Goal: Task Accomplishment & Management: Use online tool/utility

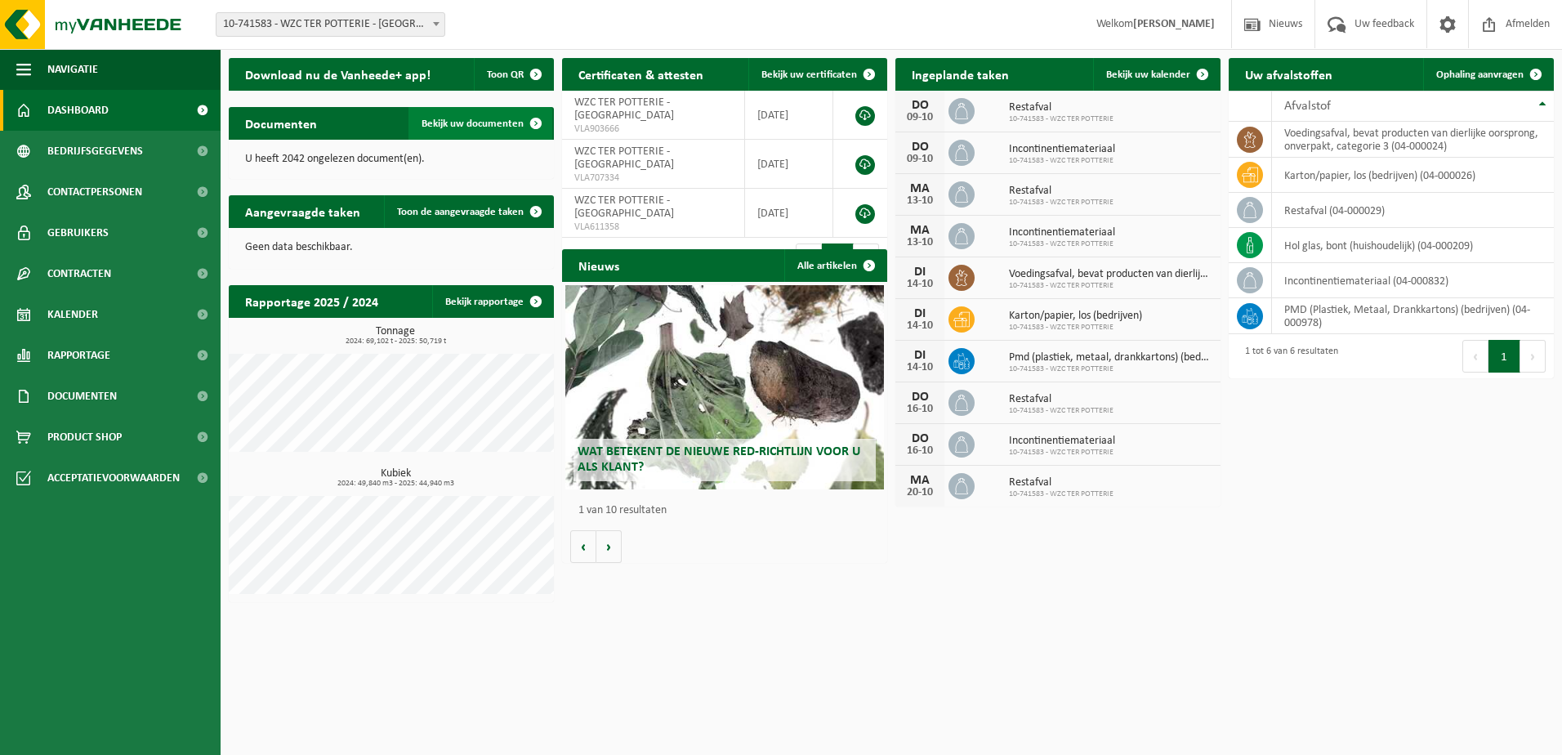
click at [467, 121] on span "Bekijk uw documenten" at bounding box center [473, 123] width 102 height 11
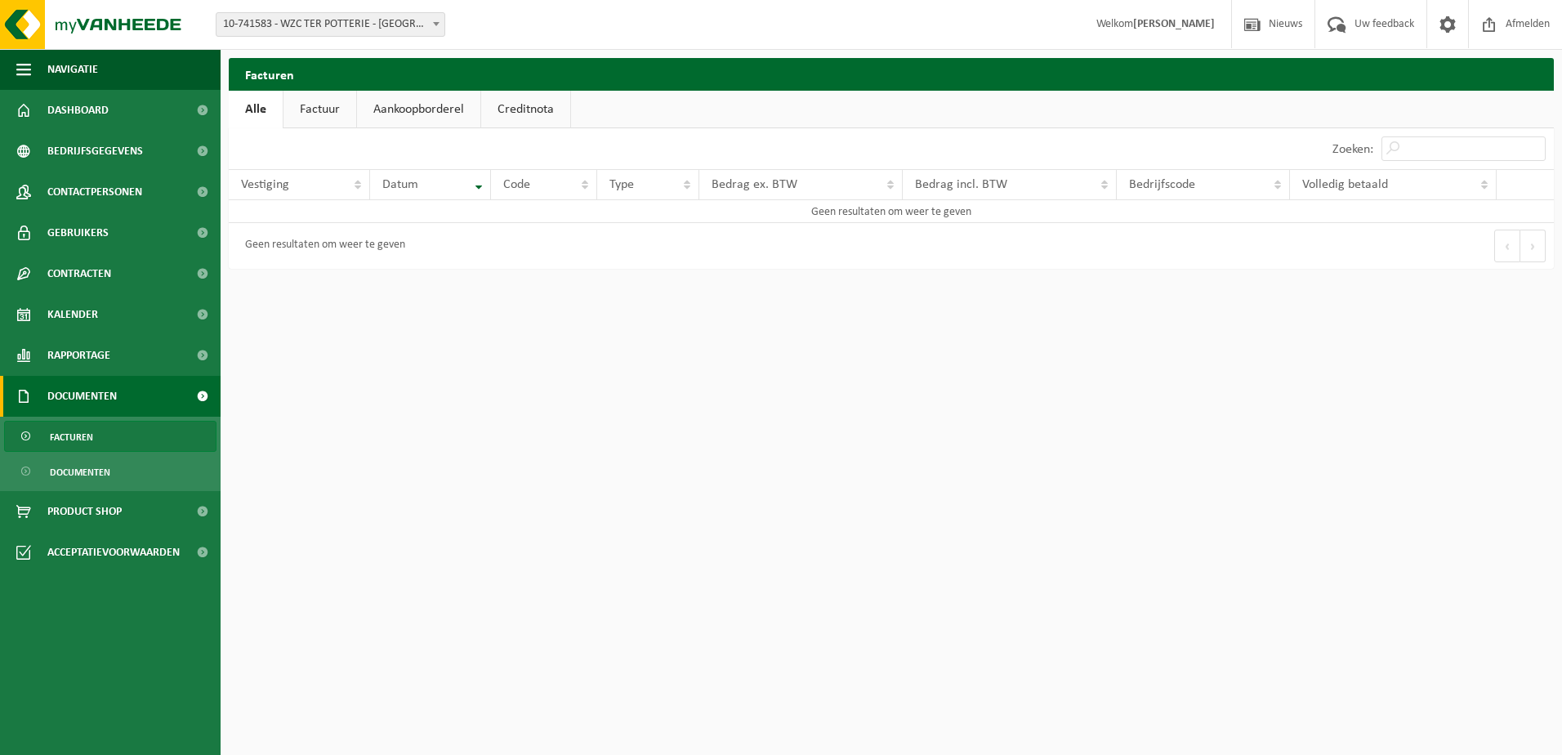
drag, startPoint x: 342, startPoint y: 107, endPoint x: 393, endPoint y: 115, distance: 51.3
click at [345, 108] on link "Factuur" at bounding box center [320, 110] width 73 height 38
click at [405, 112] on link "Aankoopborderel" at bounding box center [420, 110] width 123 height 38
drag, startPoint x: 506, startPoint y: 105, endPoint x: 481, endPoint y: 107, distance: 24.6
click at [507, 105] on link "Creditnota" at bounding box center [533, 110] width 89 height 38
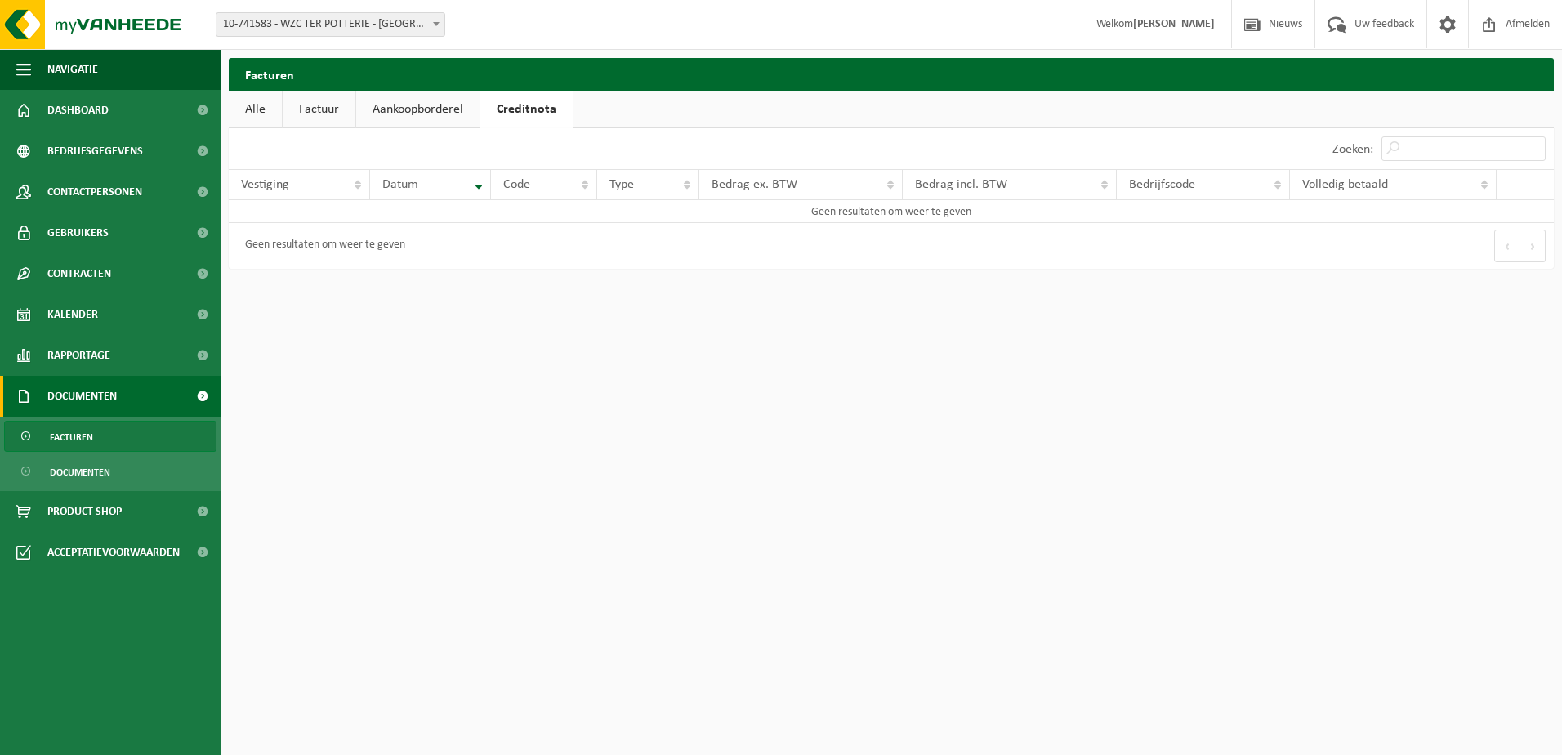
click at [261, 109] on link "Alle" at bounding box center [255, 110] width 53 height 38
click at [96, 96] on span "Dashboard" at bounding box center [77, 110] width 61 height 41
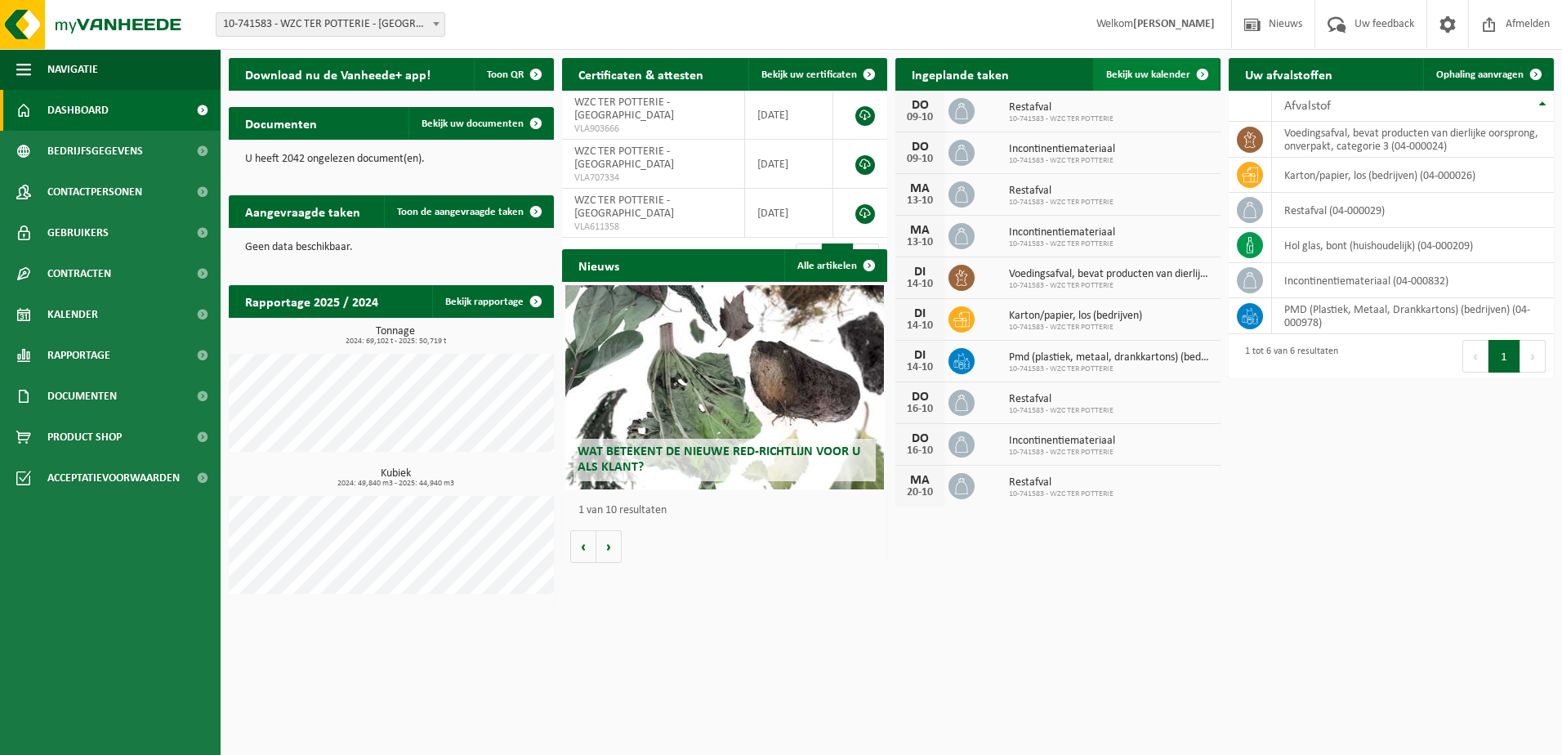
click at [1115, 82] on link "Bekijk uw kalender" at bounding box center [1156, 74] width 126 height 33
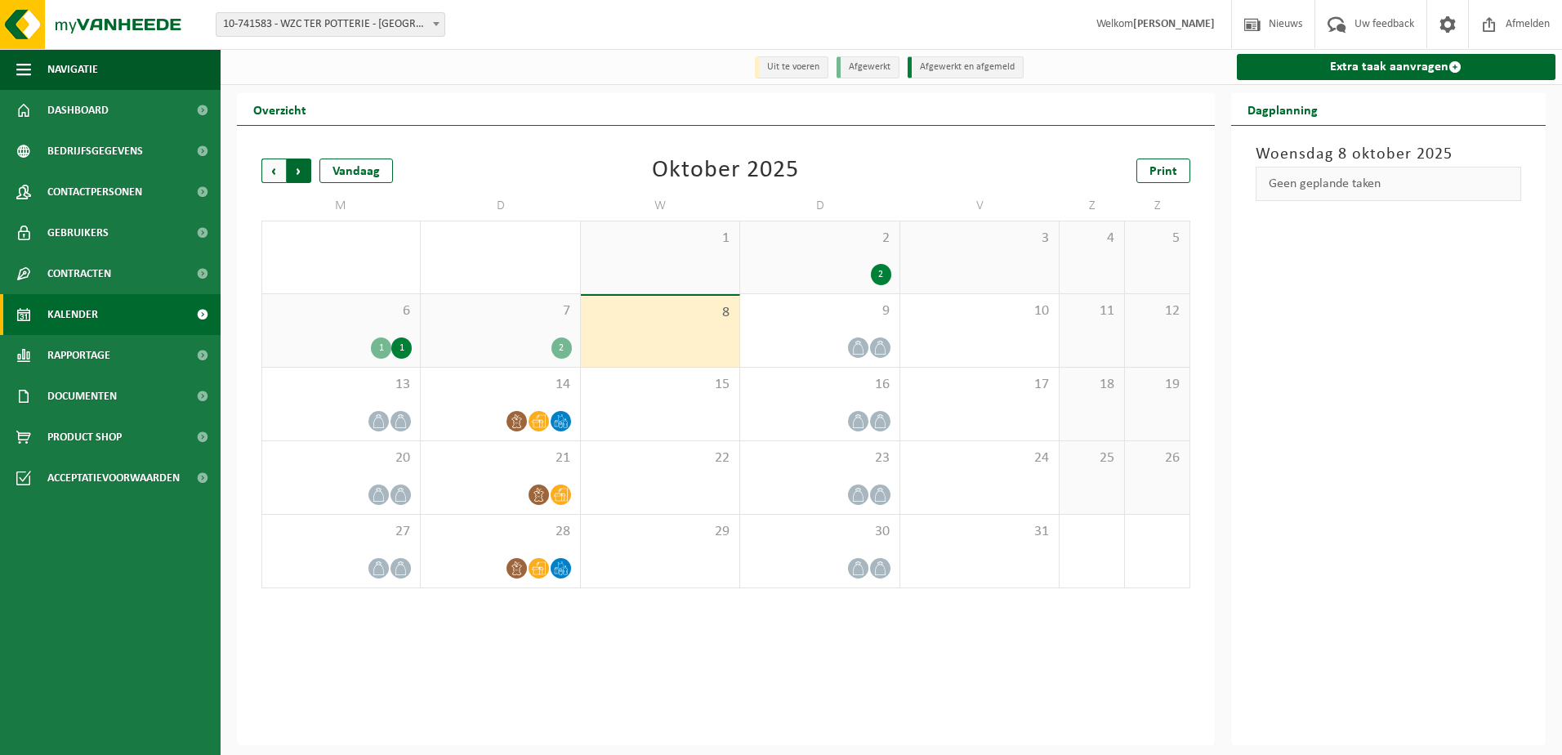
click at [277, 170] on span "Vorige" at bounding box center [273, 171] width 25 height 25
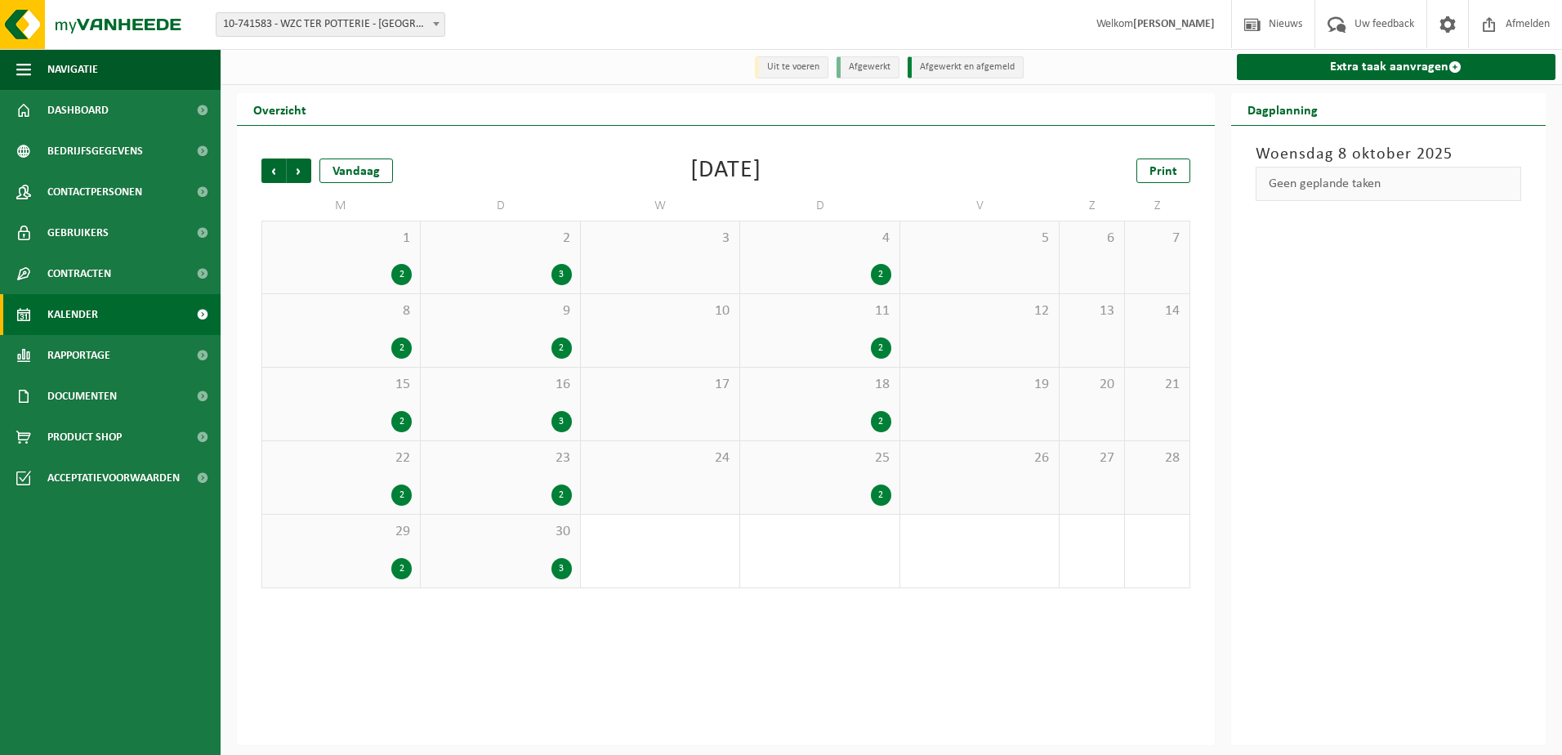
click at [453, 161] on div "Vorige Volgende Vandaag September 2025 Print" at bounding box center [725, 171] width 929 height 25
click at [279, 168] on span "Vorige" at bounding box center [273, 171] width 25 height 25
click at [266, 168] on span "Vorige" at bounding box center [273, 171] width 25 height 25
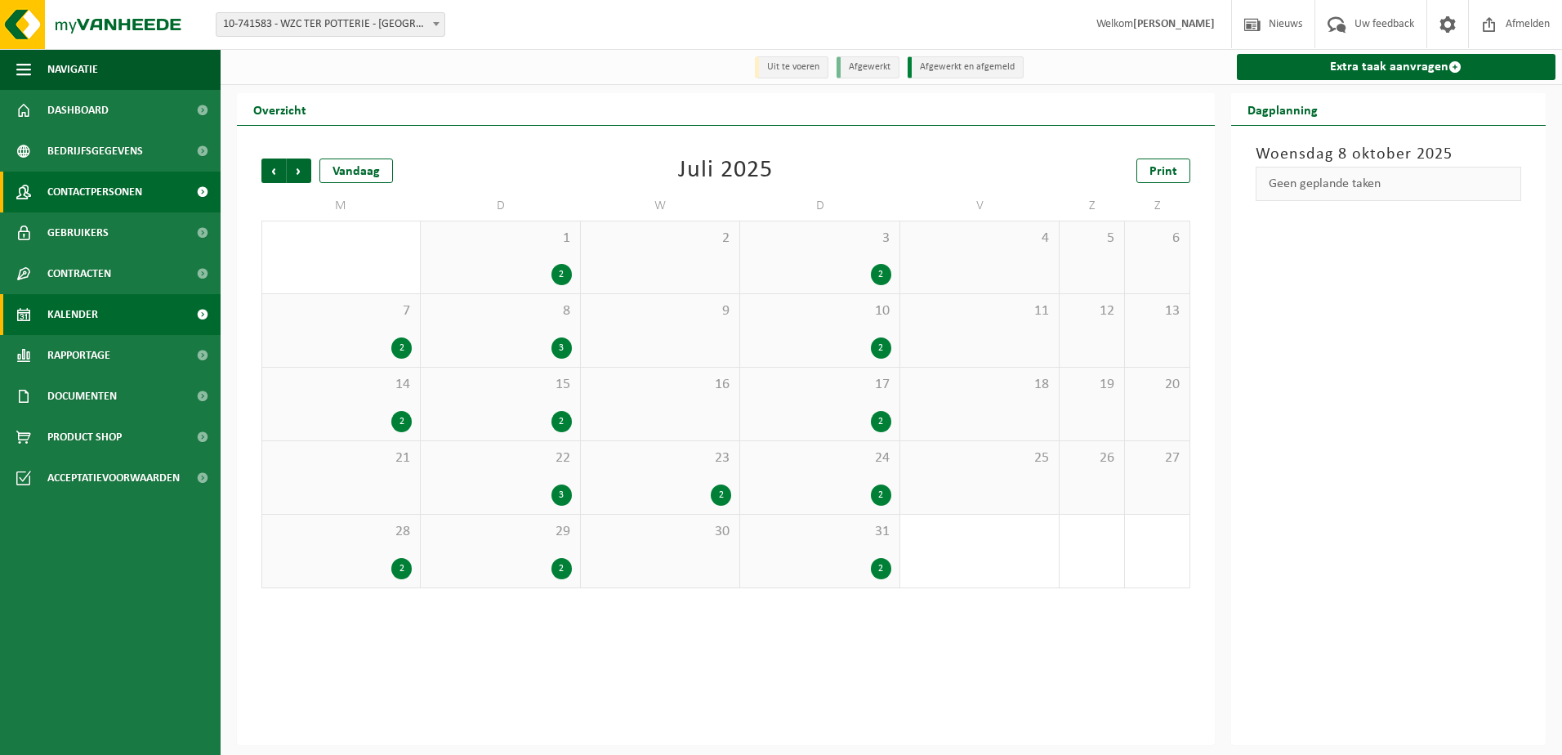
click at [95, 190] on span "Contactpersonen" at bounding box center [94, 192] width 95 height 41
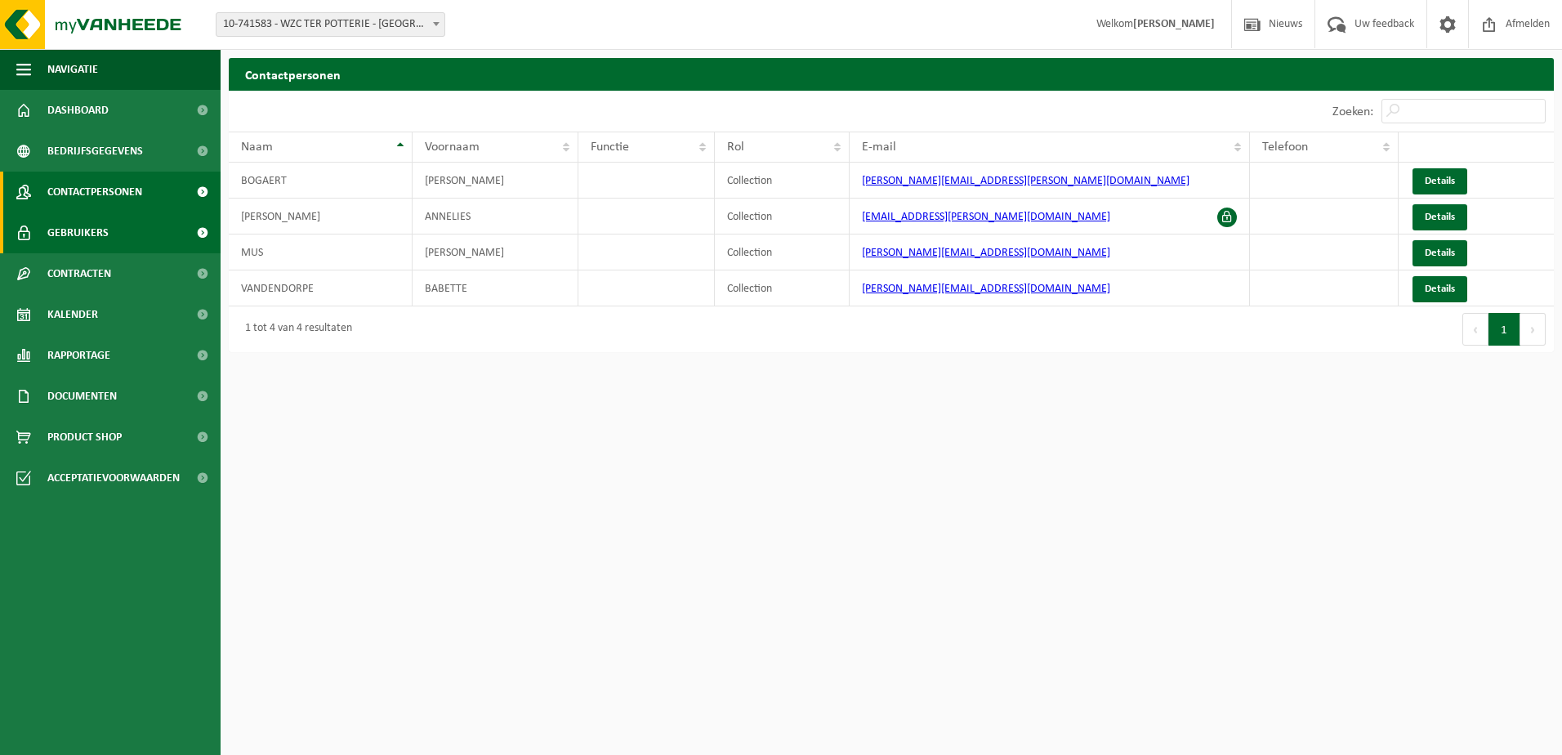
click at [99, 231] on span "Gebruikers" at bounding box center [77, 232] width 61 height 41
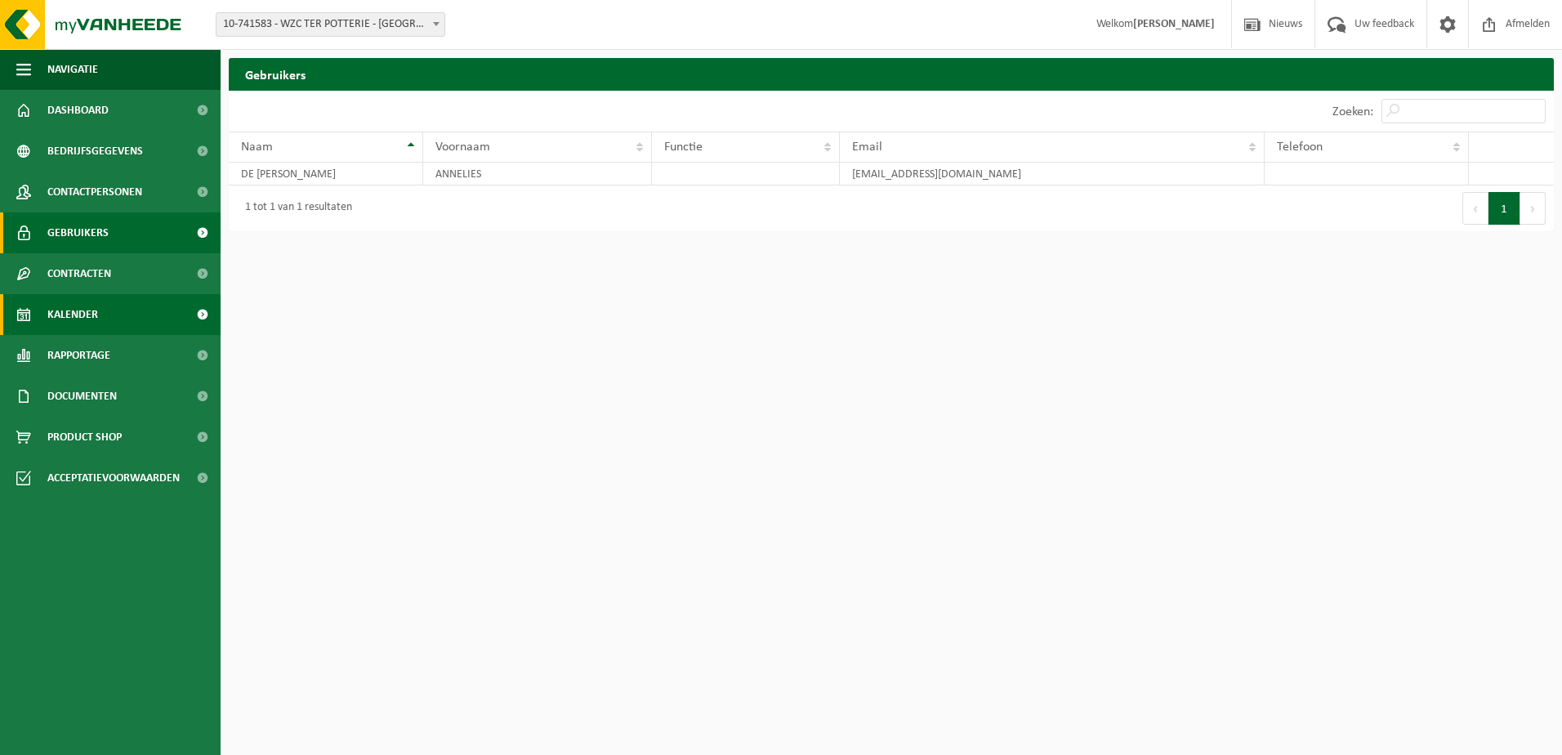
drag, startPoint x: 91, startPoint y: 308, endPoint x: 93, endPoint y: 320, distance: 12.5
click at [90, 309] on span "Kalender" at bounding box center [72, 314] width 51 height 41
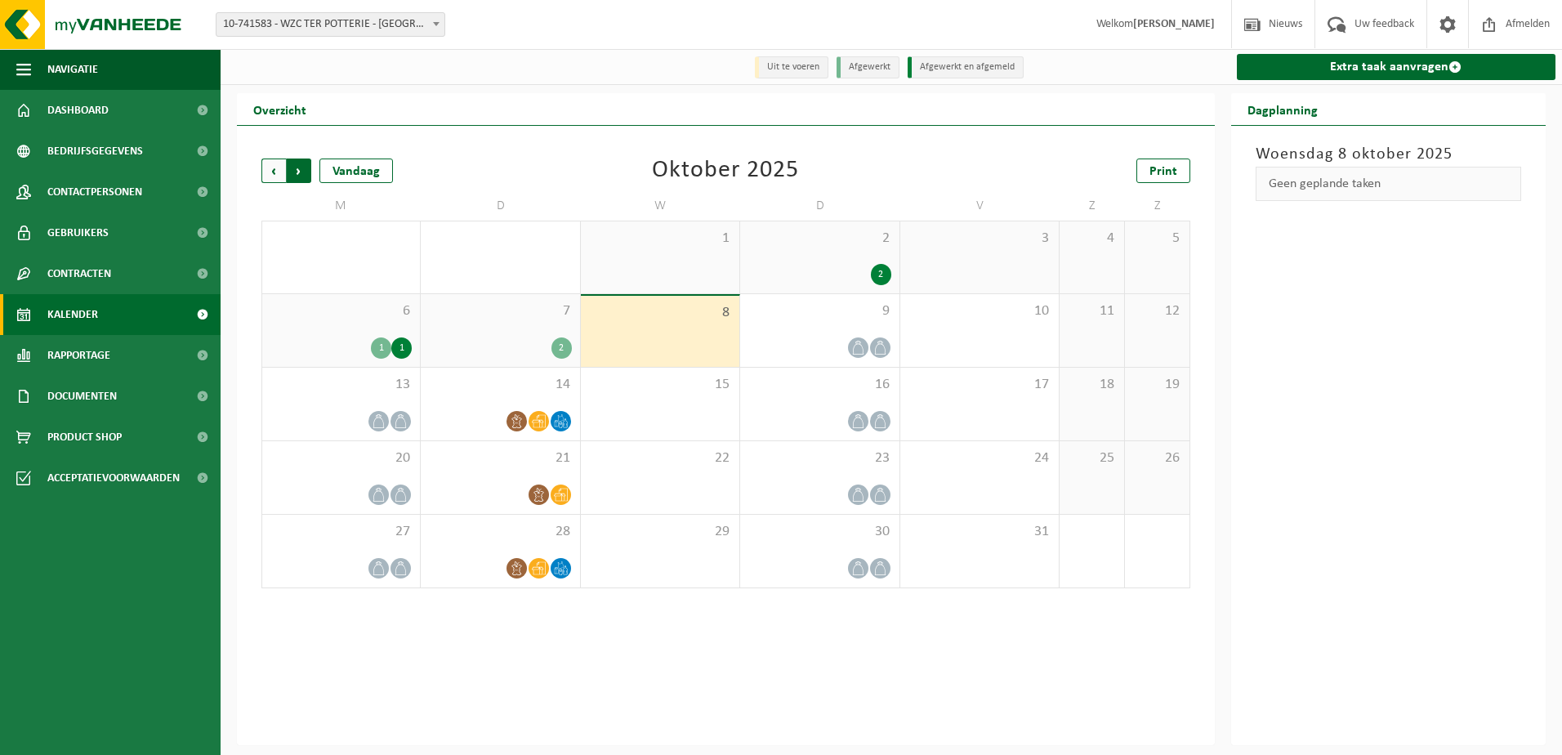
click at [282, 175] on span "Vorige" at bounding box center [273, 171] width 25 height 25
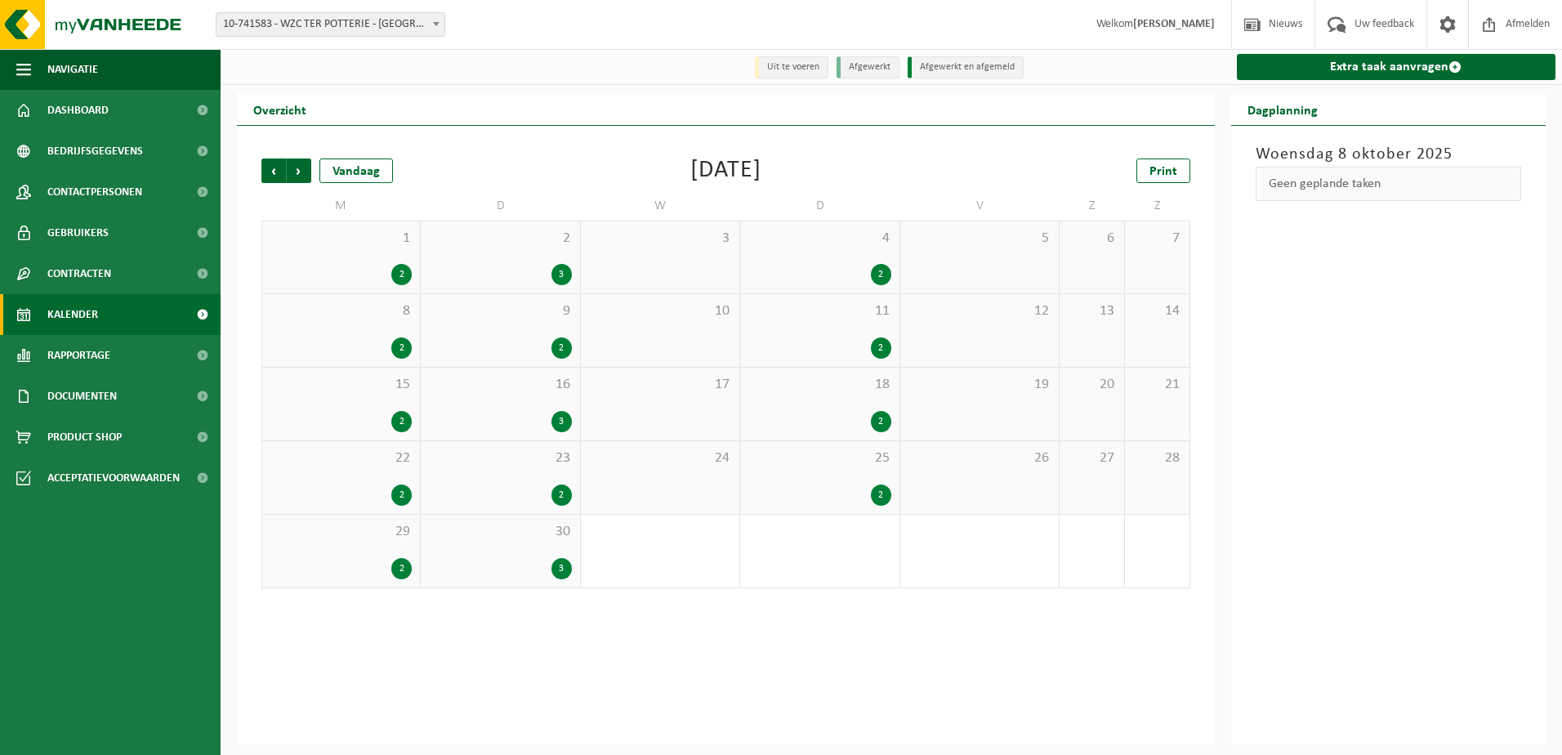
click at [494, 301] on div "9 2" at bounding box center [500, 330] width 159 height 73
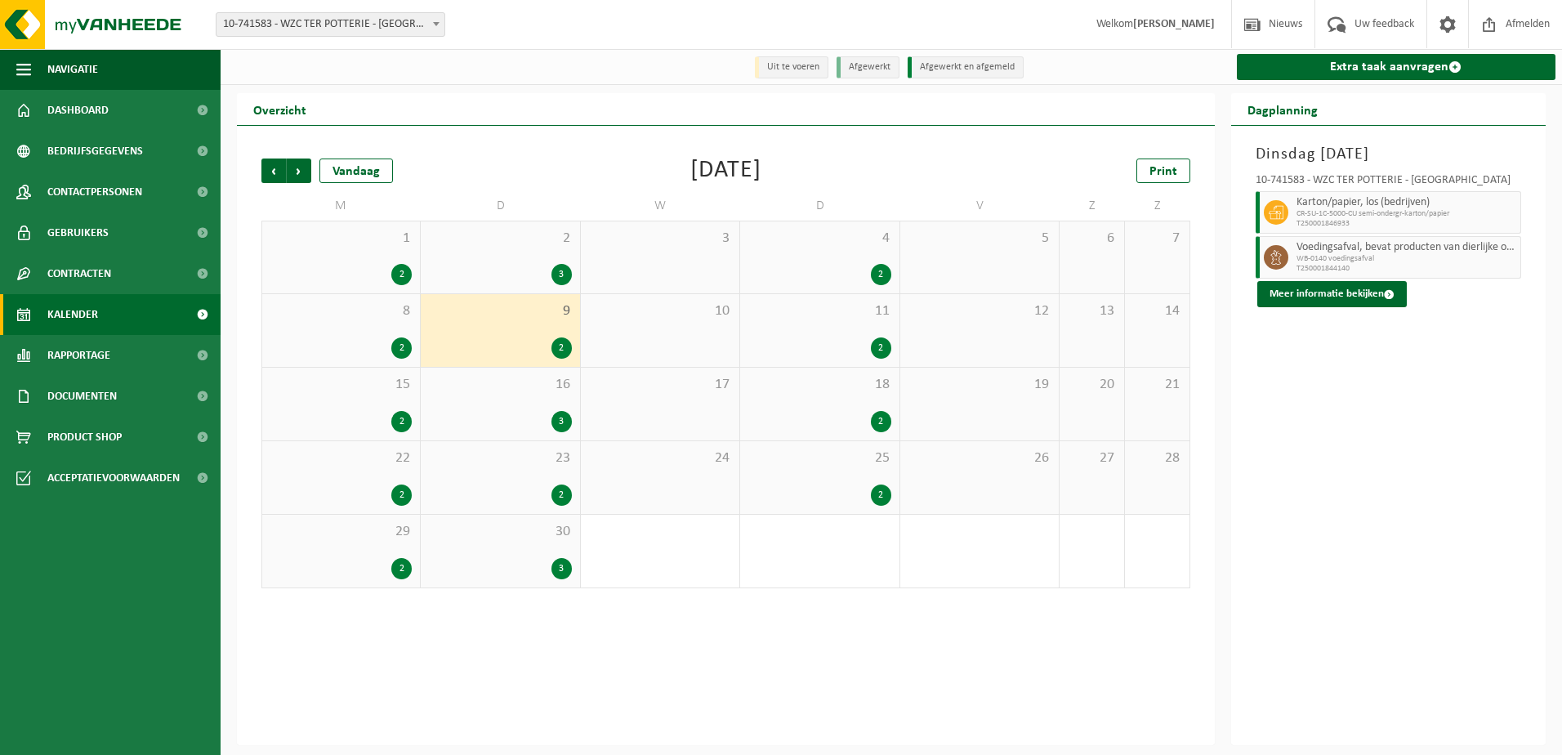
click at [349, 341] on div "2" at bounding box center [340, 347] width 141 height 21
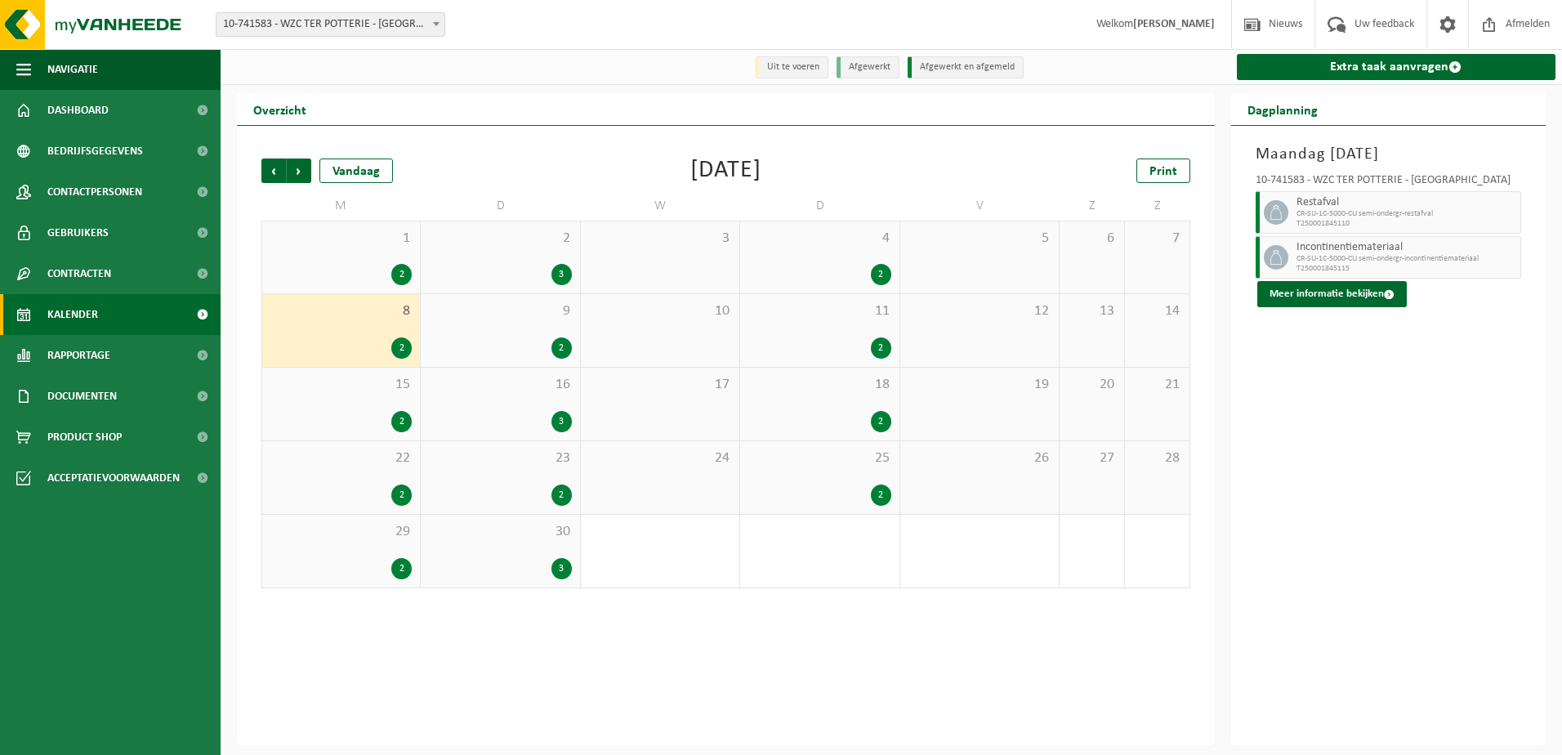
click at [457, 550] on div "30 3" at bounding box center [500, 551] width 159 height 73
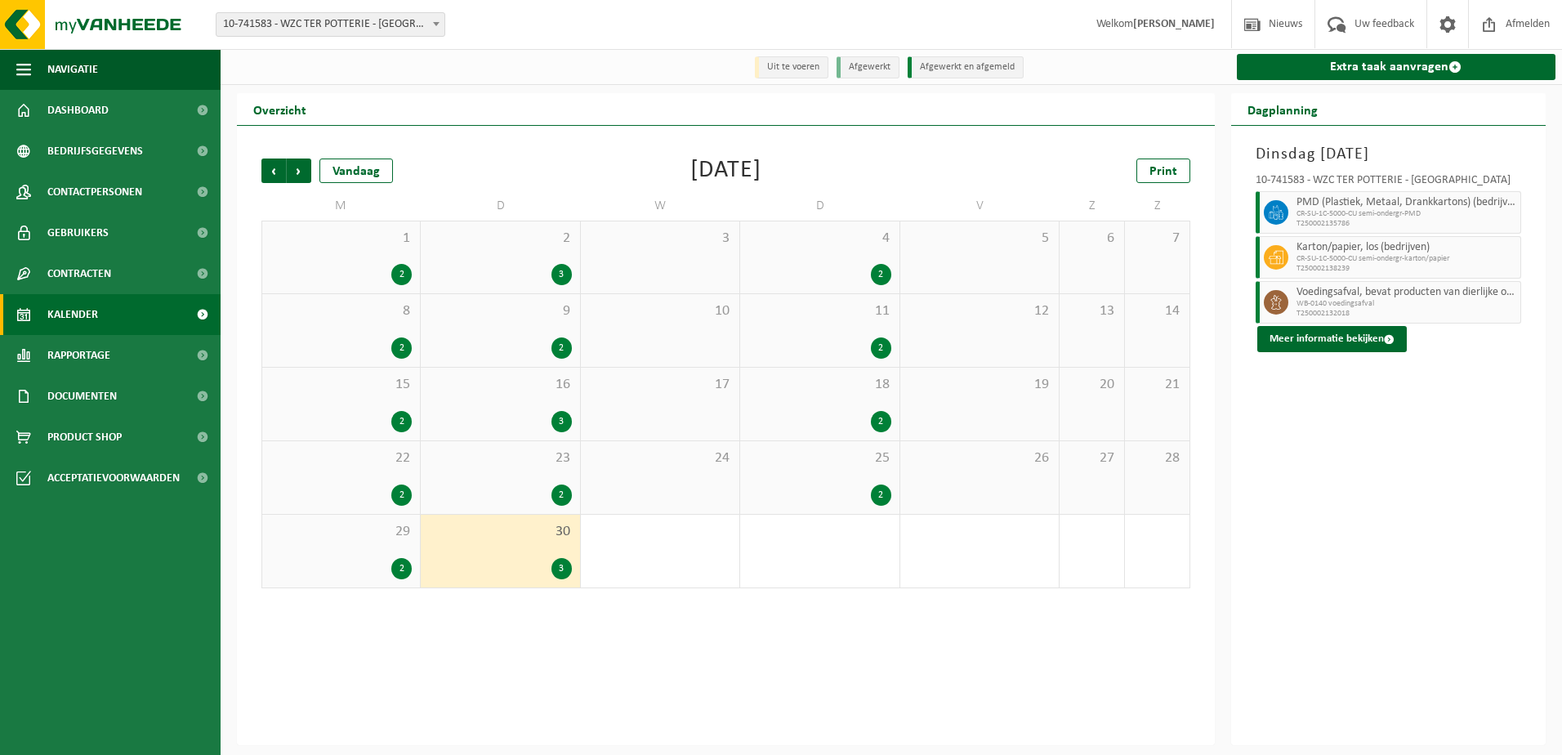
drag, startPoint x: 457, startPoint y: 550, endPoint x: 445, endPoint y: 494, distance: 57.5
click at [445, 494] on div "2" at bounding box center [500, 495] width 142 height 21
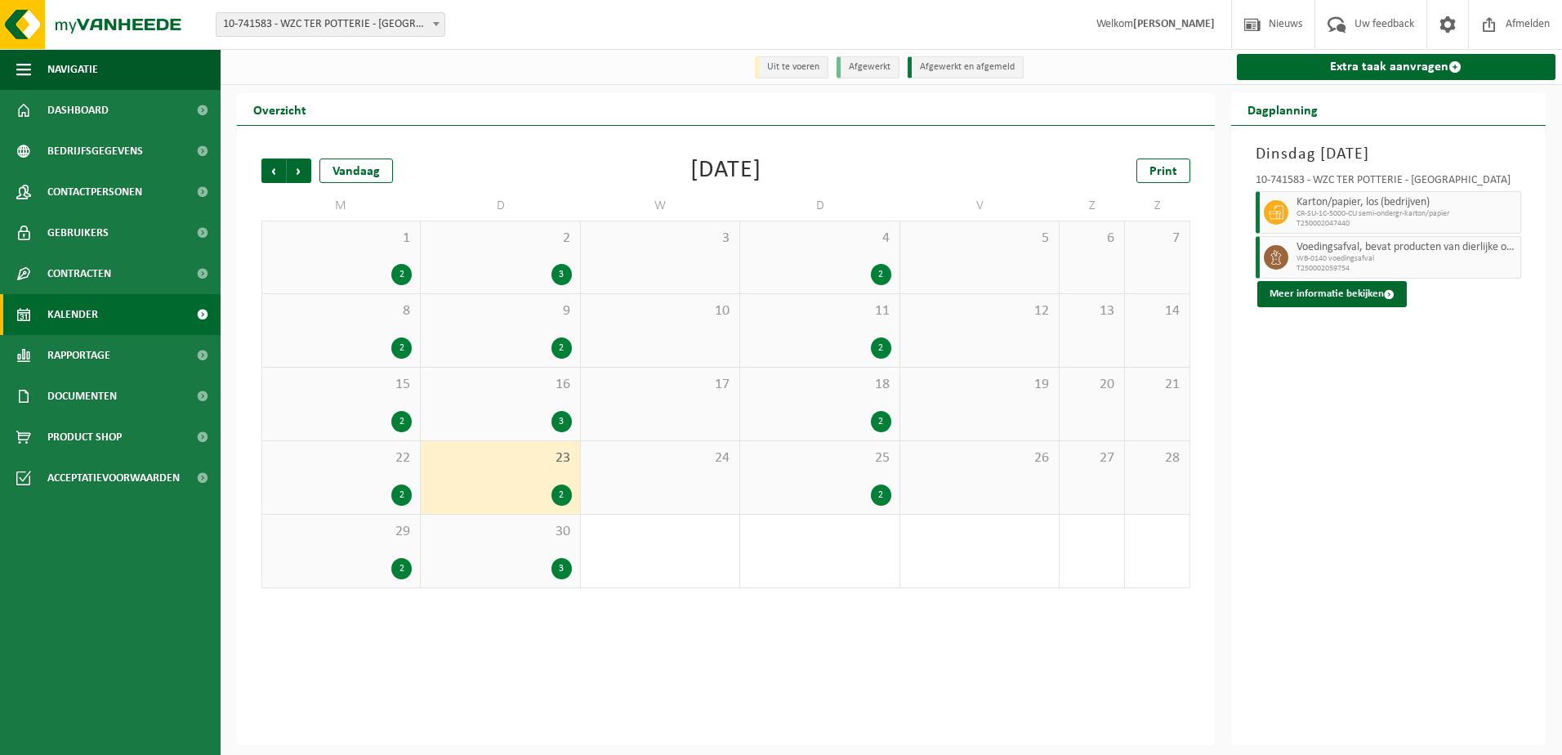
click at [458, 425] on div "3" at bounding box center [500, 421] width 142 height 21
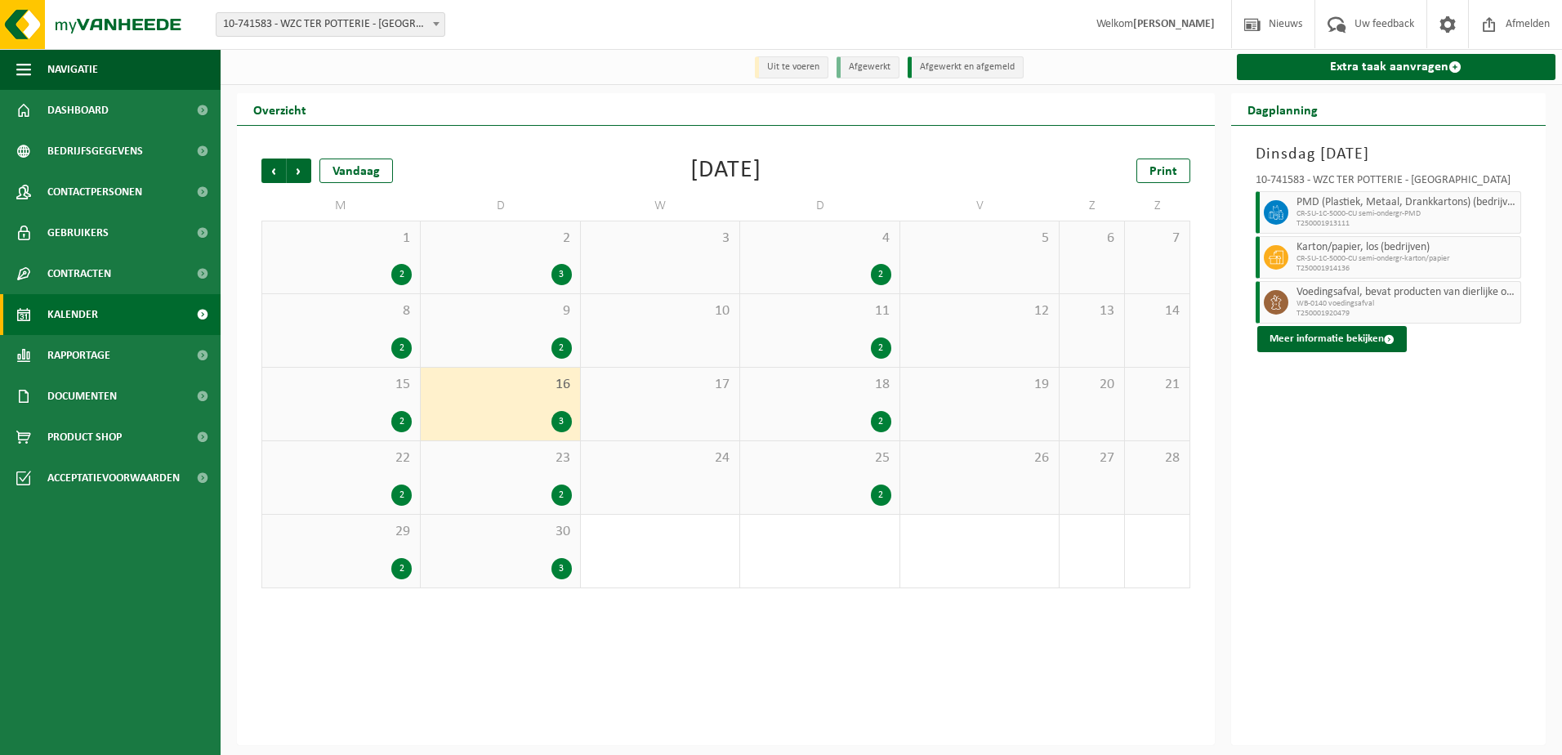
click at [465, 351] on div "2" at bounding box center [500, 347] width 142 height 21
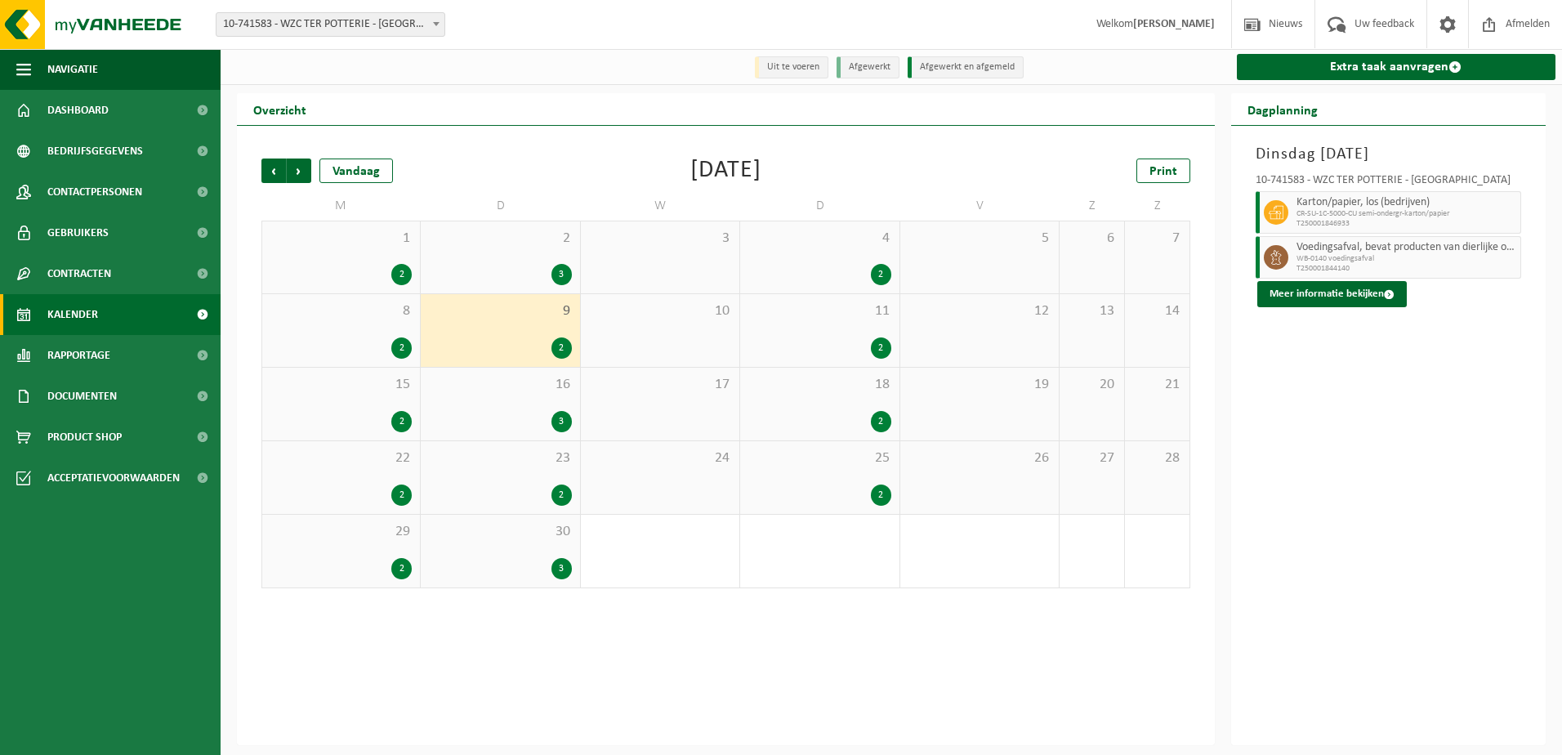
click at [479, 267] on div "3" at bounding box center [500, 274] width 142 height 21
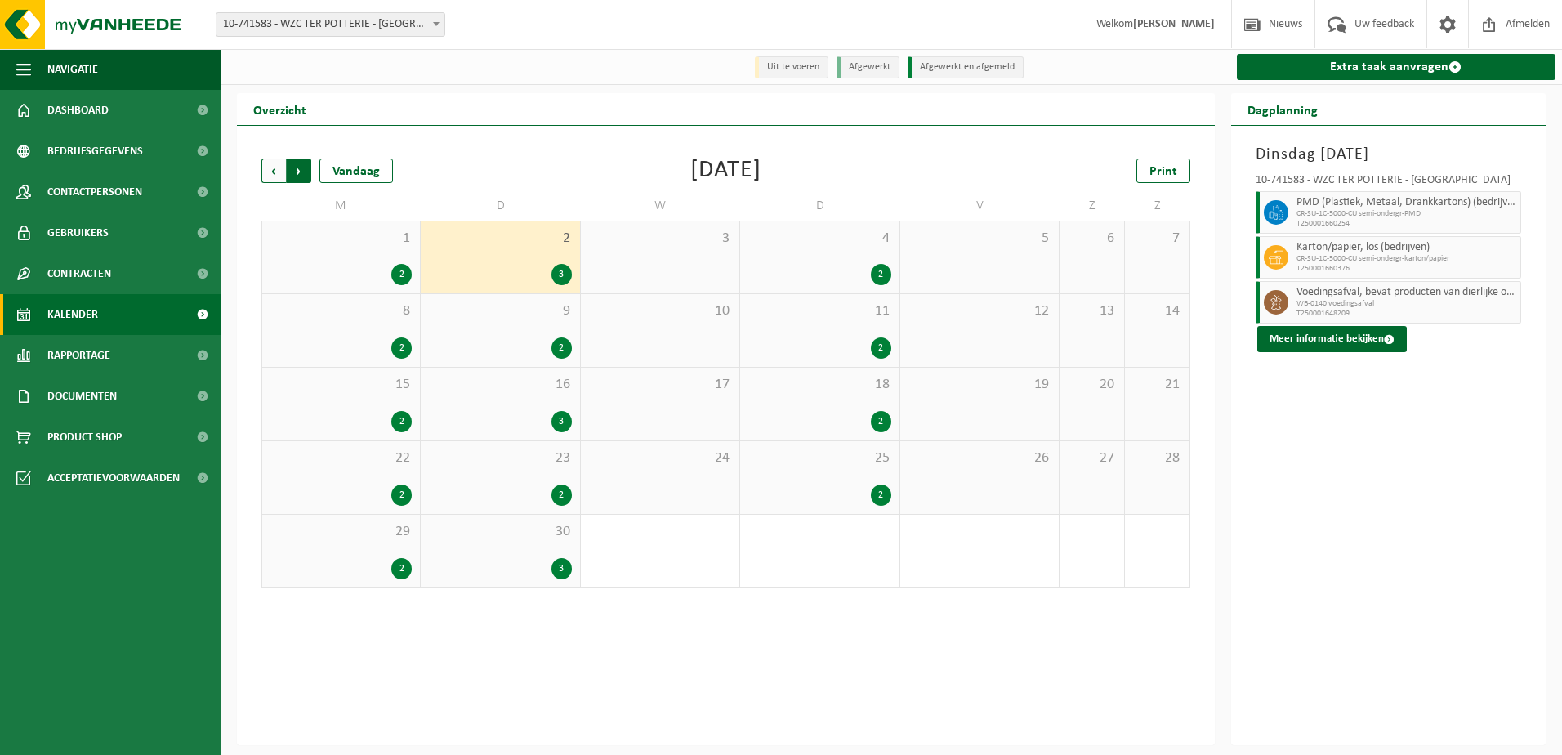
click at [279, 172] on span "Vorige" at bounding box center [273, 171] width 25 height 25
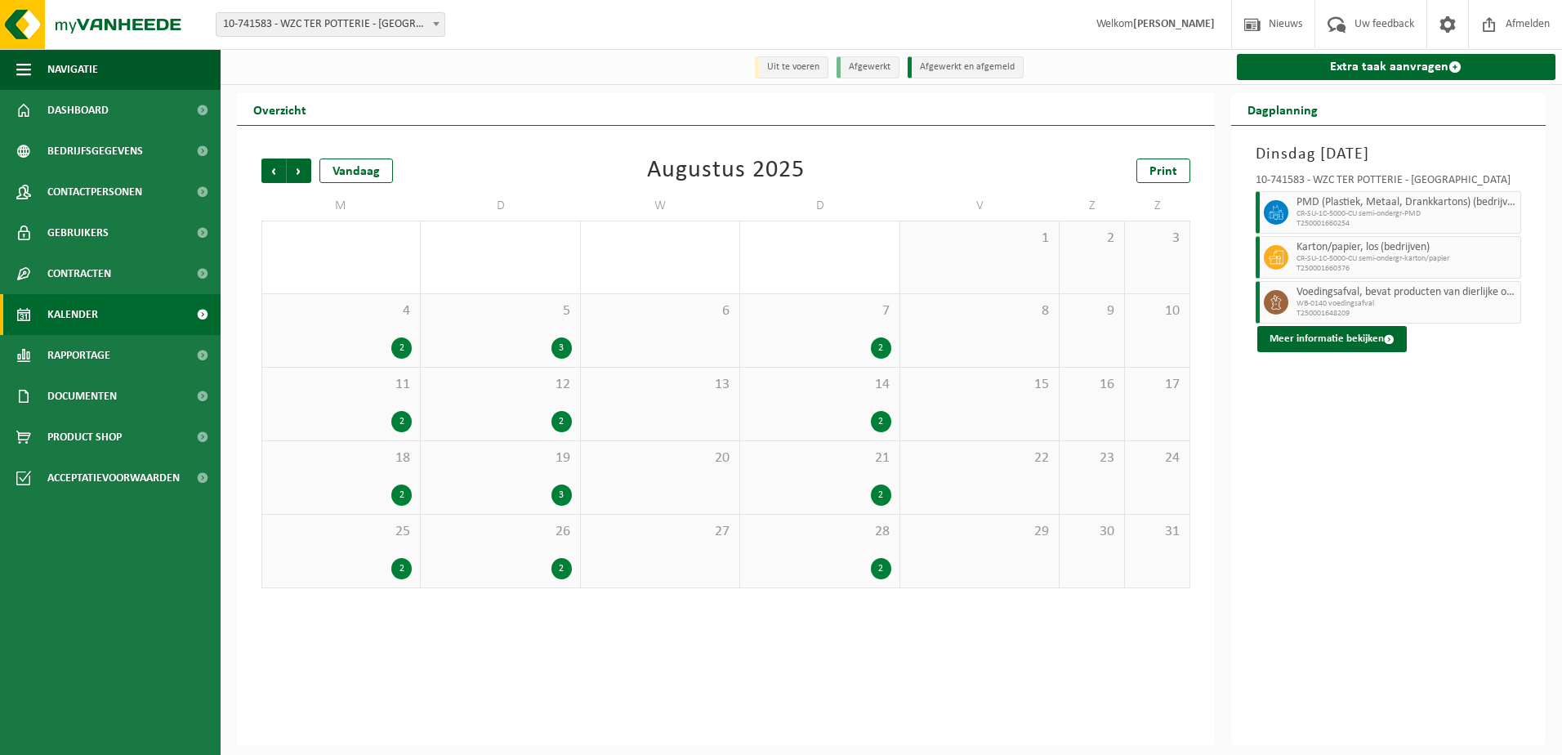
click at [480, 543] on div "26 2" at bounding box center [500, 551] width 159 height 73
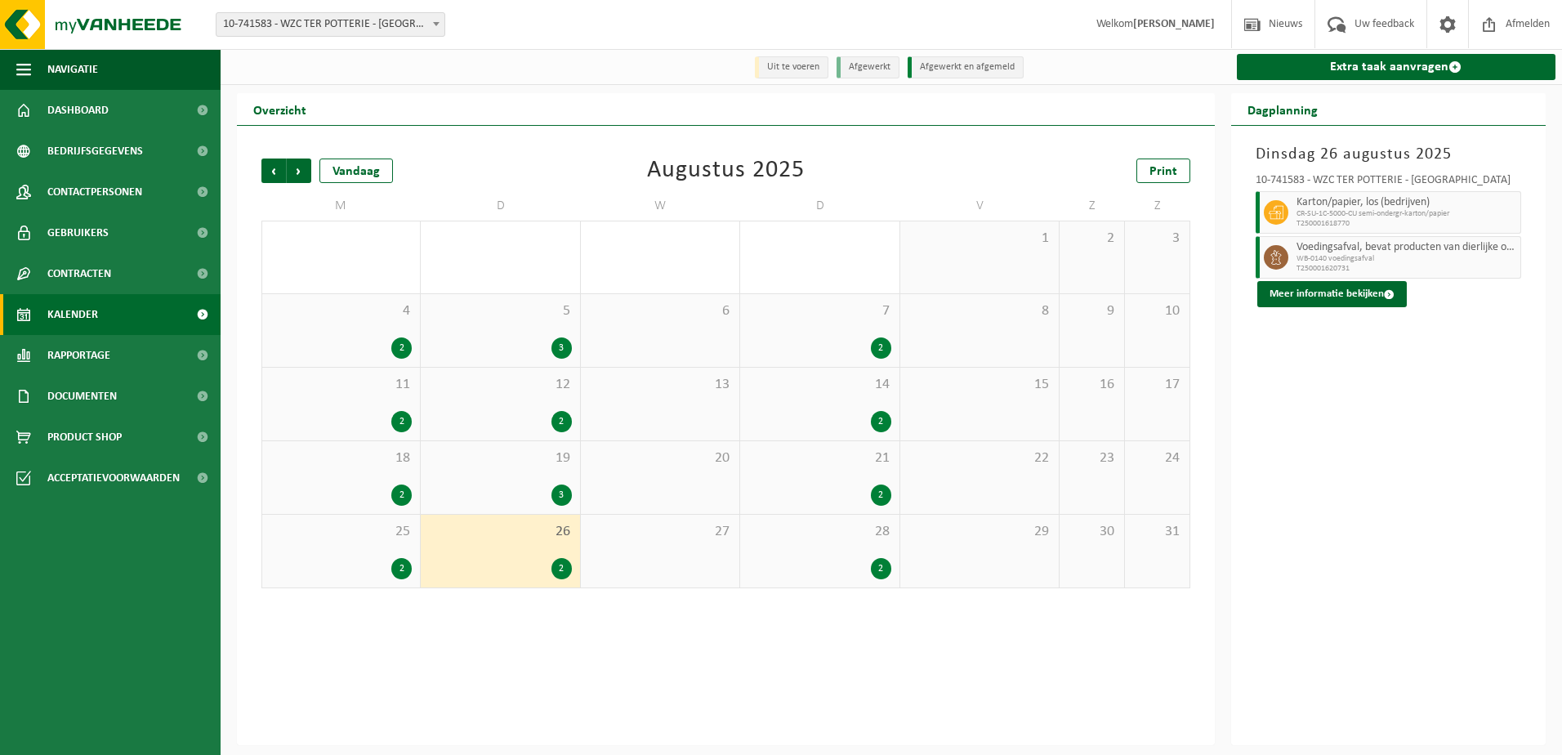
click at [482, 477] on div "19 3" at bounding box center [500, 477] width 159 height 73
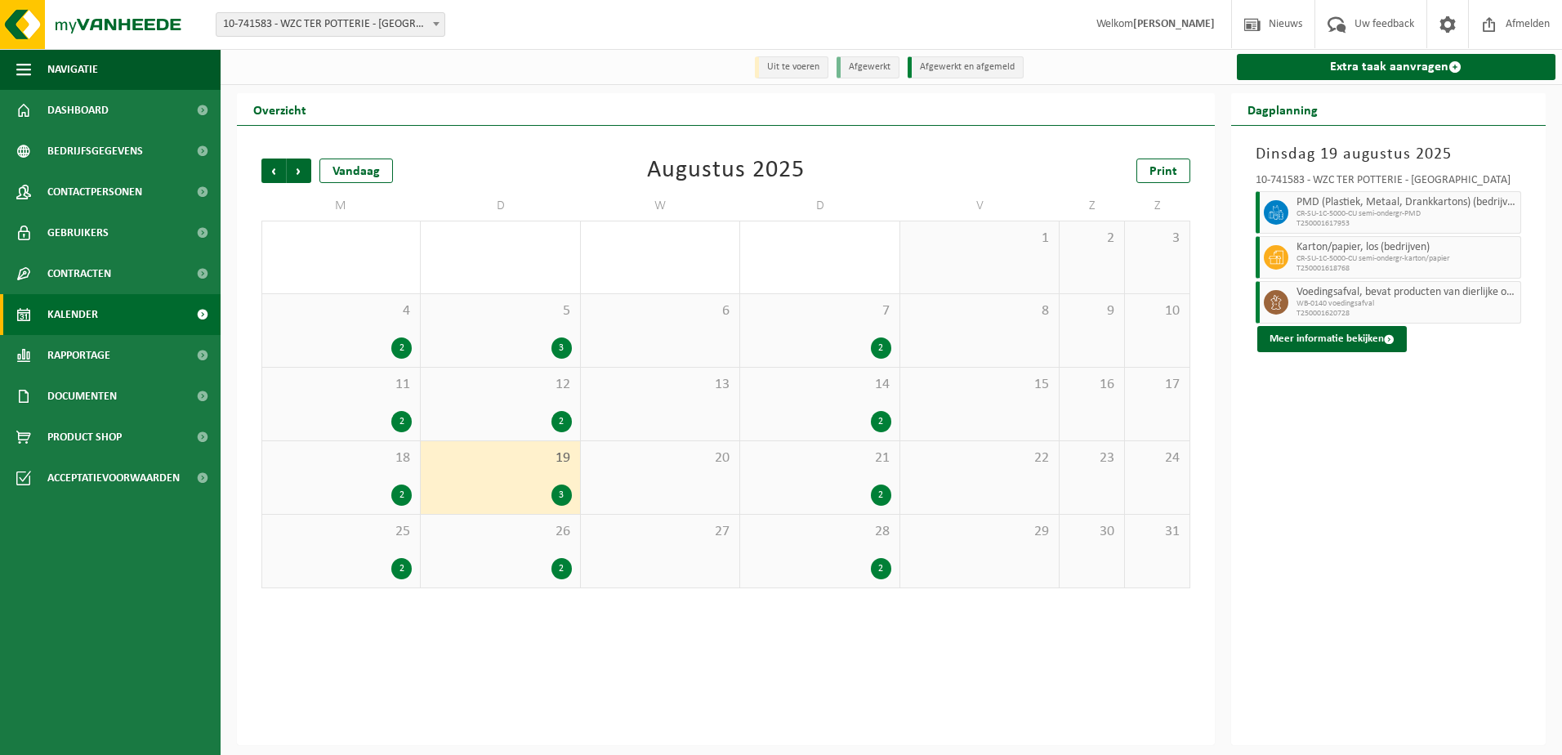
click at [477, 408] on div "12 2" at bounding box center [500, 404] width 159 height 73
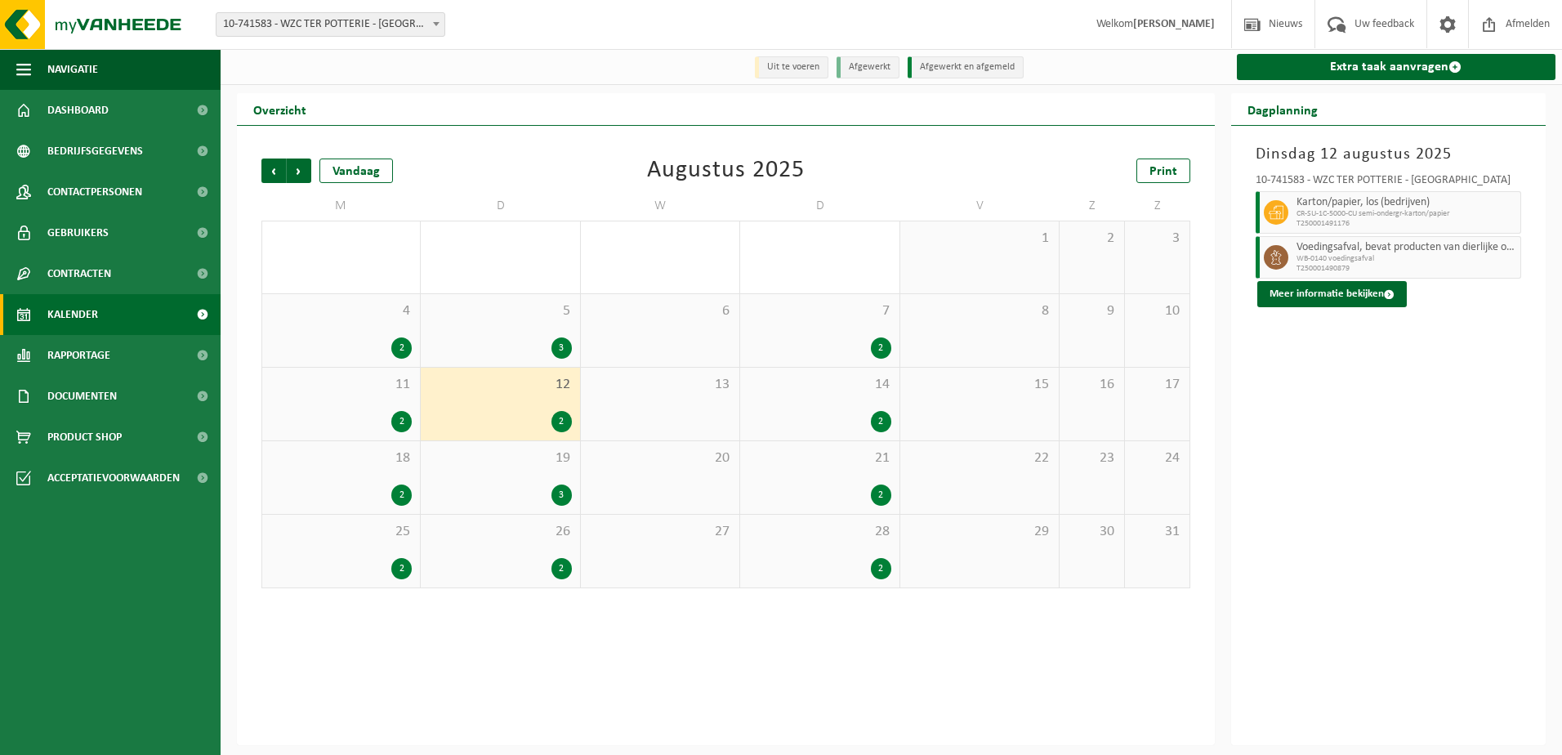
click at [488, 337] on div "5 3" at bounding box center [500, 330] width 159 height 73
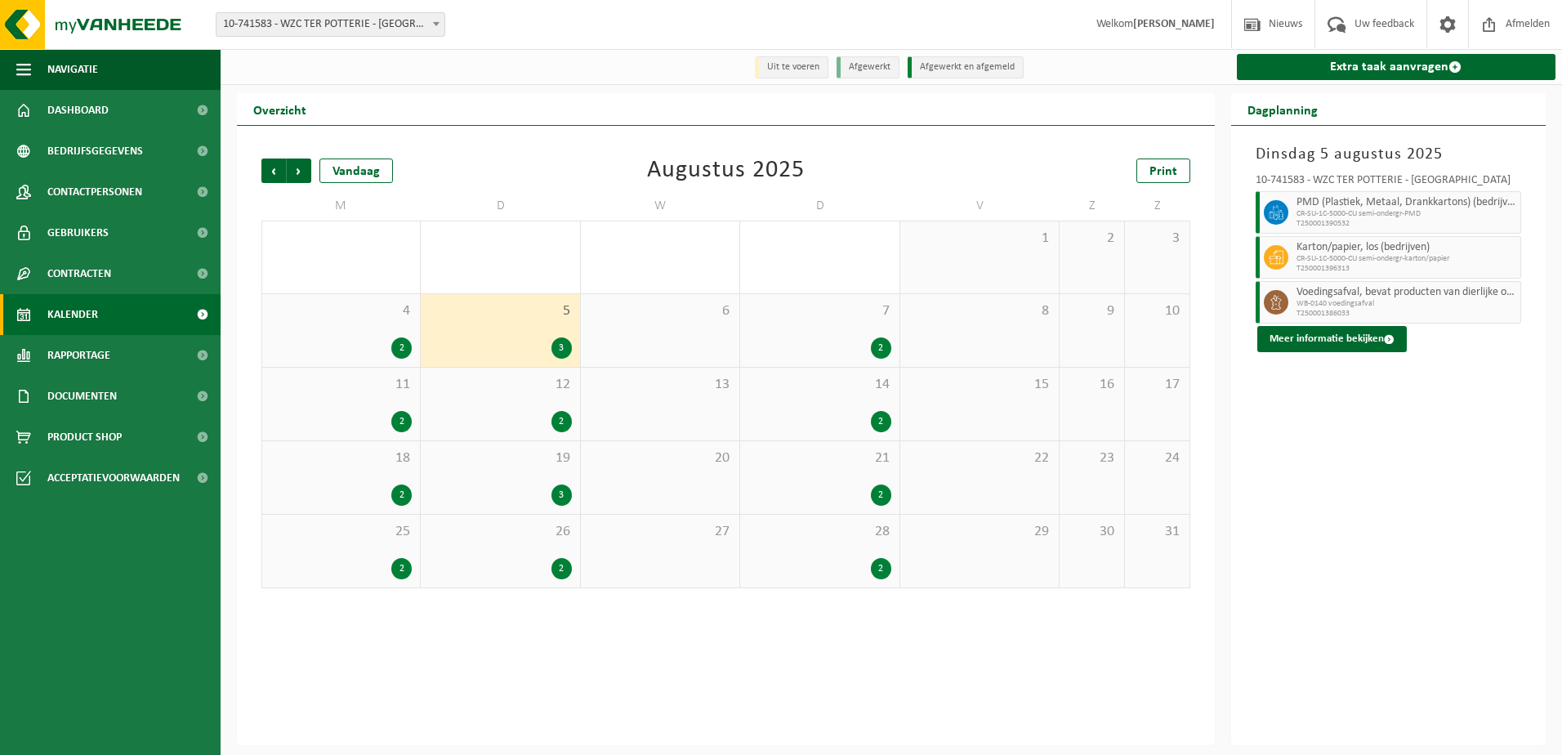
click at [356, 333] on div "4 2" at bounding box center [341, 330] width 158 height 73
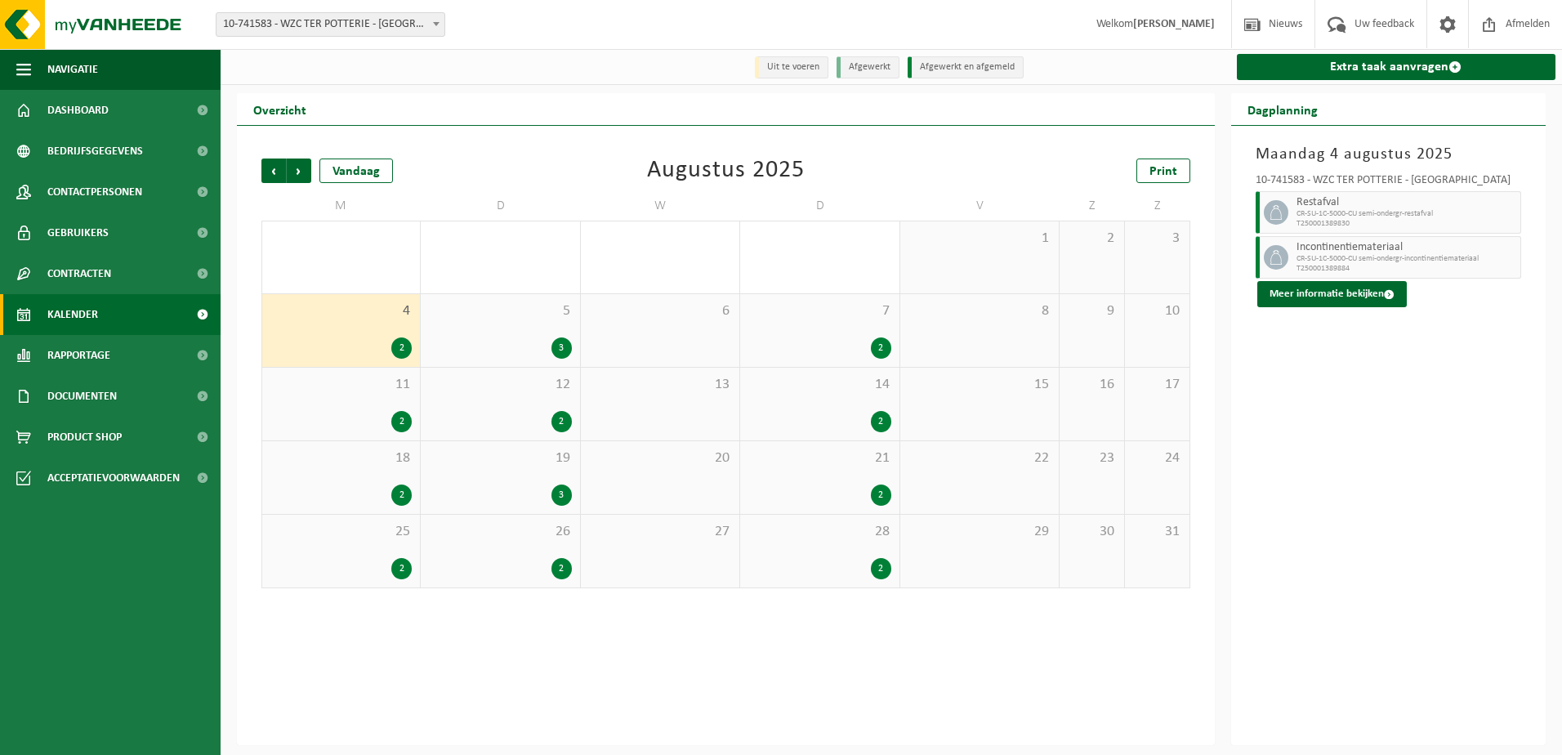
click at [359, 393] on span "11" at bounding box center [340, 385] width 141 height 18
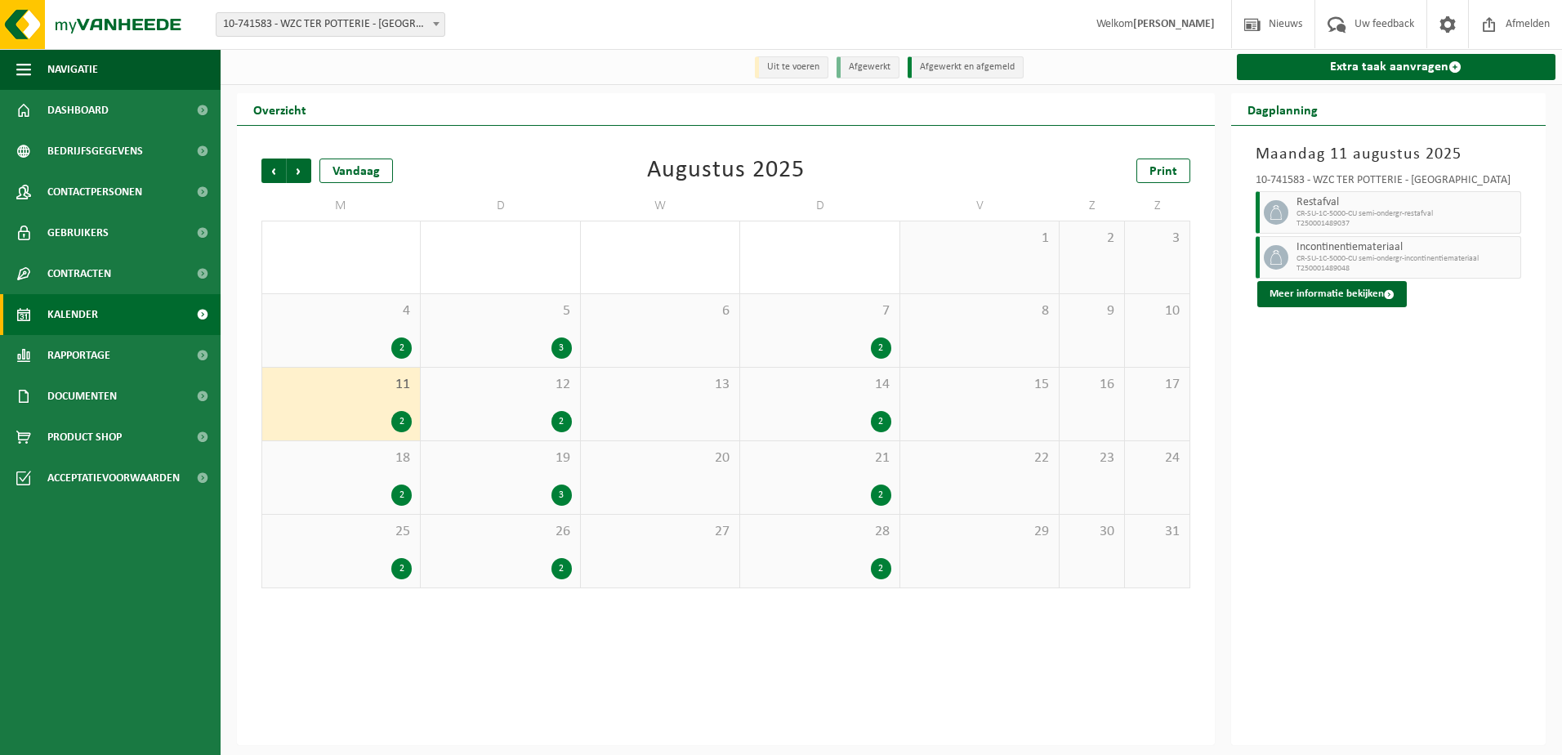
click at [360, 488] on div "2" at bounding box center [340, 495] width 141 height 21
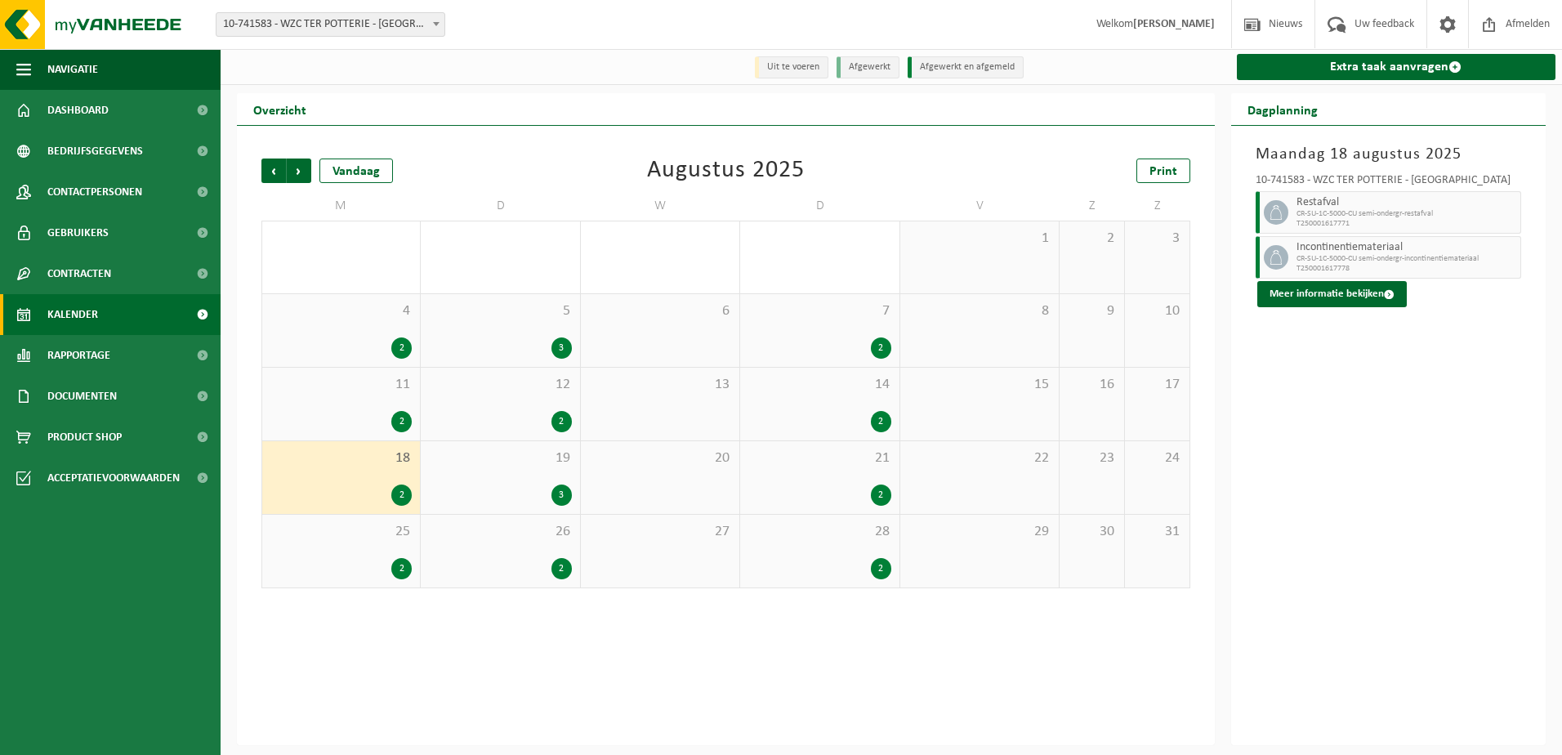
click at [368, 548] on div "25 2" at bounding box center [341, 551] width 158 height 73
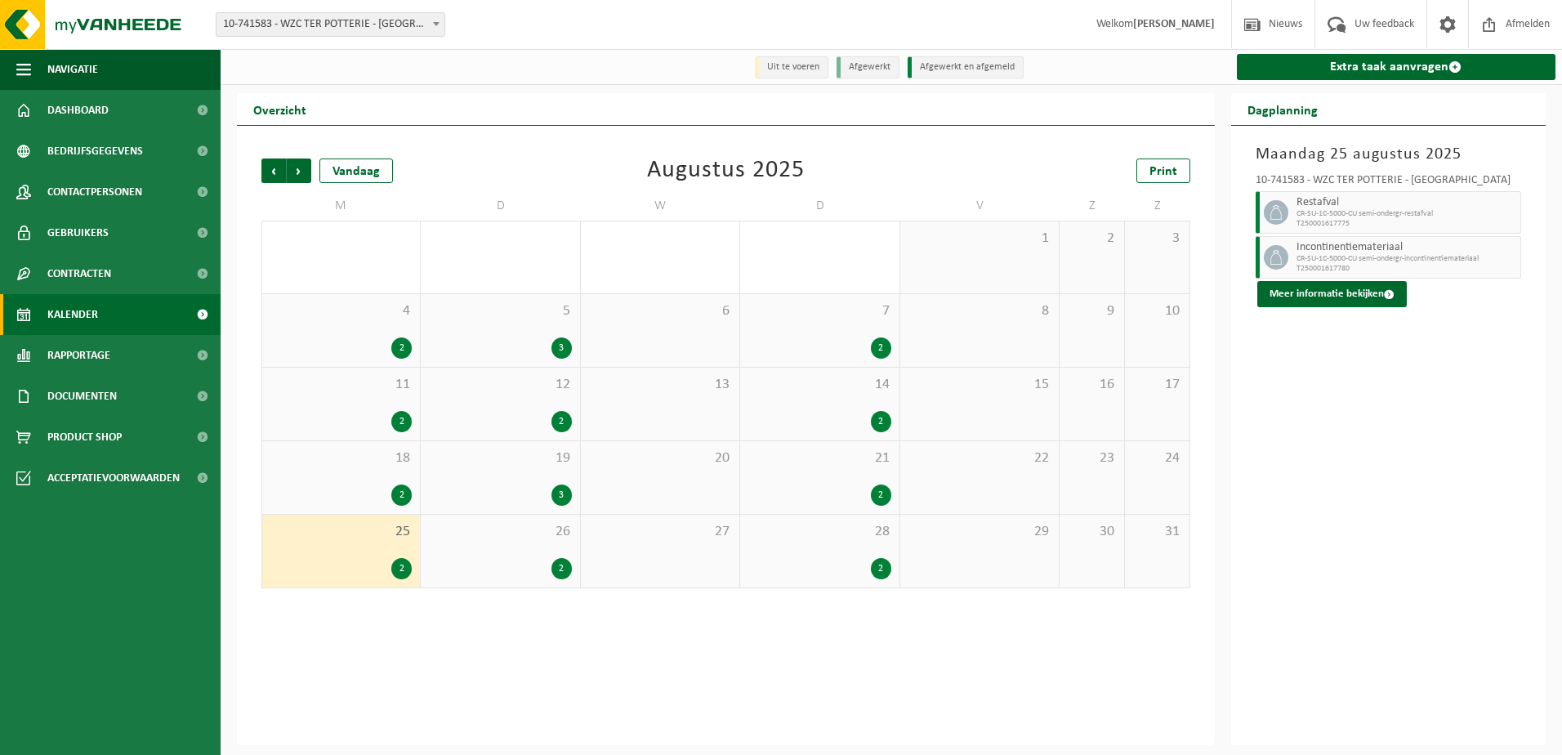
drag, startPoint x: 797, startPoint y: 554, endPoint x: 802, endPoint y: 525, distance: 29.0
click at [802, 552] on div "28 2" at bounding box center [819, 551] width 159 height 73
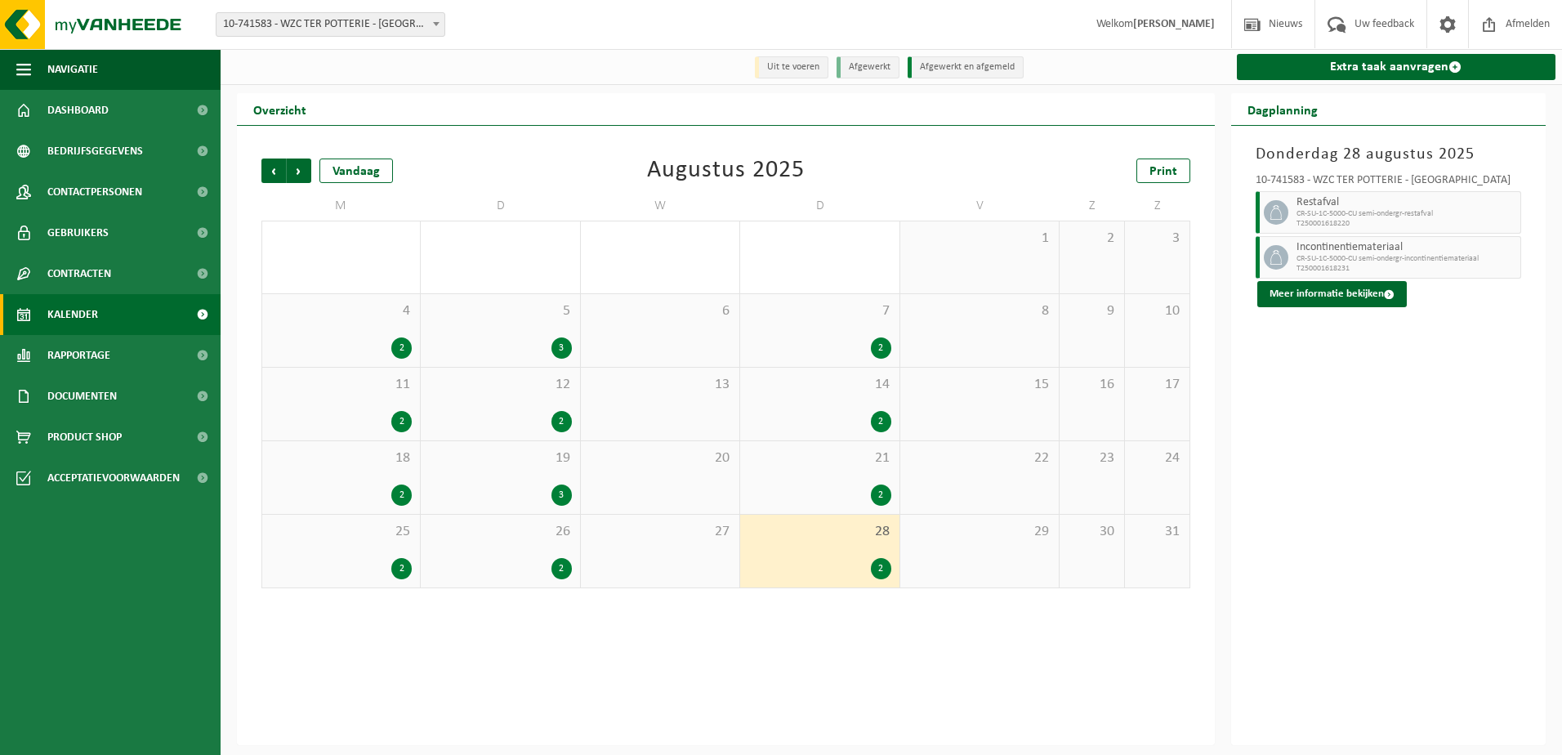
click at [788, 467] on span "21" at bounding box center [819, 458] width 142 height 18
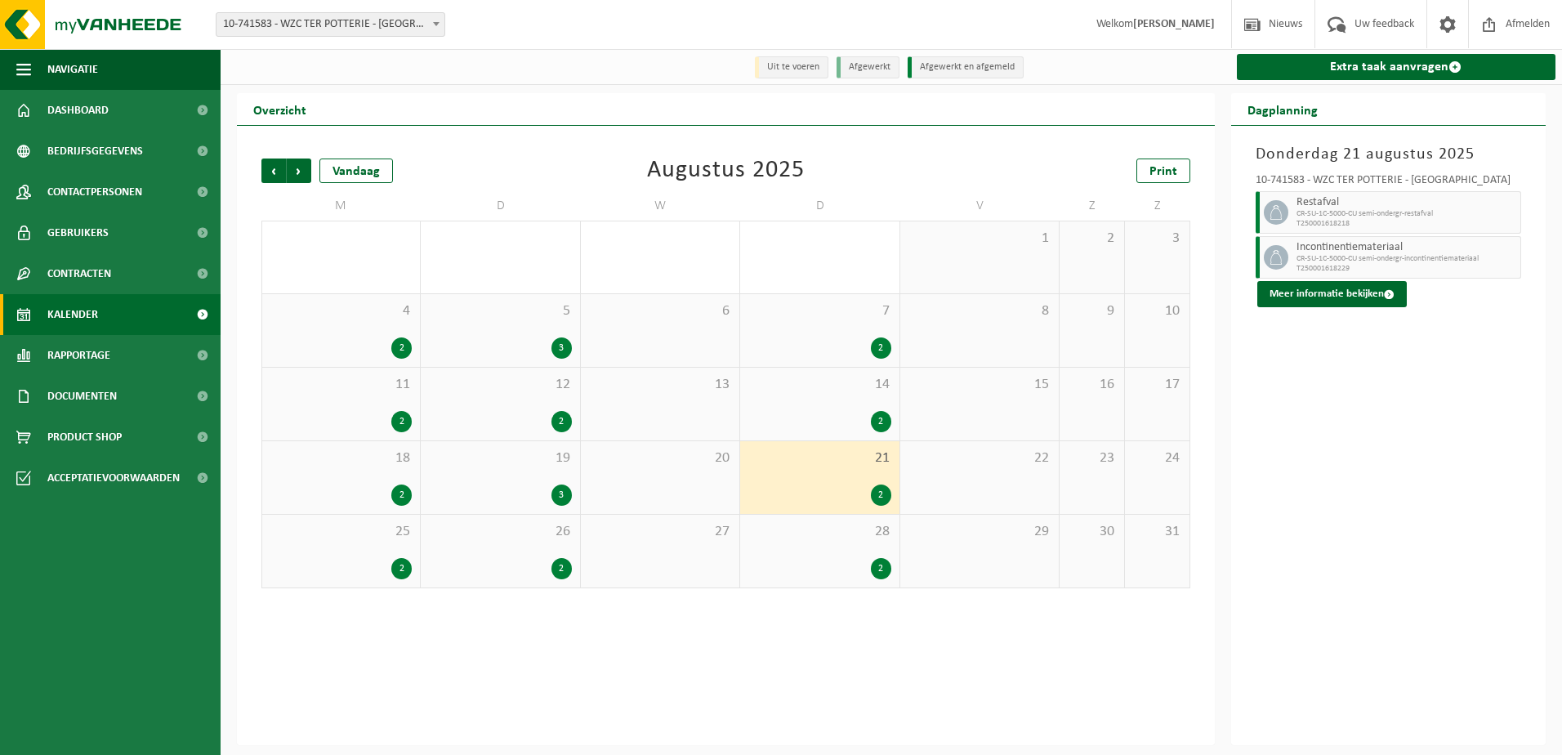
click at [782, 394] on span "14" at bounding box center [819, 385] width 142 height 18
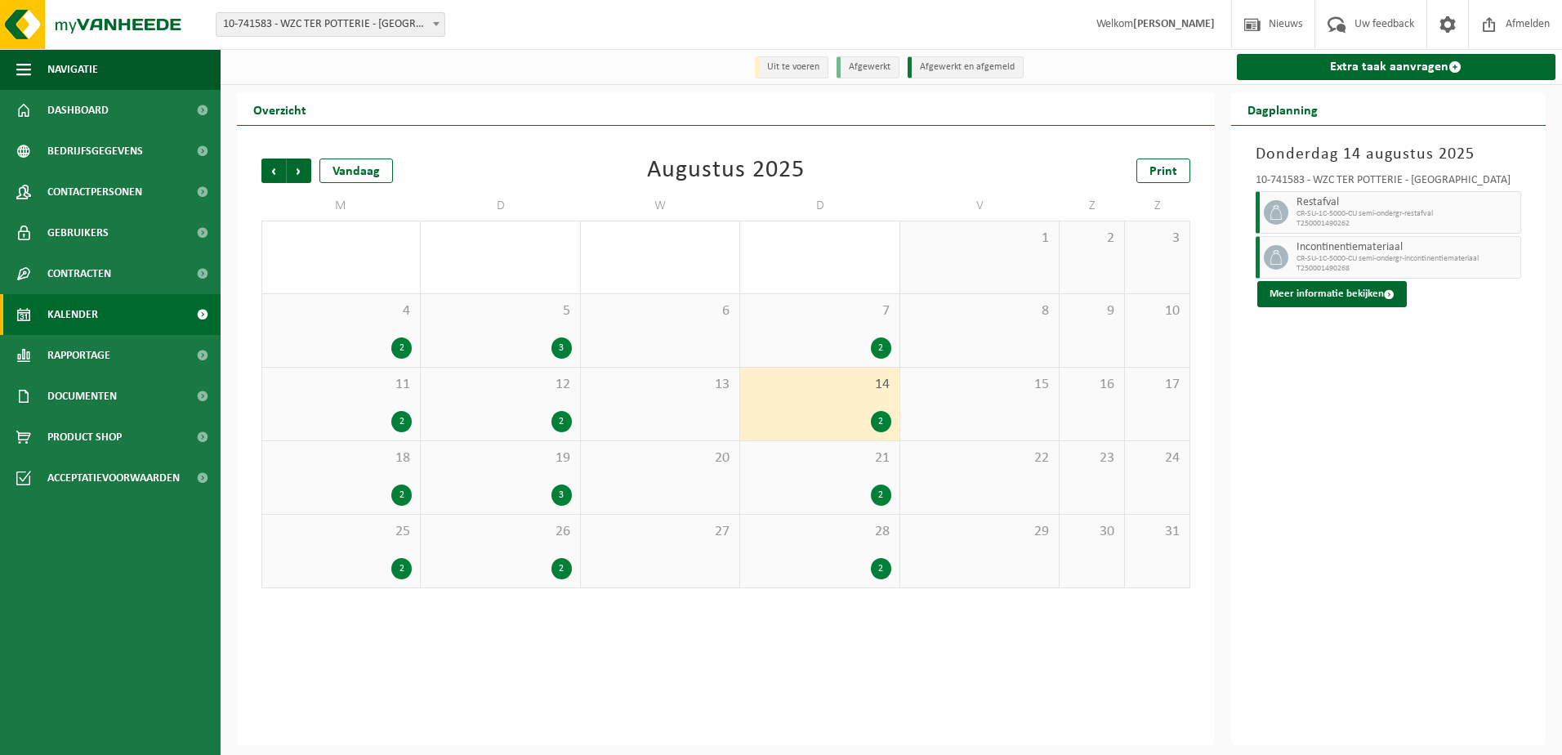
click at [782, 328] on div "7 2" at bounding box center [819, 330] width 159 height 73
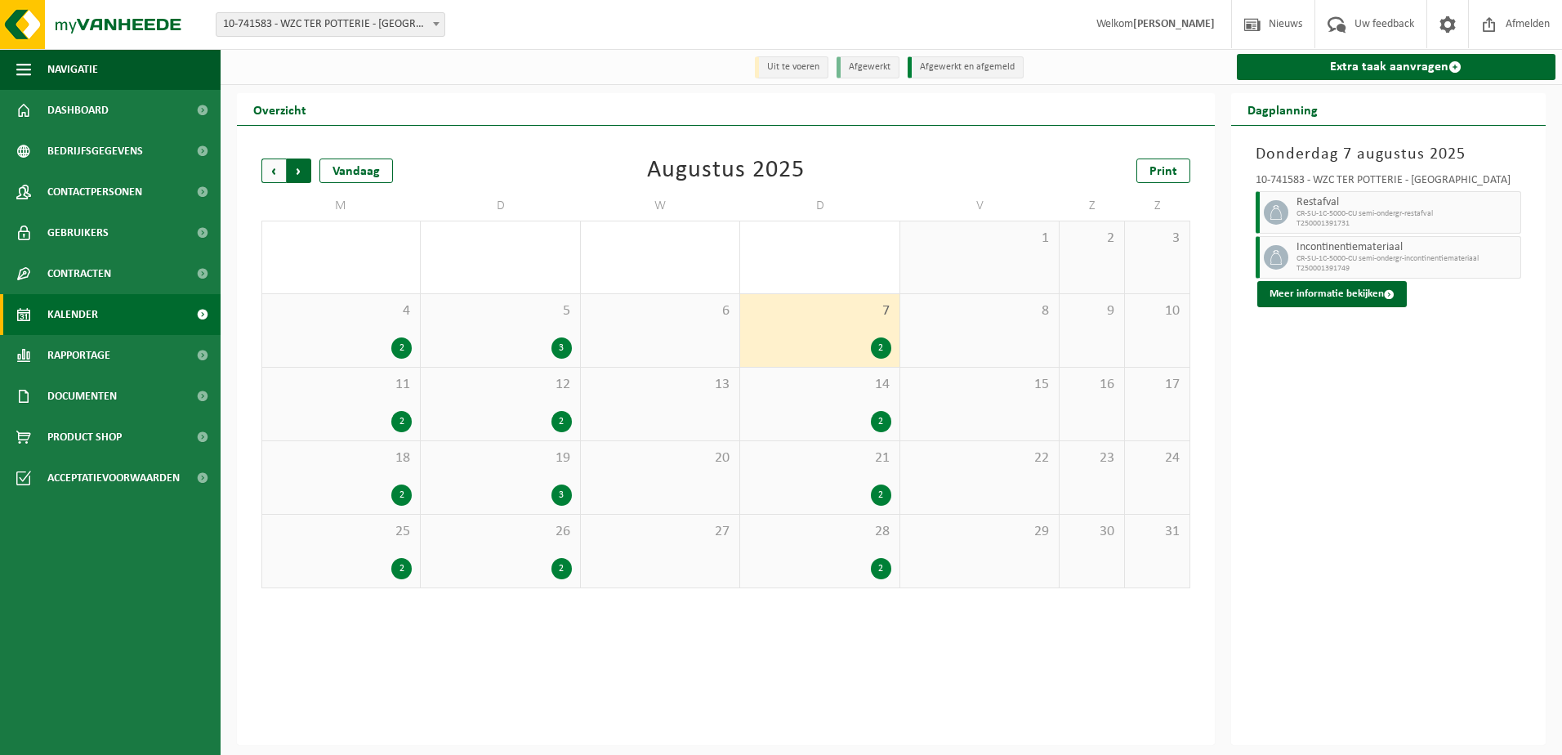
click at [278, 171] on span "Vorige" at bounding box center [273, 171] width 25 height 25
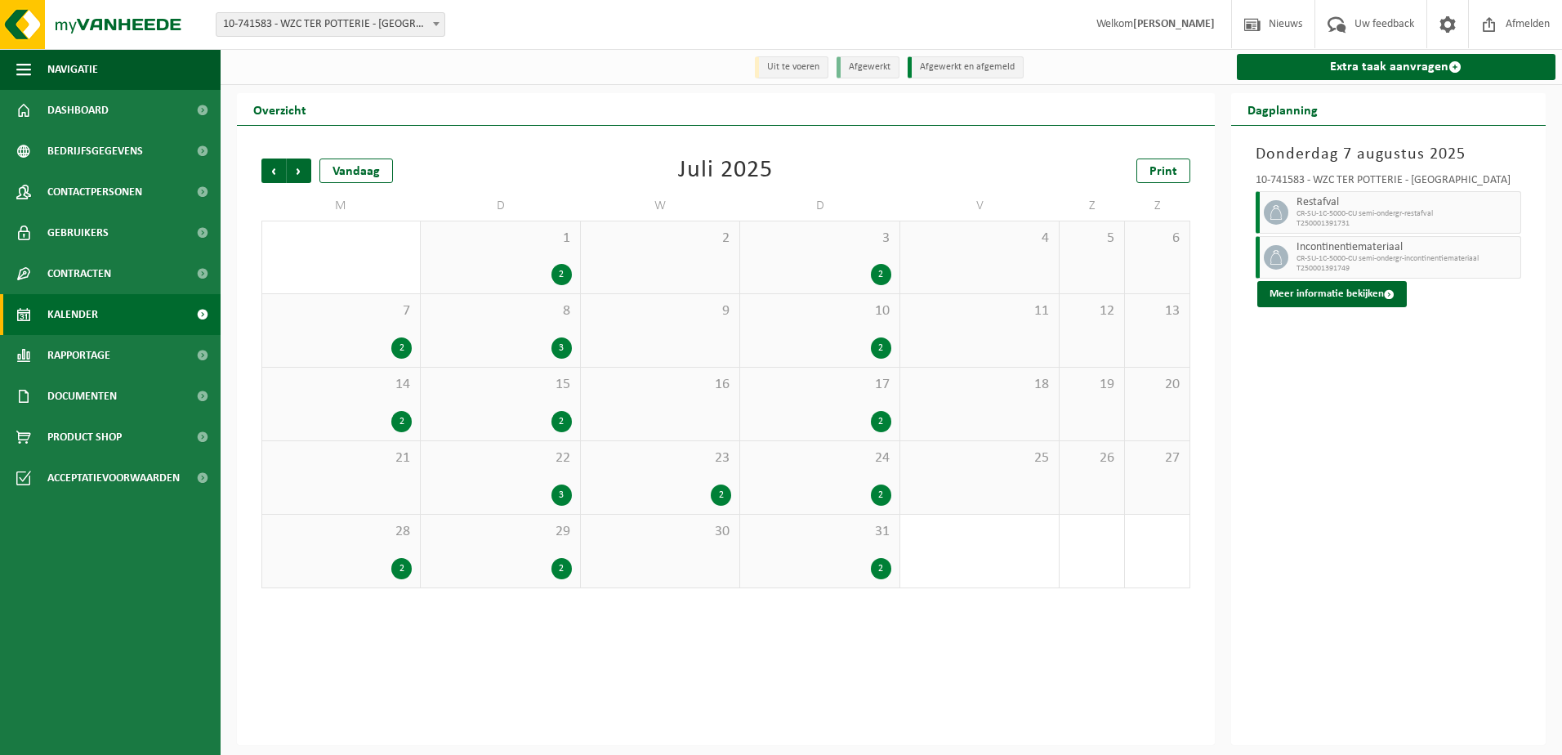
click at [478, 244] on span "1" at bounding box center [500, 239] width 142 height 18
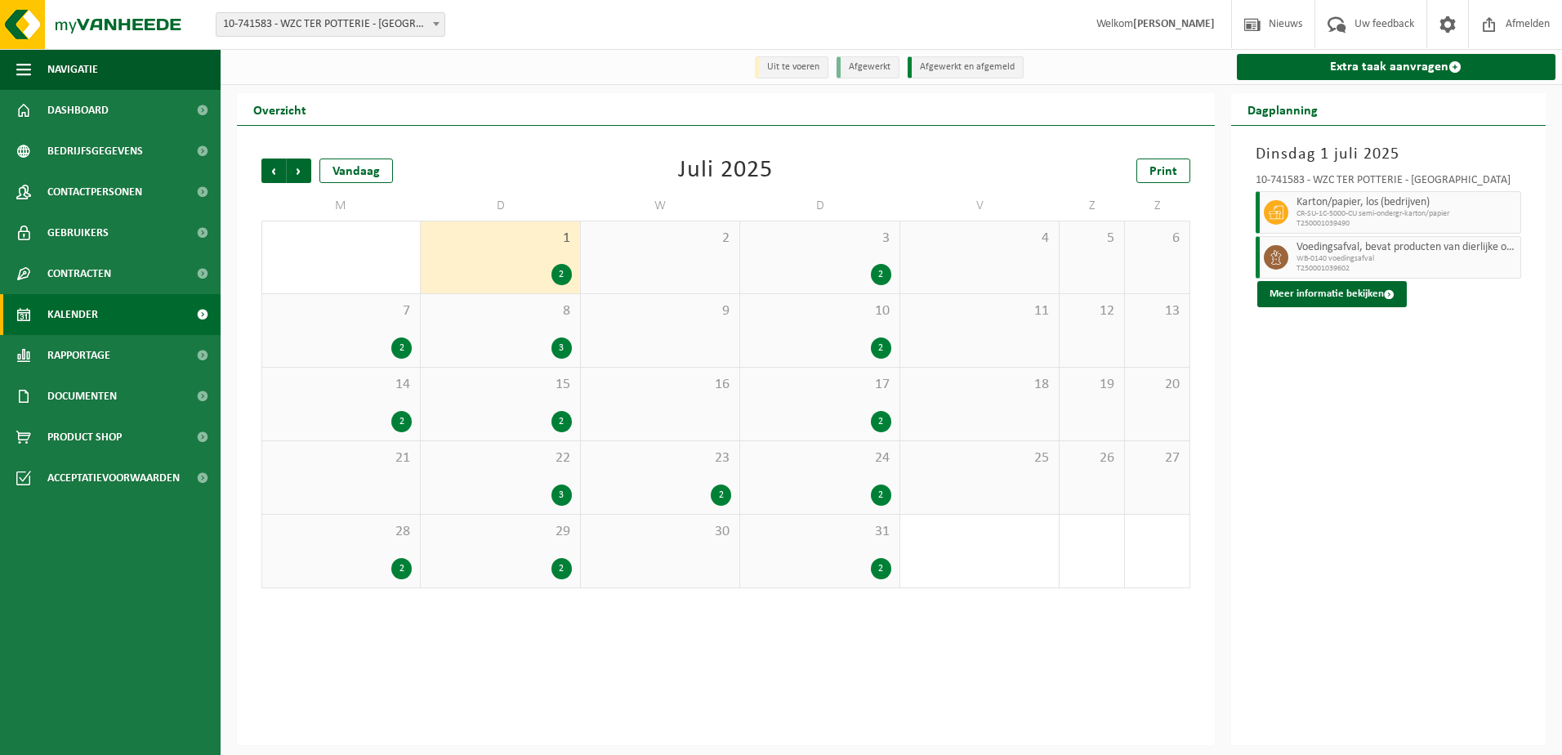
click at [492, 323] on div "8 3" at bounding box center [500, 330] width 159 height 73
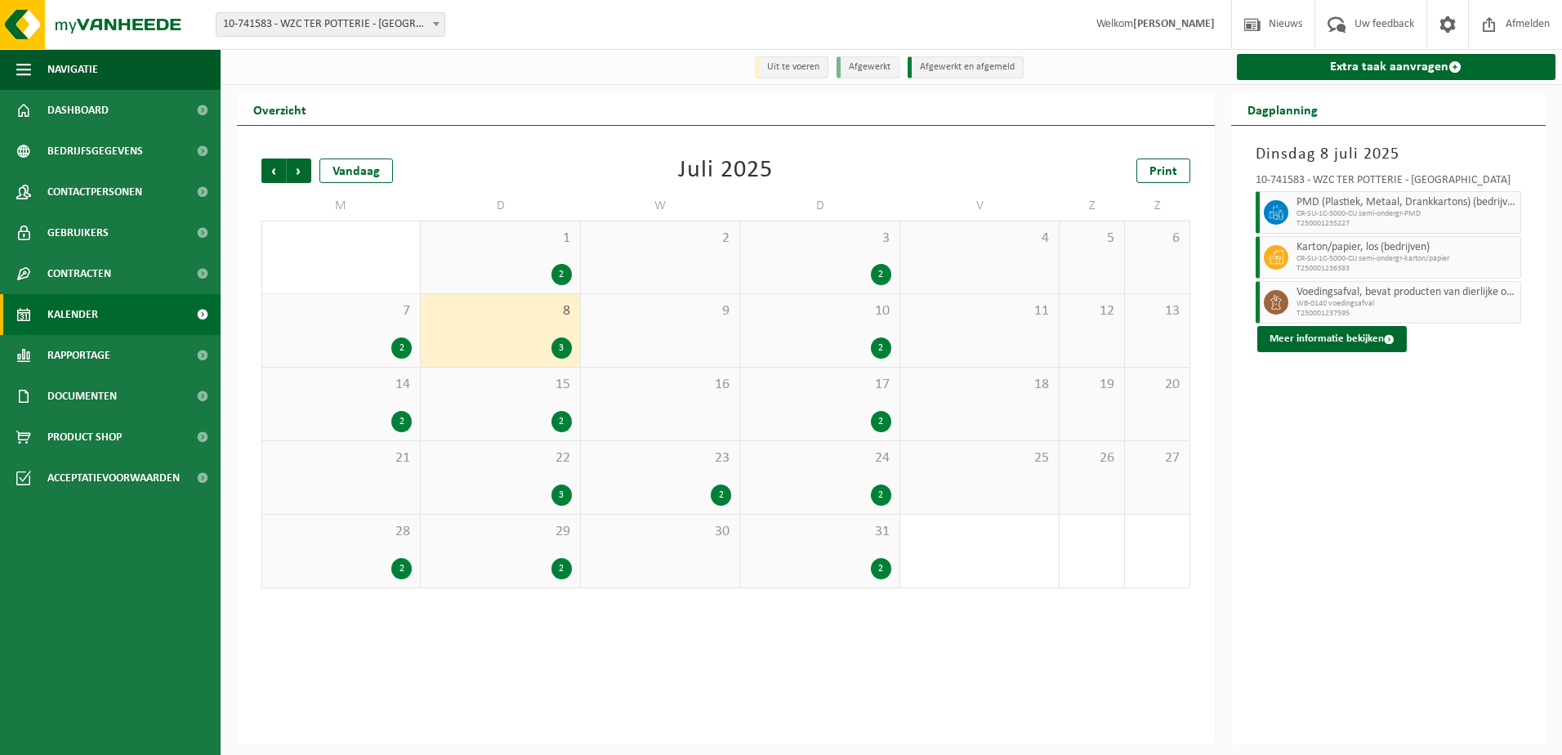
click at [486, 404] on div "15 2" at bounding box center [500, 404] width 159 height 73
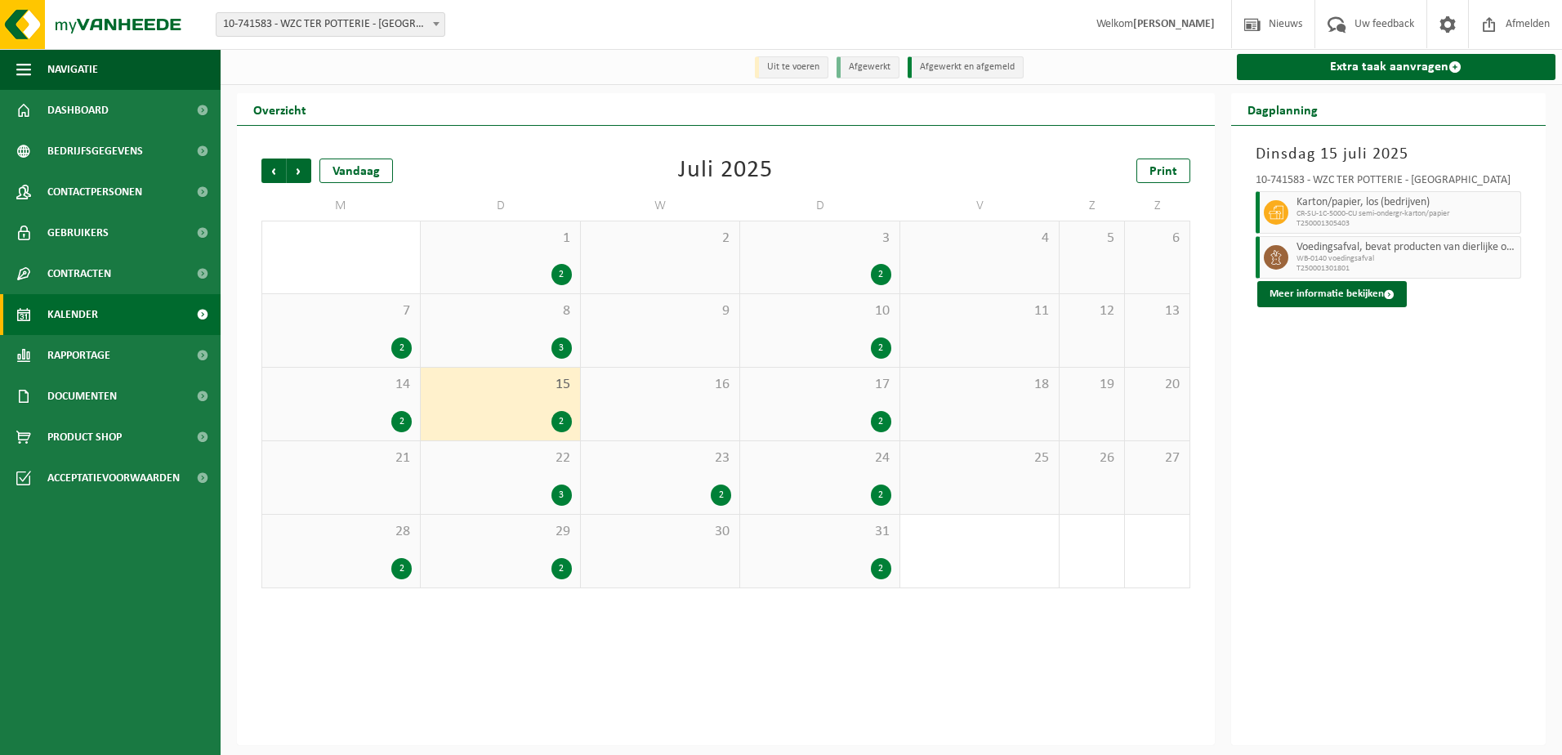
click at [685, 484] on div "23 2" at bounding box center [660, 477] width 159 height 73
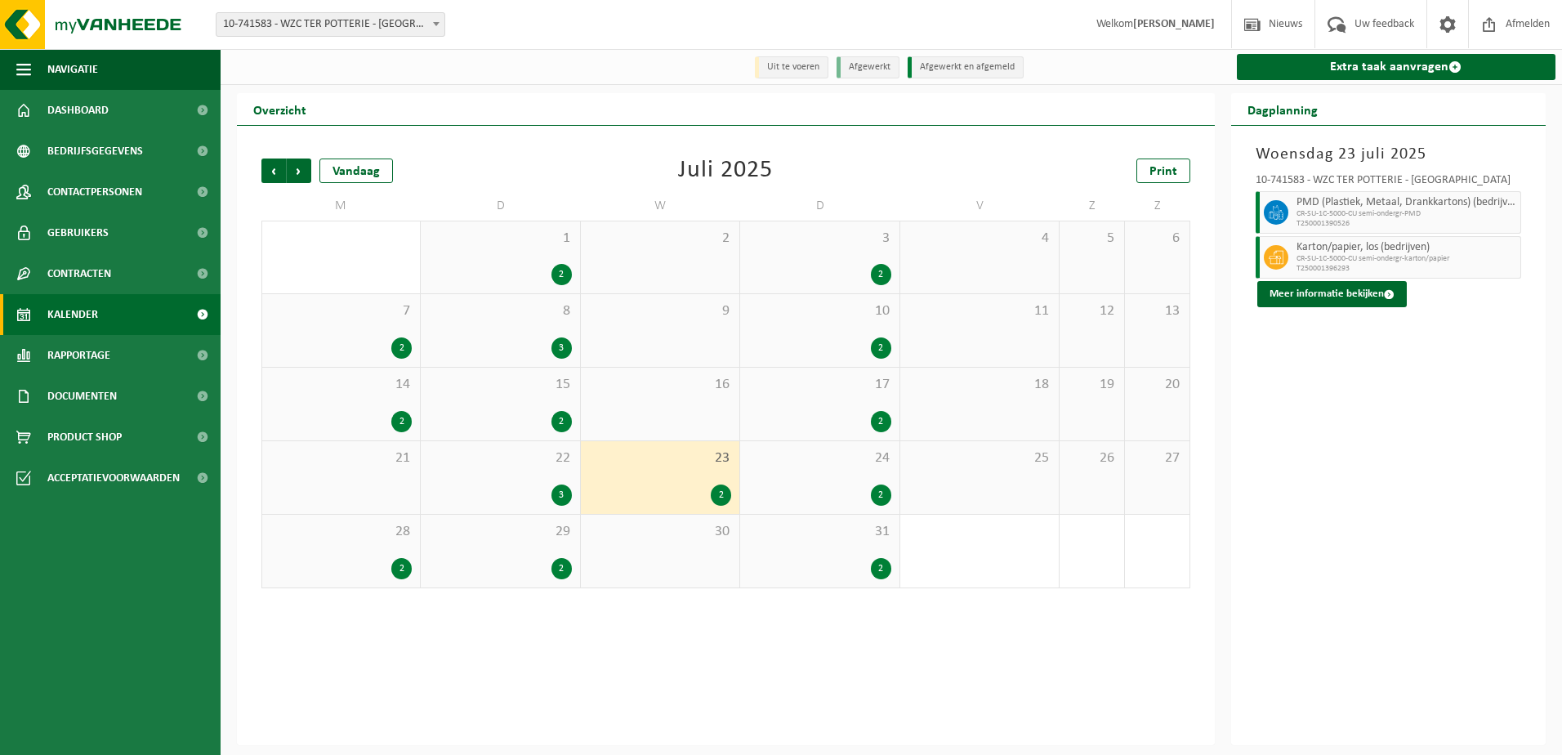
click at [481, 487] on div "3" at bounding box center [500, 495] width 142 height 21
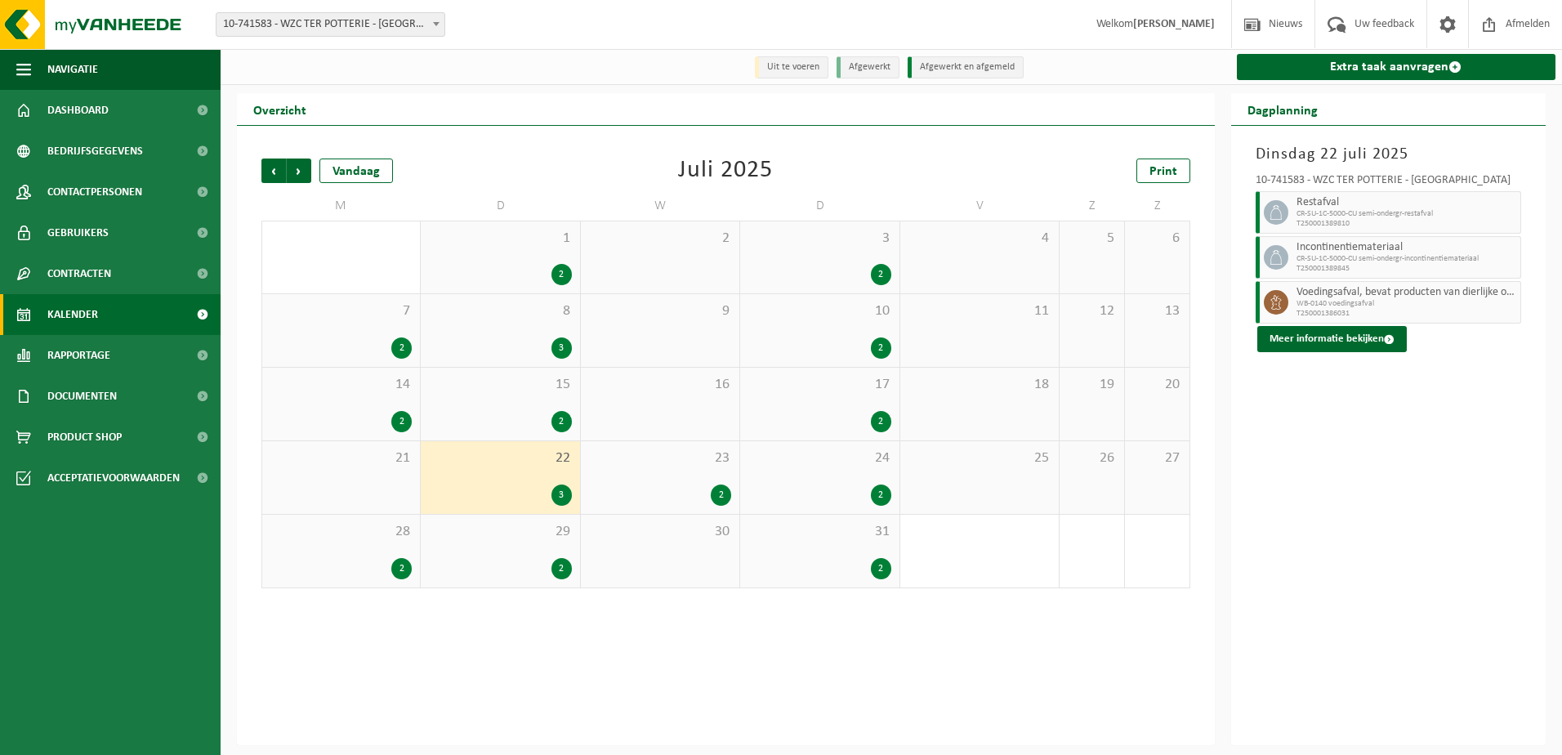
click at [495, 551] on div "29 2" at bounding box center [500, 551] width 159 height 73
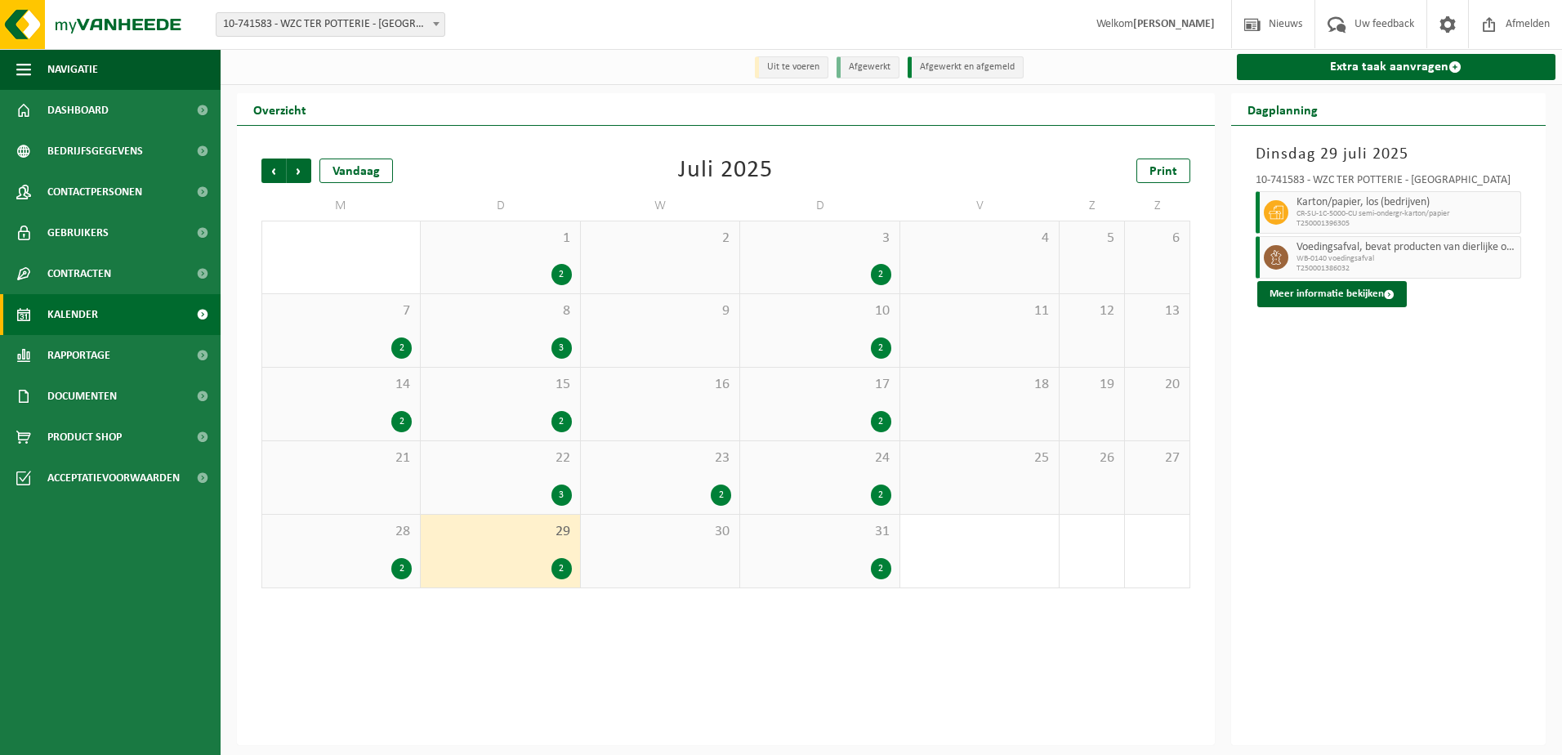
click at [781, 538] on span "31" at bounding box center [819, 532] width 142 height 18
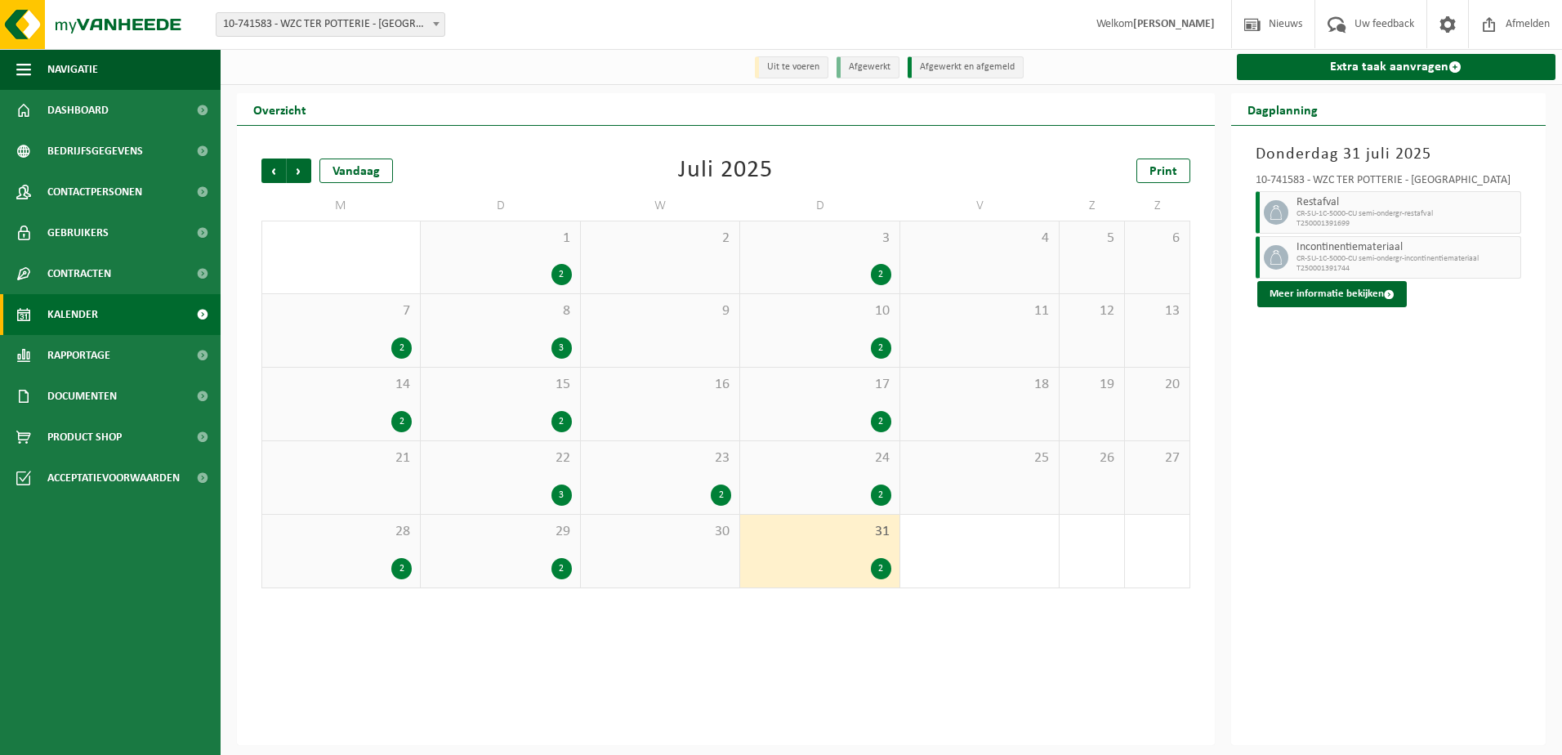
click at [779, 471] on div "24 2" at bounding box center [819, 477] width 159 height 73
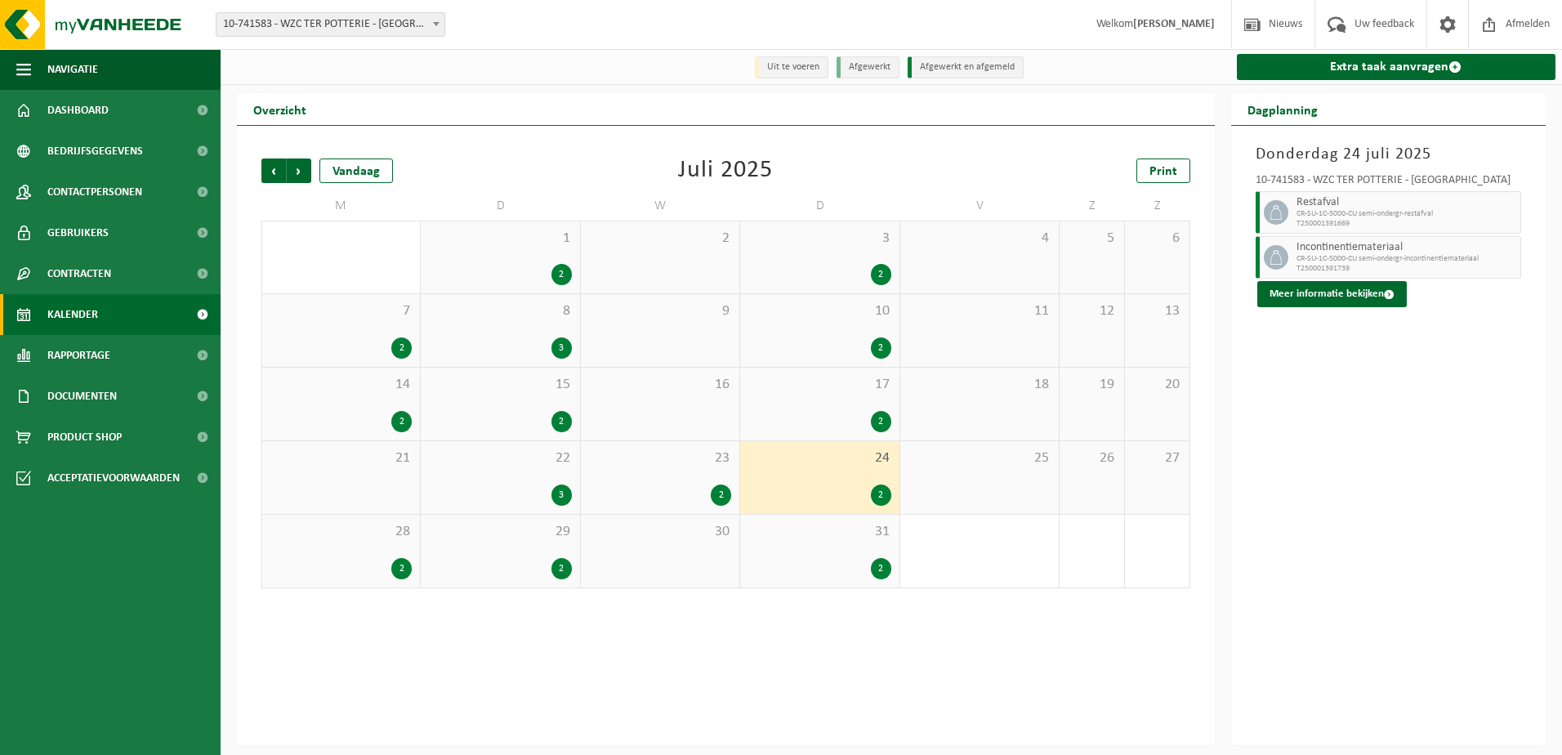
click at [781, 418] on div "2" at bounding box center [819, 421] width 142 height 21
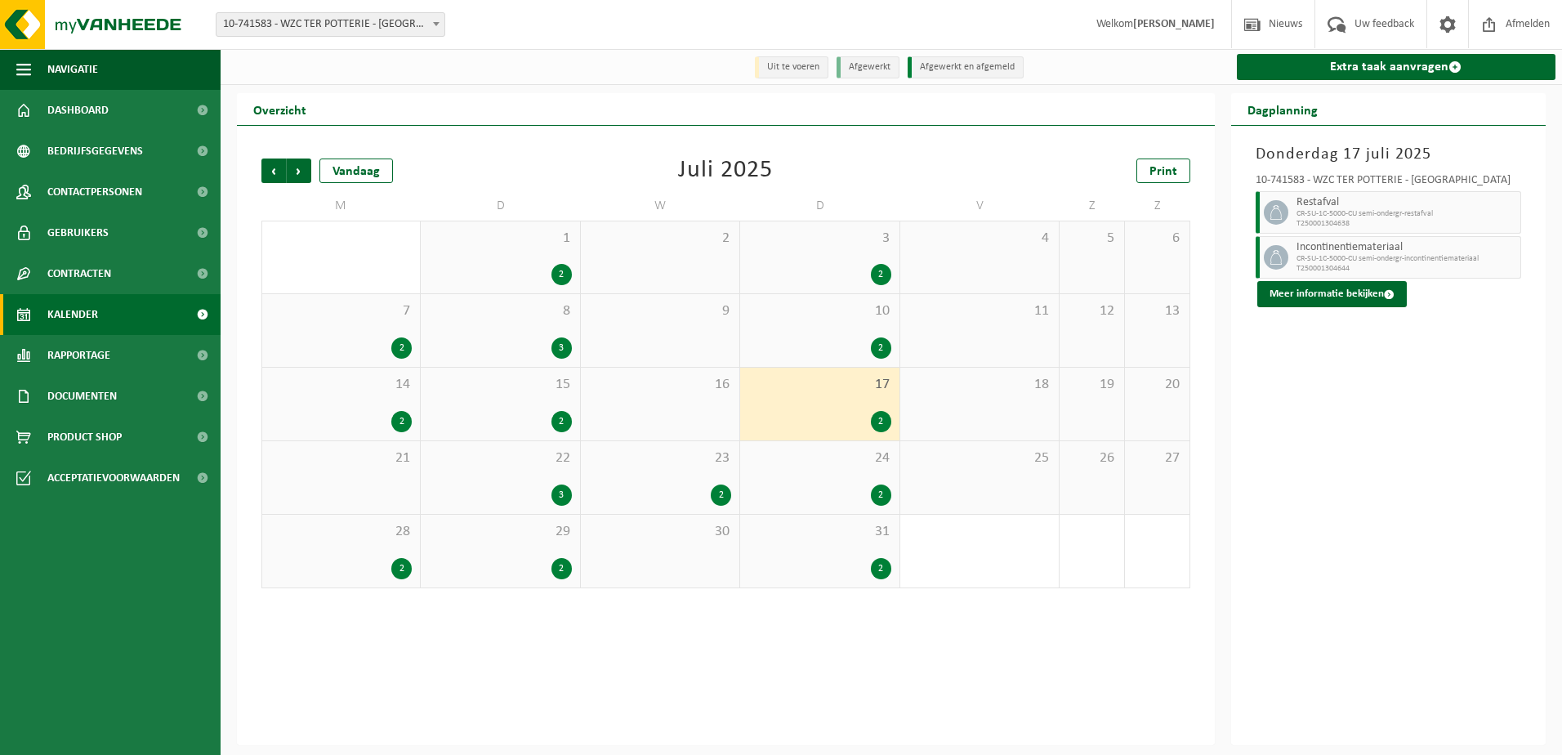
click at [775, 350] on div "2" at bounding box center [819, 347] width 142 height 21
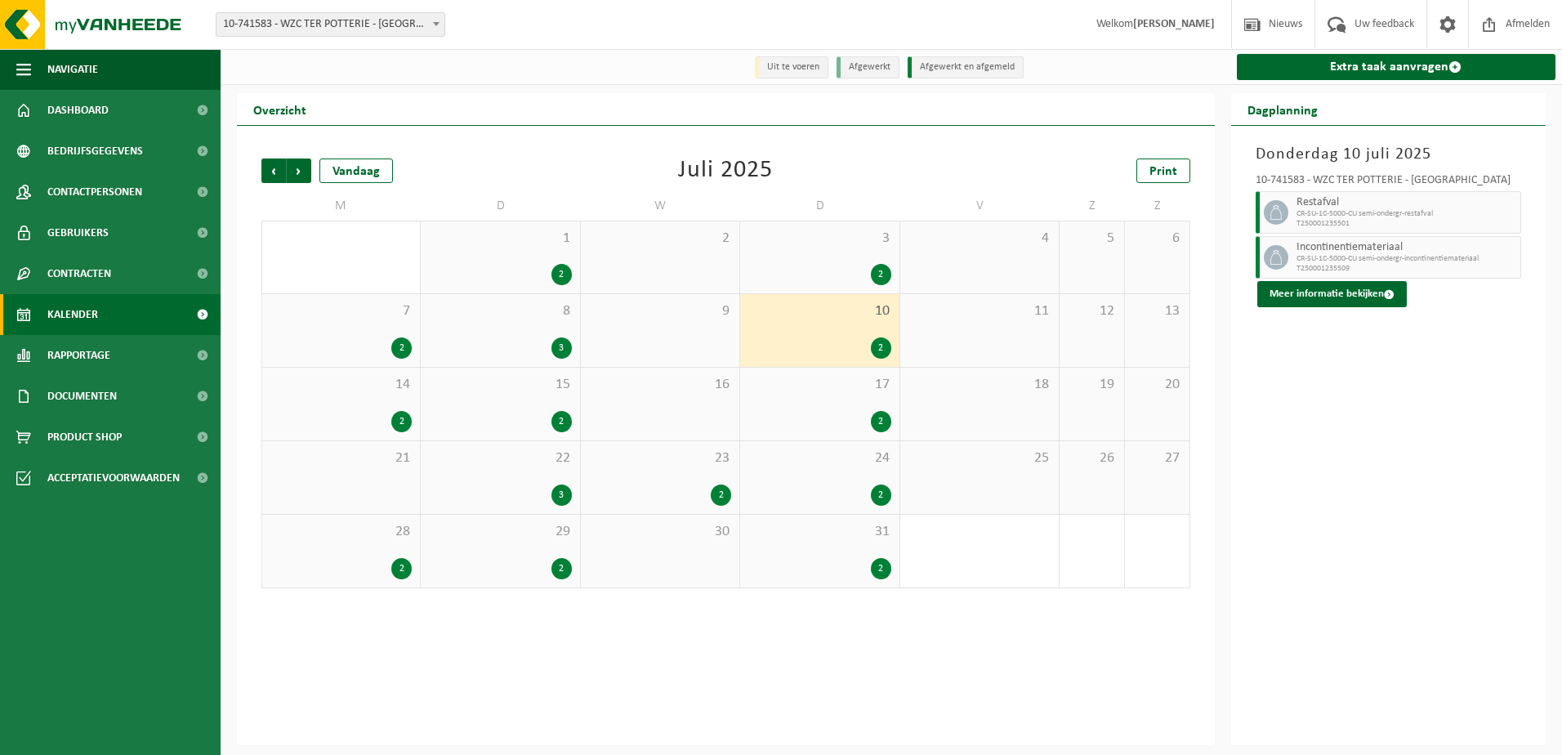
click at [775, 293] on div "3 2" at bounding box center [819, 257] width 159 height 72
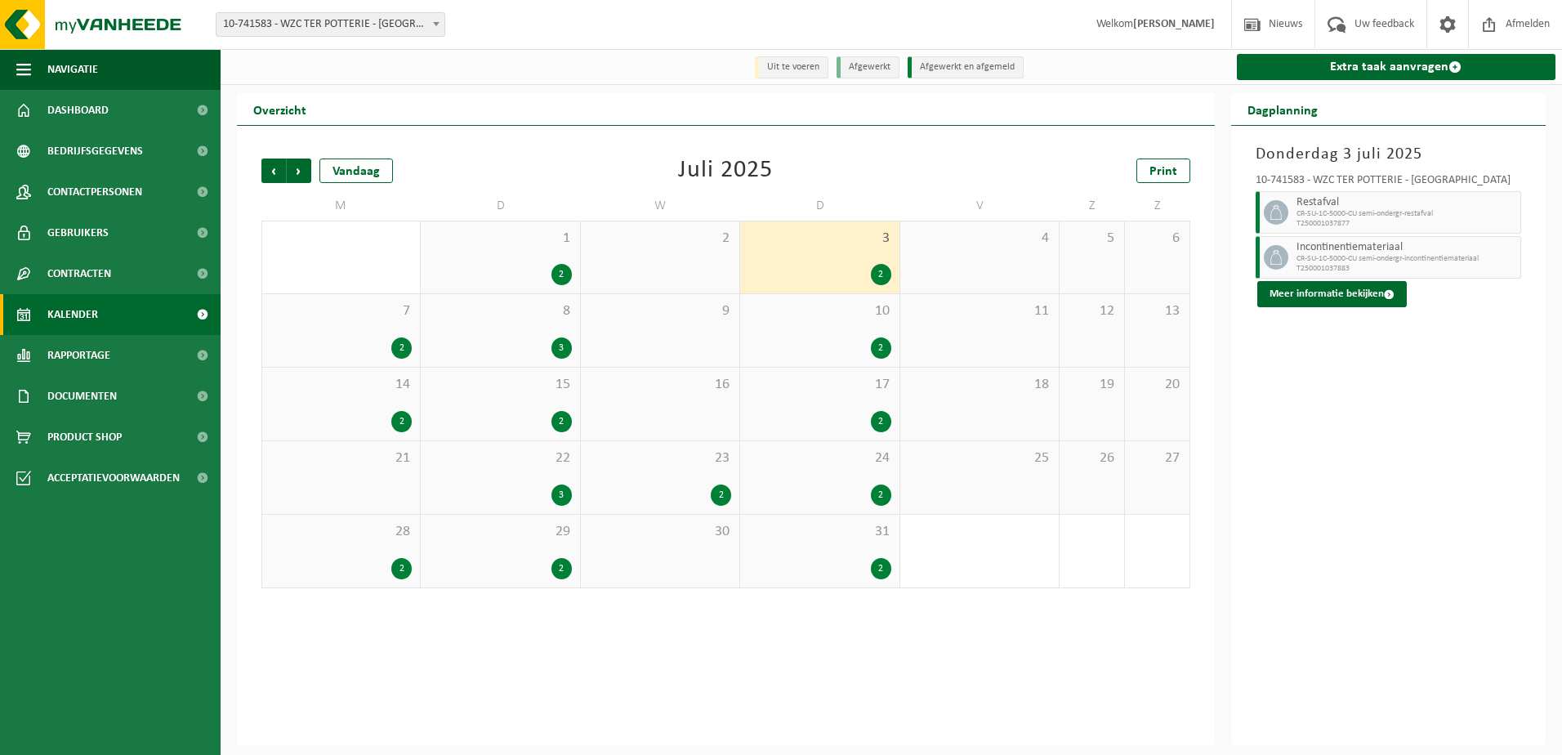
click at [650, 501] on div "2" at bounding box center [660, 495] width 142 height 21
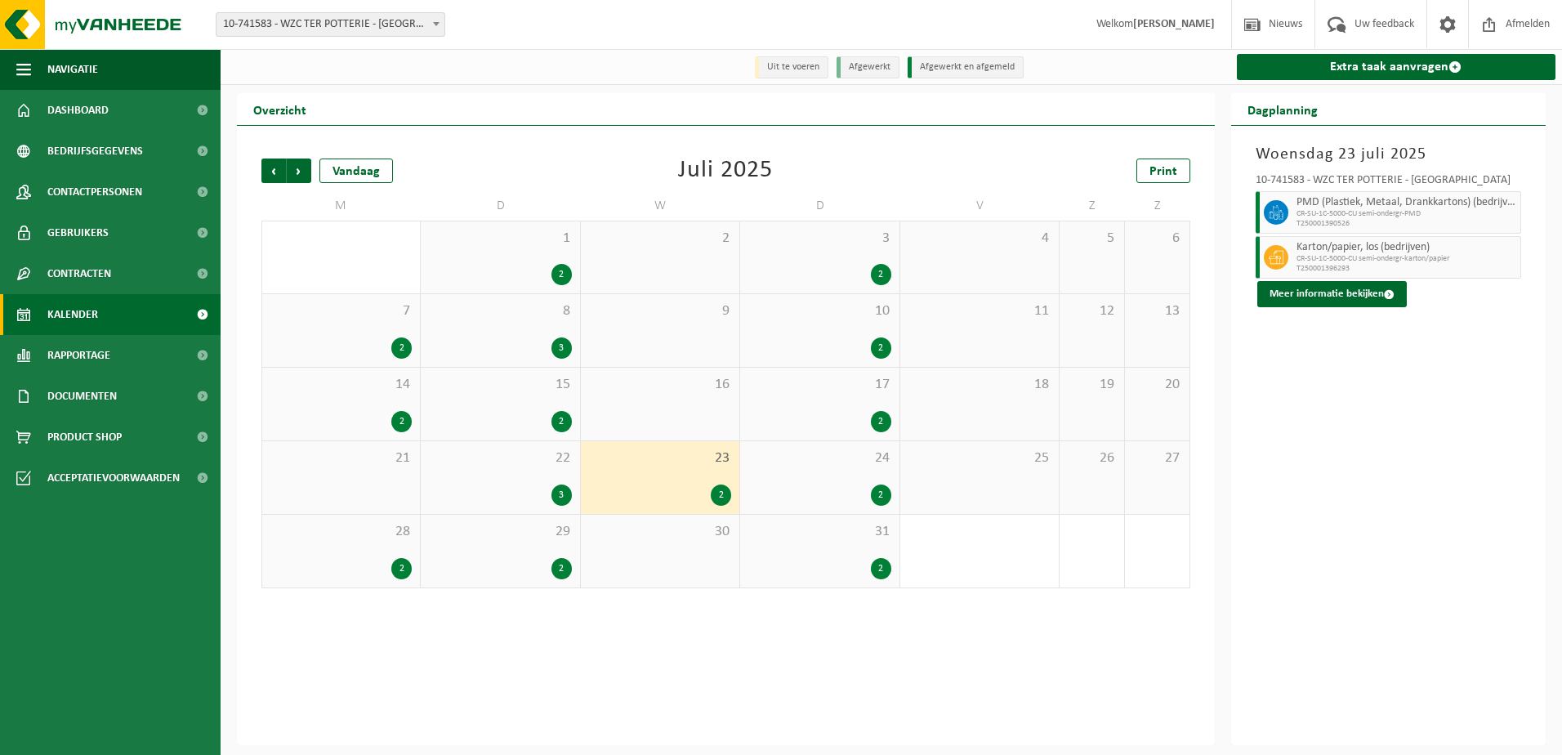
drag, startPoint x: 387, startPoint y: 559, endPoint x: 383, endPoint y: 537, distance: 22.4
click at [387, 556] on div "28 2" at bounding box center [341, 551] width 158 height 73
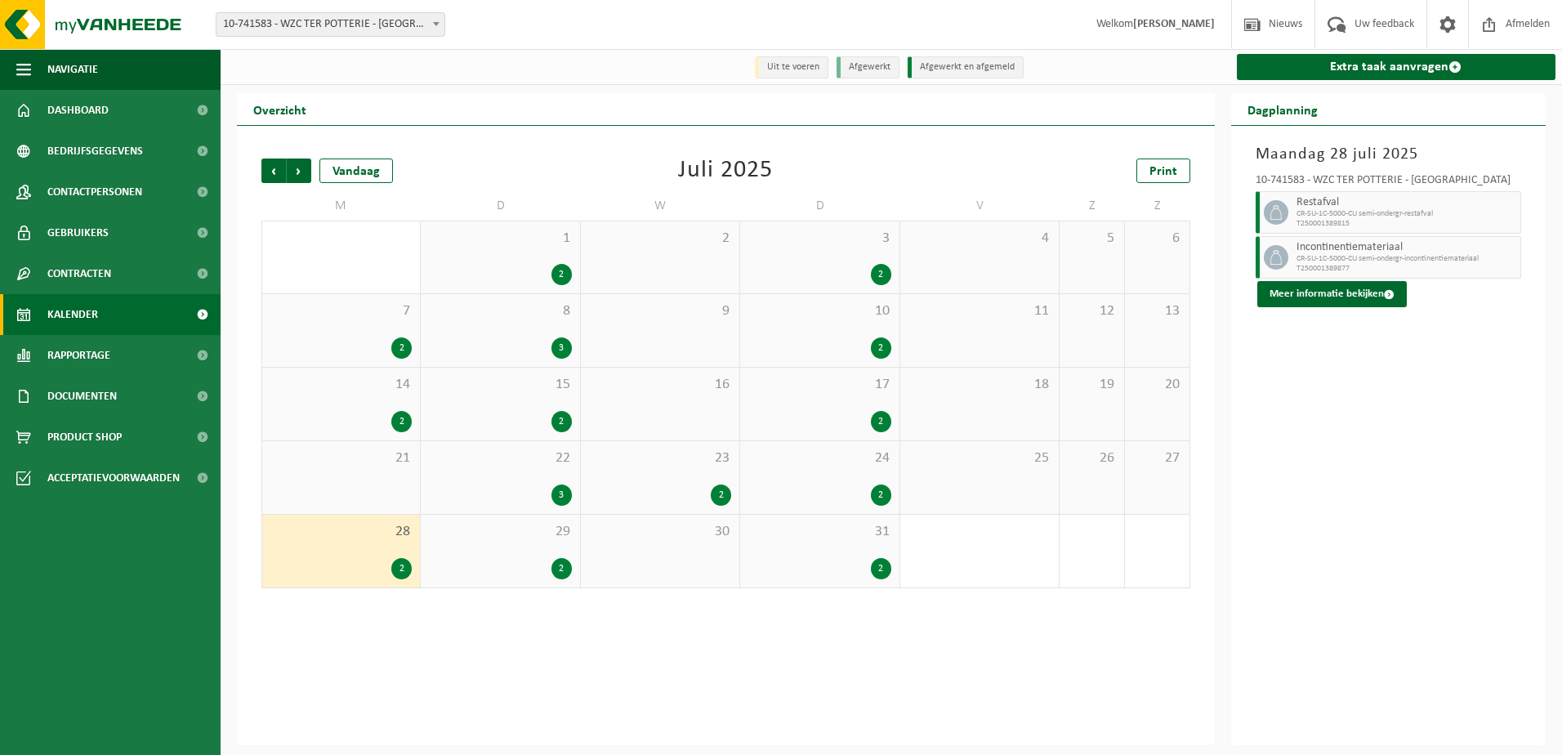
click at [367, 426] on div "2" at bounding box center [340, 421] width 141 height 21
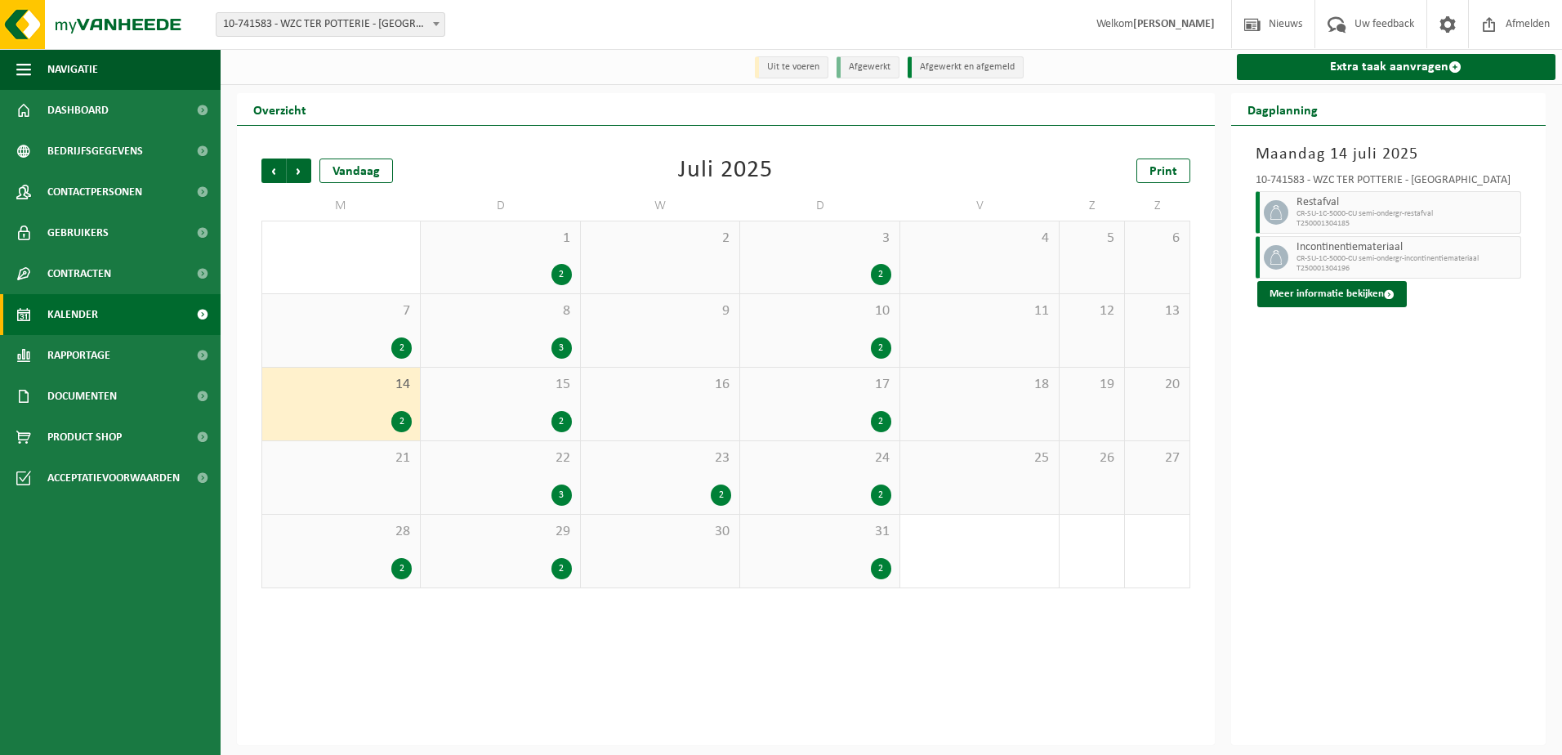
click at [366, 315] on span "7" at bounding box center [340, 311] width 141 height 18
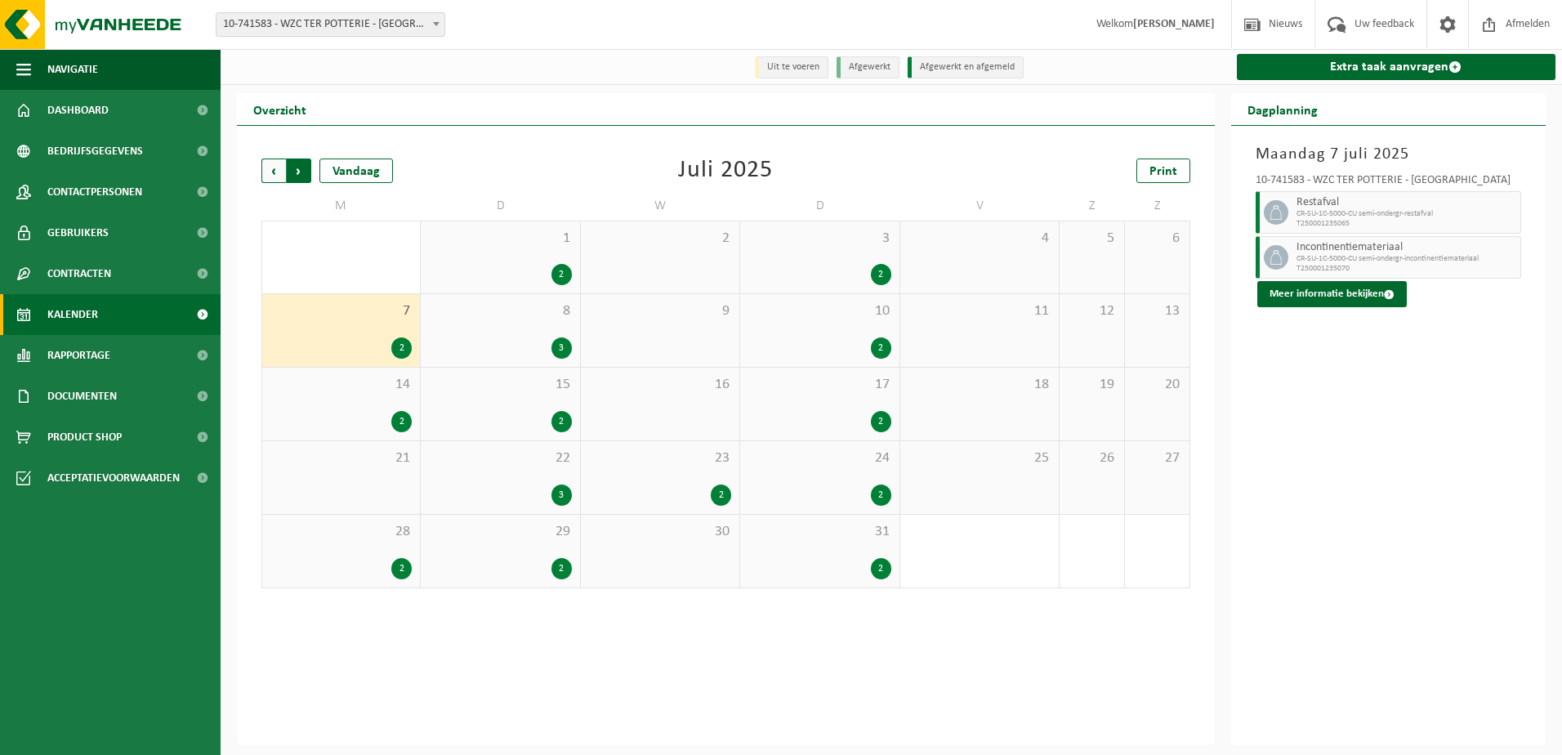
click at [277, 171] on span "Vorige" at bounding box center [273, 171] width 25 height 25
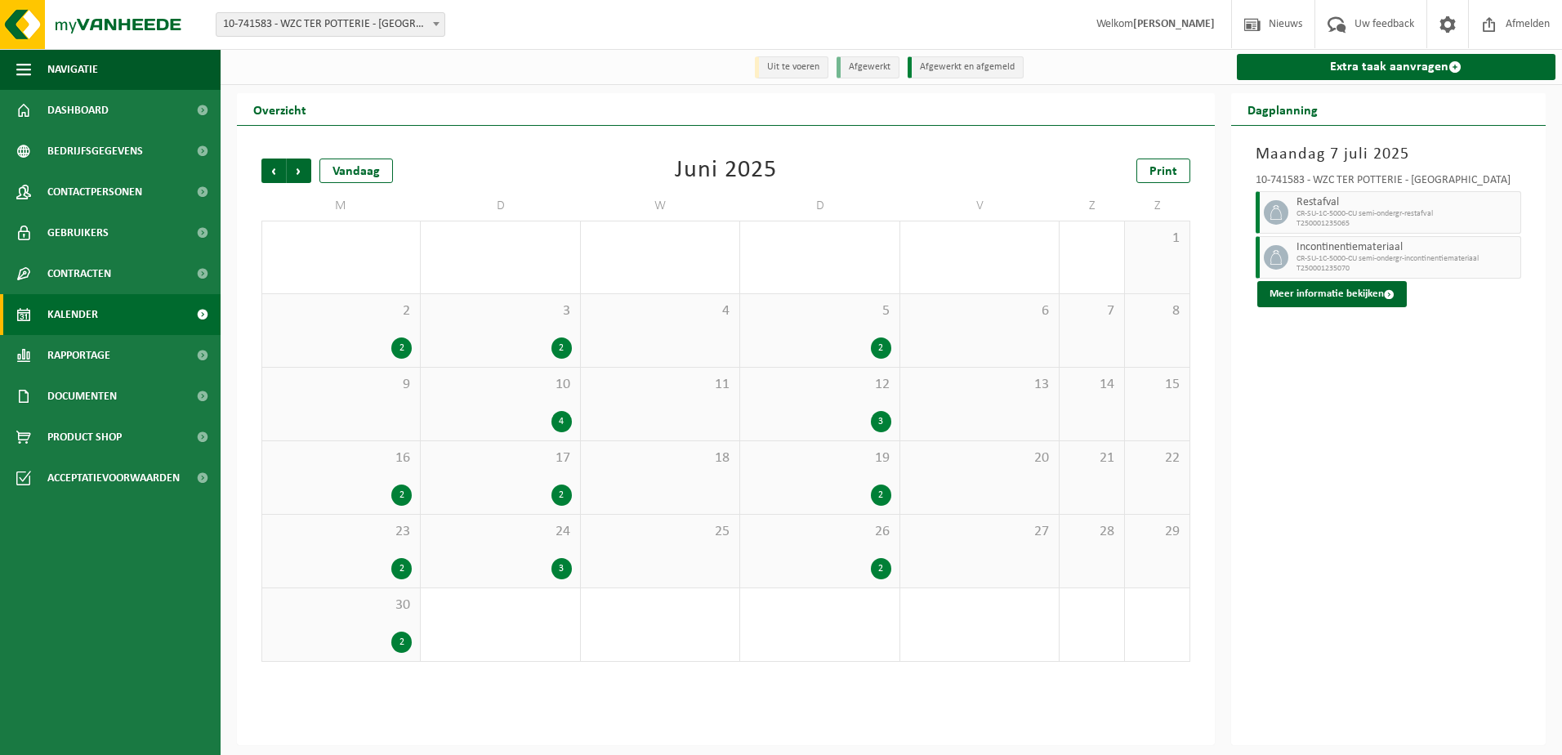
click at [517, 334] on div "3 2" at bounding box center [500, 330] width 159 height 73
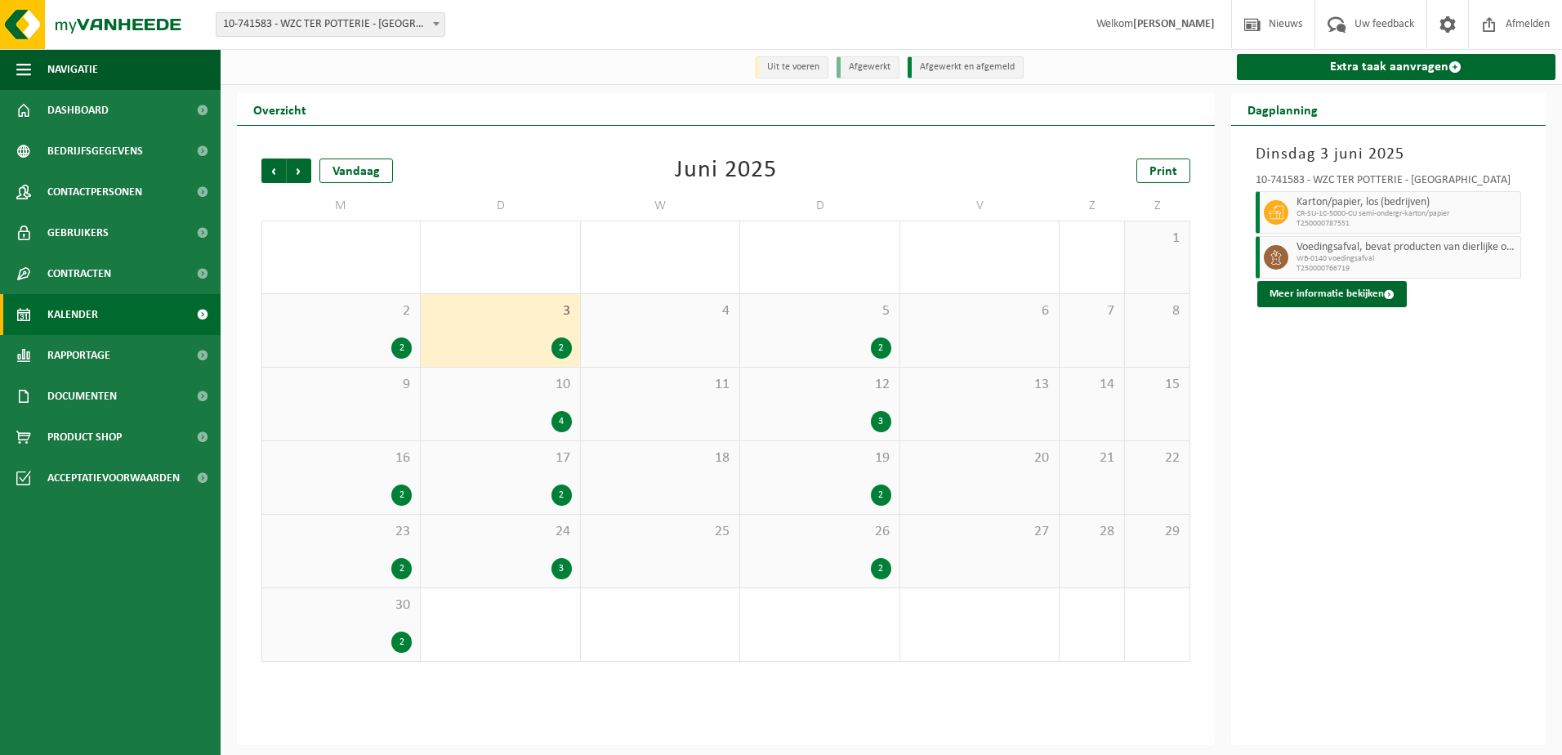
click at [526, 409] on div "10 4" at bounding box center [500, 404] width 159 height 73
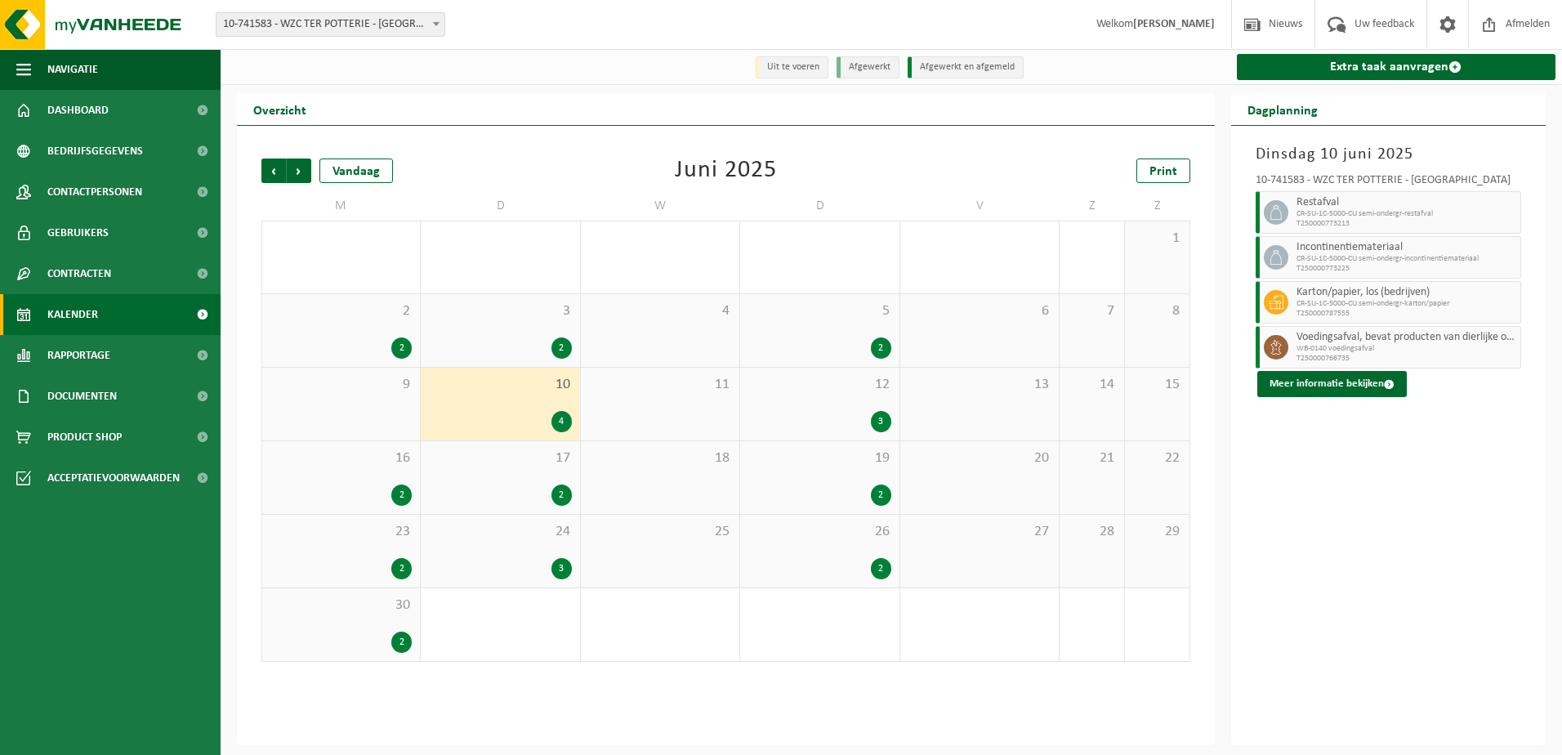
click at [524, 480] on div "17 2" at bounding box center [500, 477] width 159 height 73
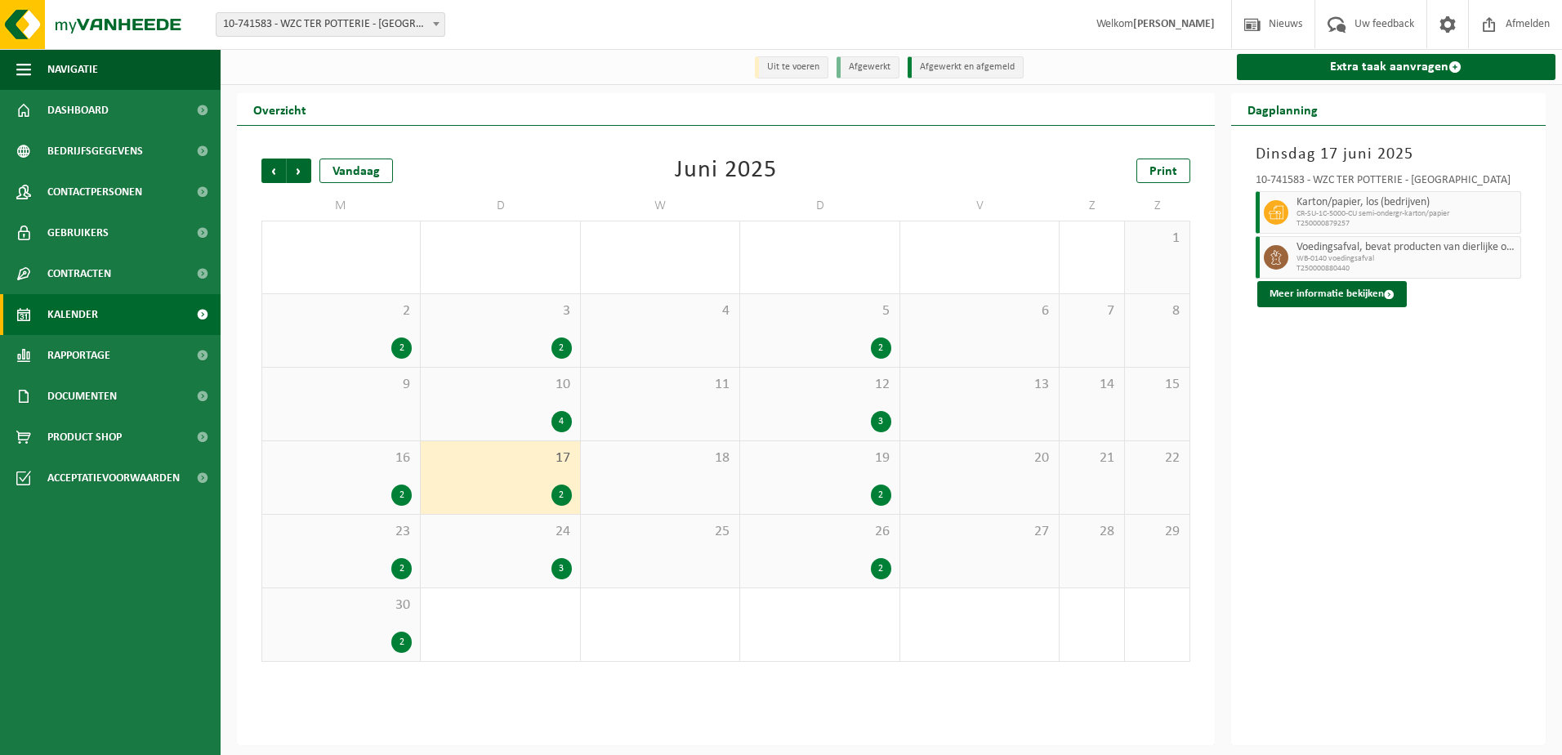
click at [516, 548] on div "24 3" at bounding box center [500, 551] width 159 height 73
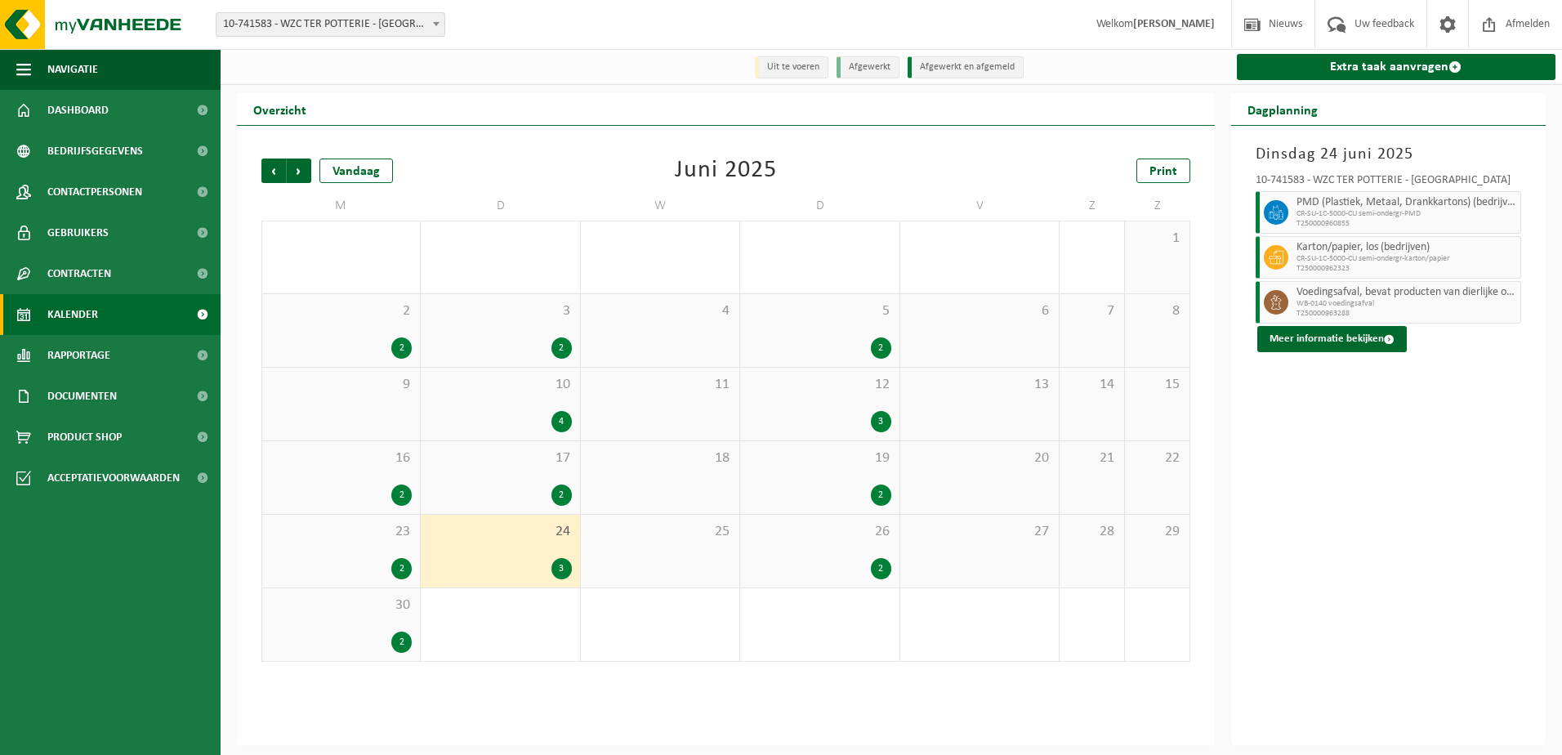
click at [842, 535] on span "26" at bounding box center [819, 532] width 142 height 18
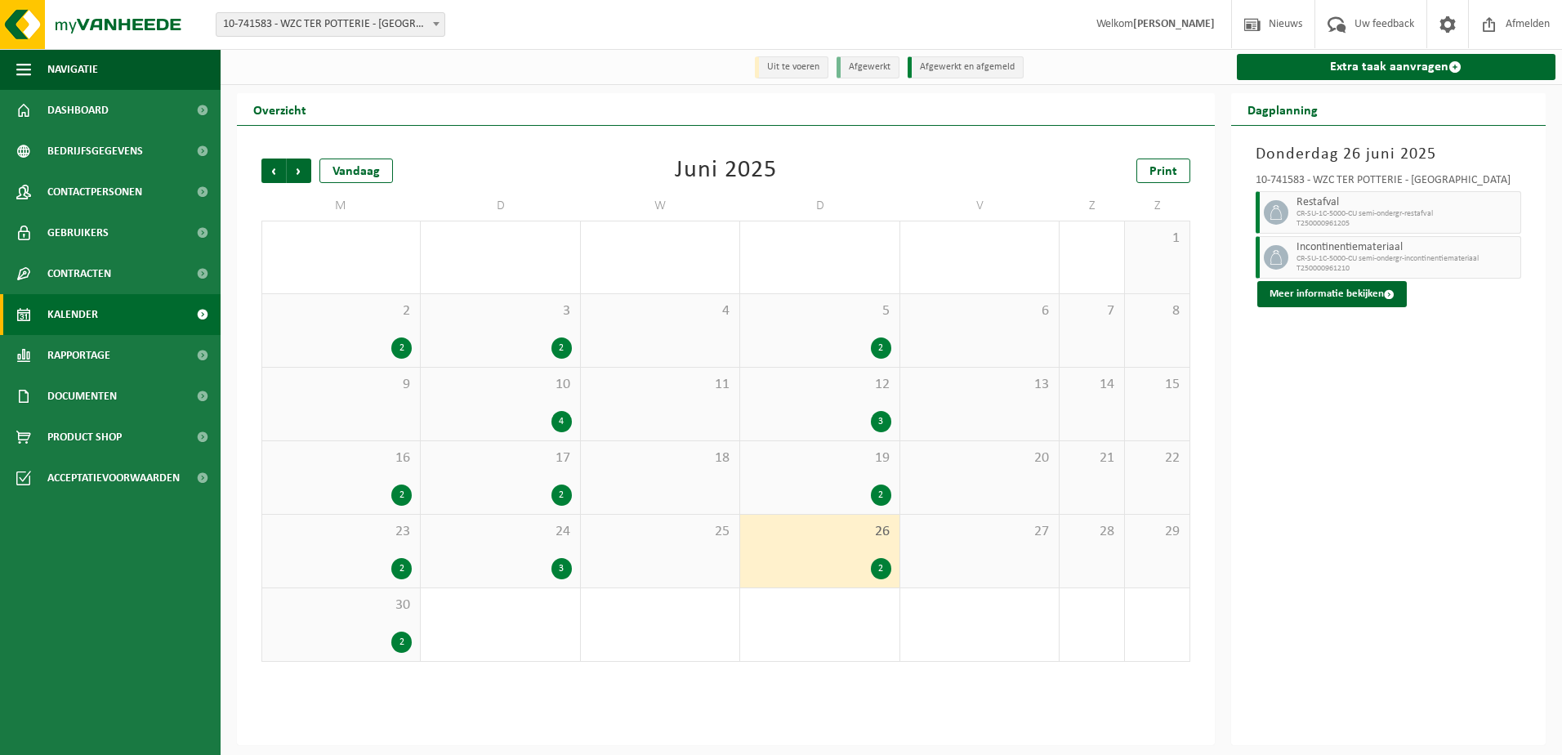
click at [822, 501] on div "2" at bounding box center [819, 495] width 142 height 21
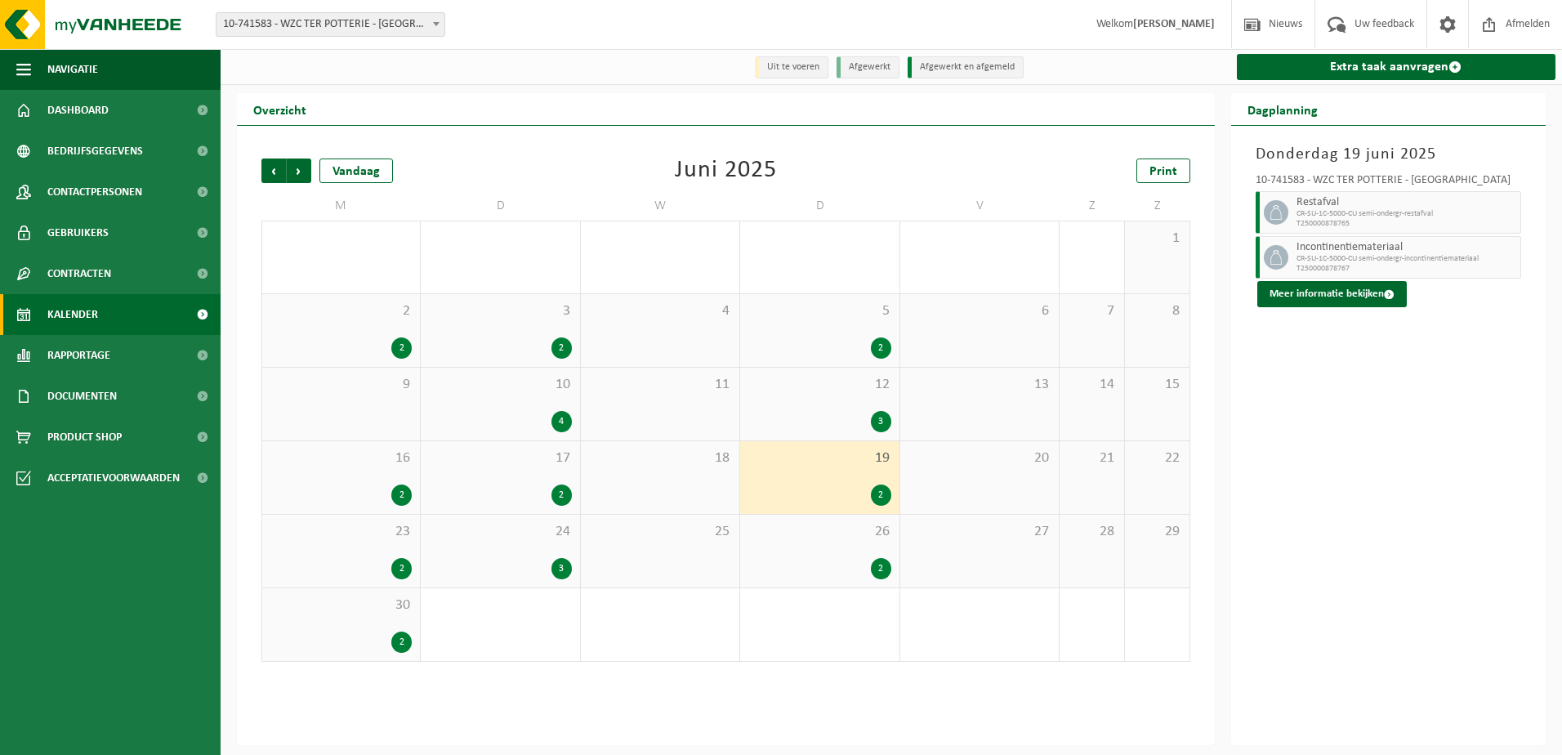
click at [802, 431] on div "3" at bounding box center [819, 421] width 142 height 21
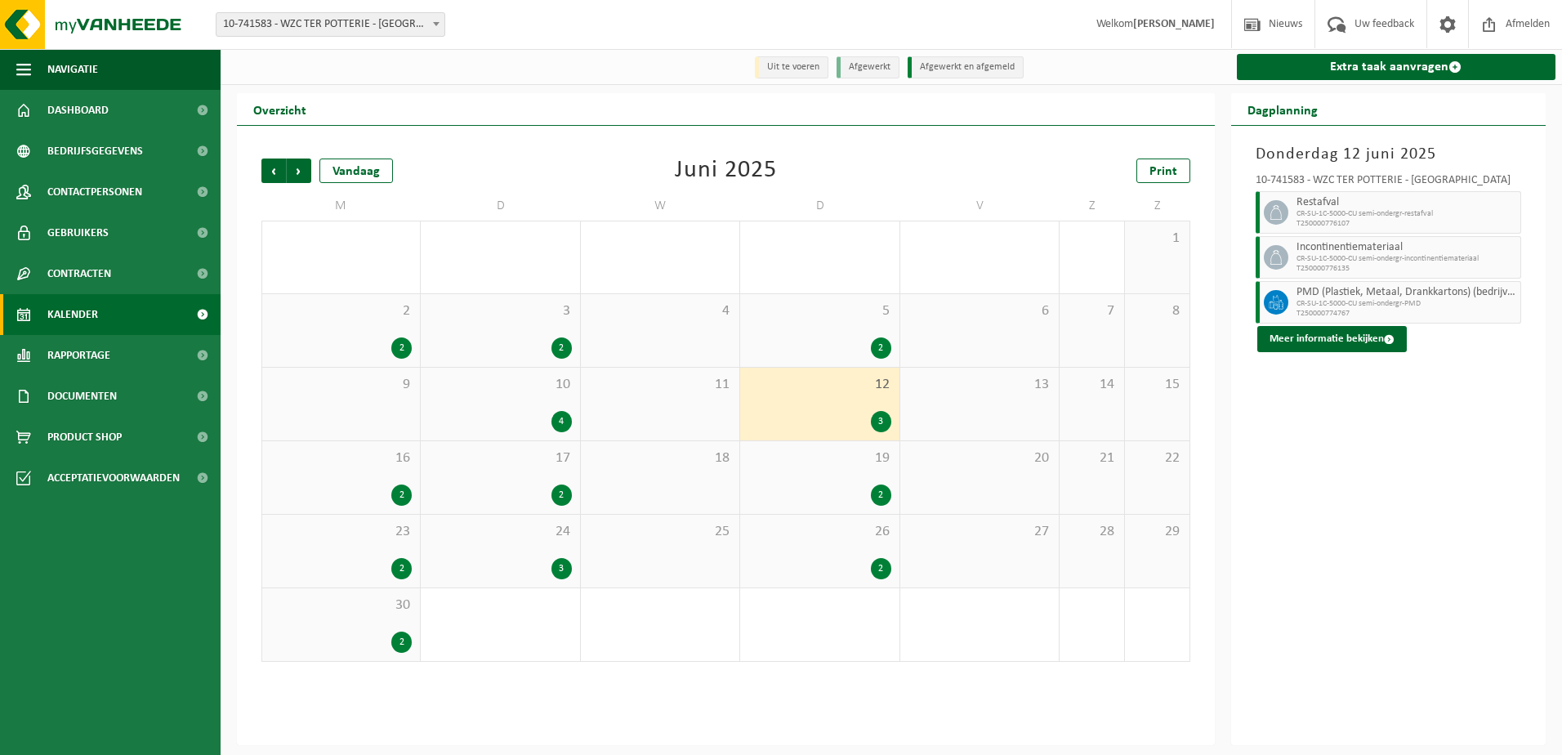
click at [802, 365] on div "5 2" at bounding box center [819, 330] width 159 height 73
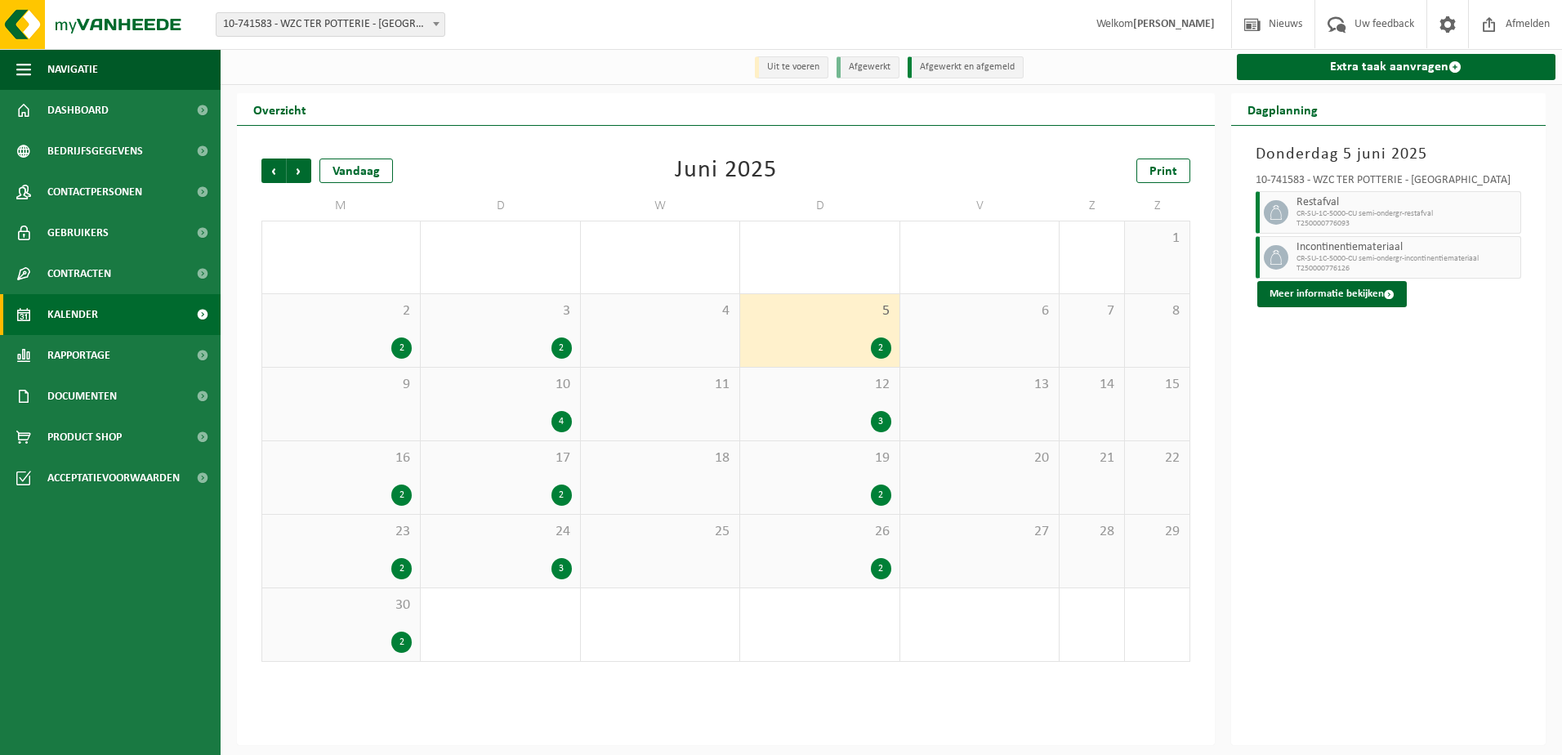
click at [351, 626] on div "30 2" at bounding box center [341, 624] width 158 height 73
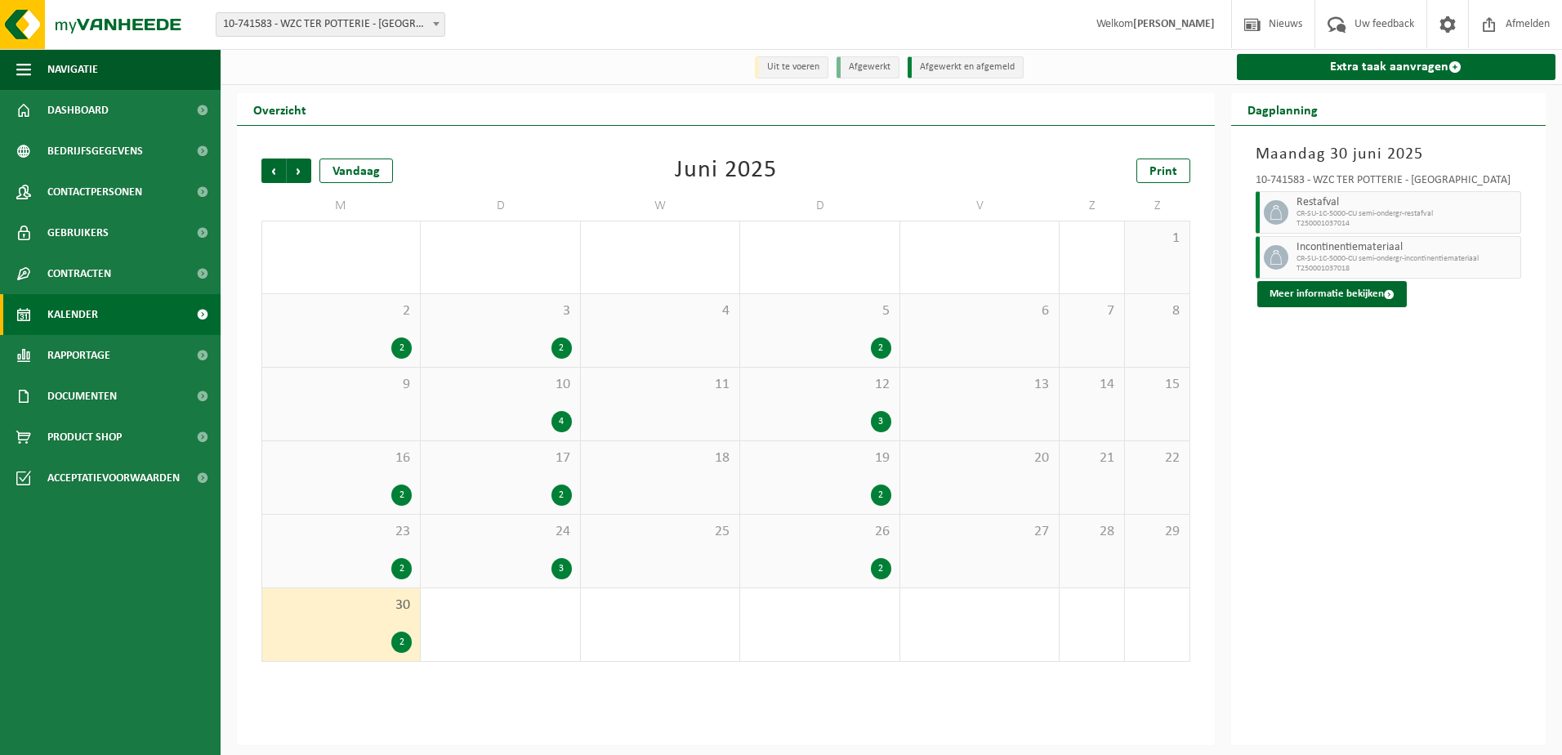
click at [341, 538] on span "23" at bounding box center [340, 532] width 141 height 18
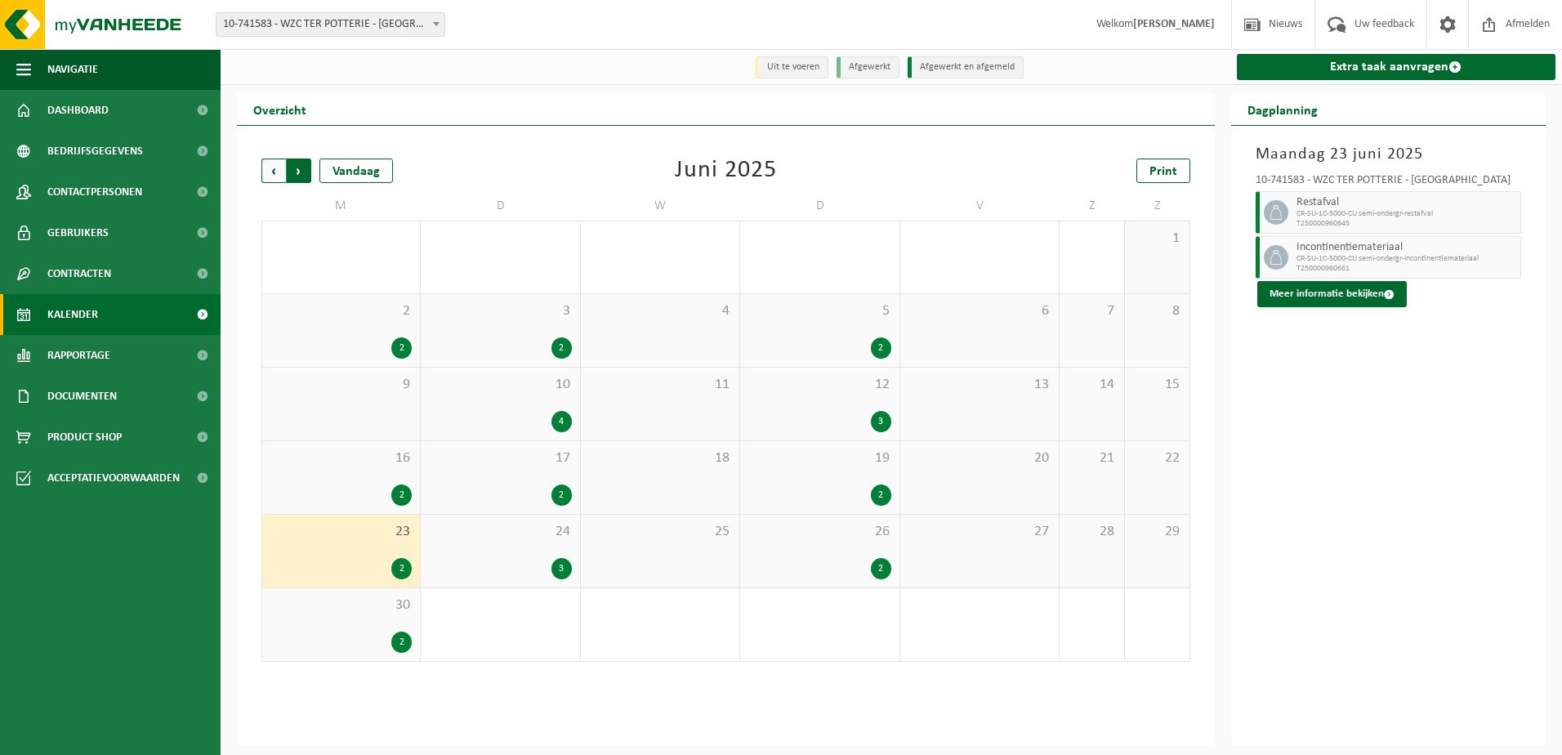
click at [265, 163] on span "Vorige" at bounding box center [273, 171] width 25 height 25
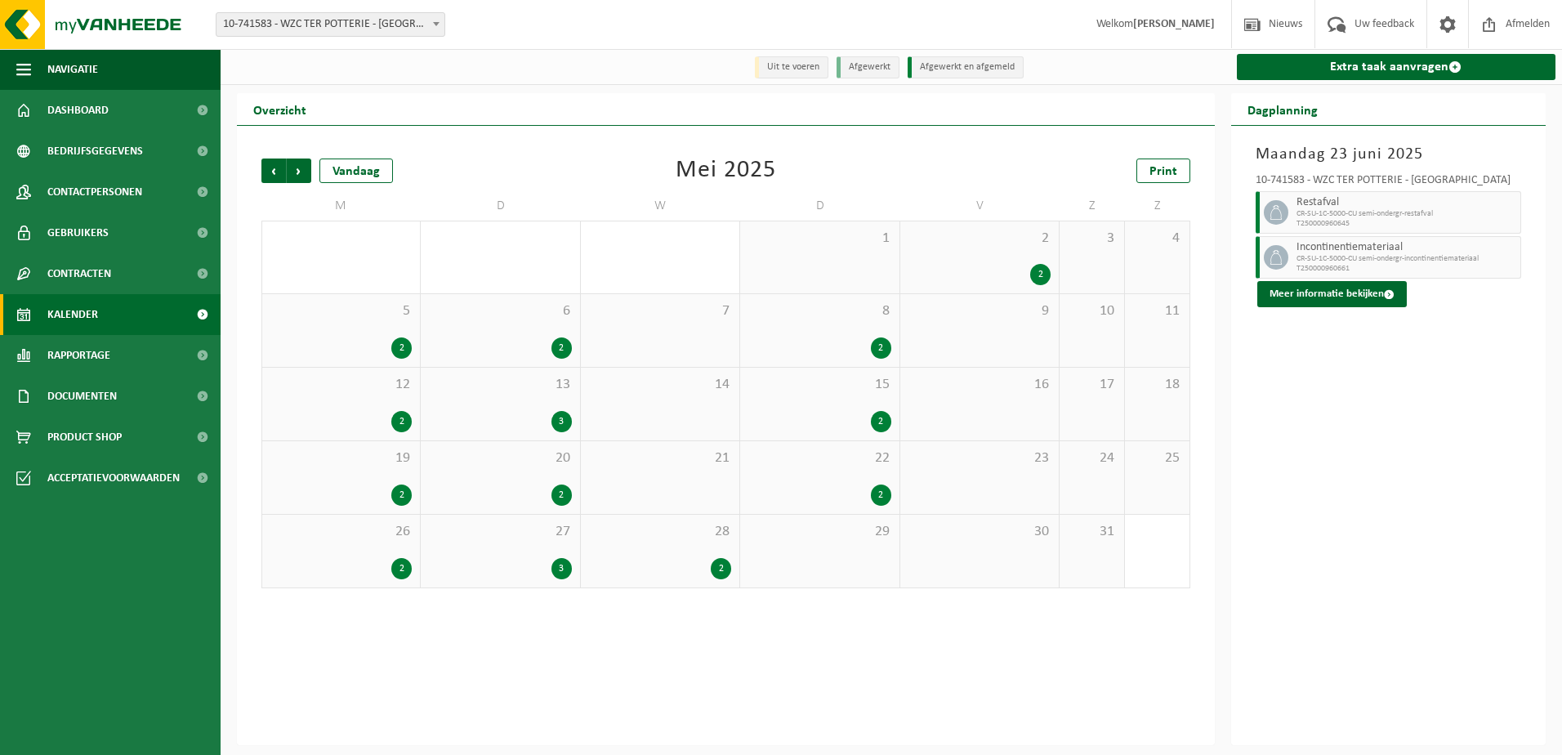
click at [494, 324] on div "6 2" at bounding box center [500, 330] width 159 height 73
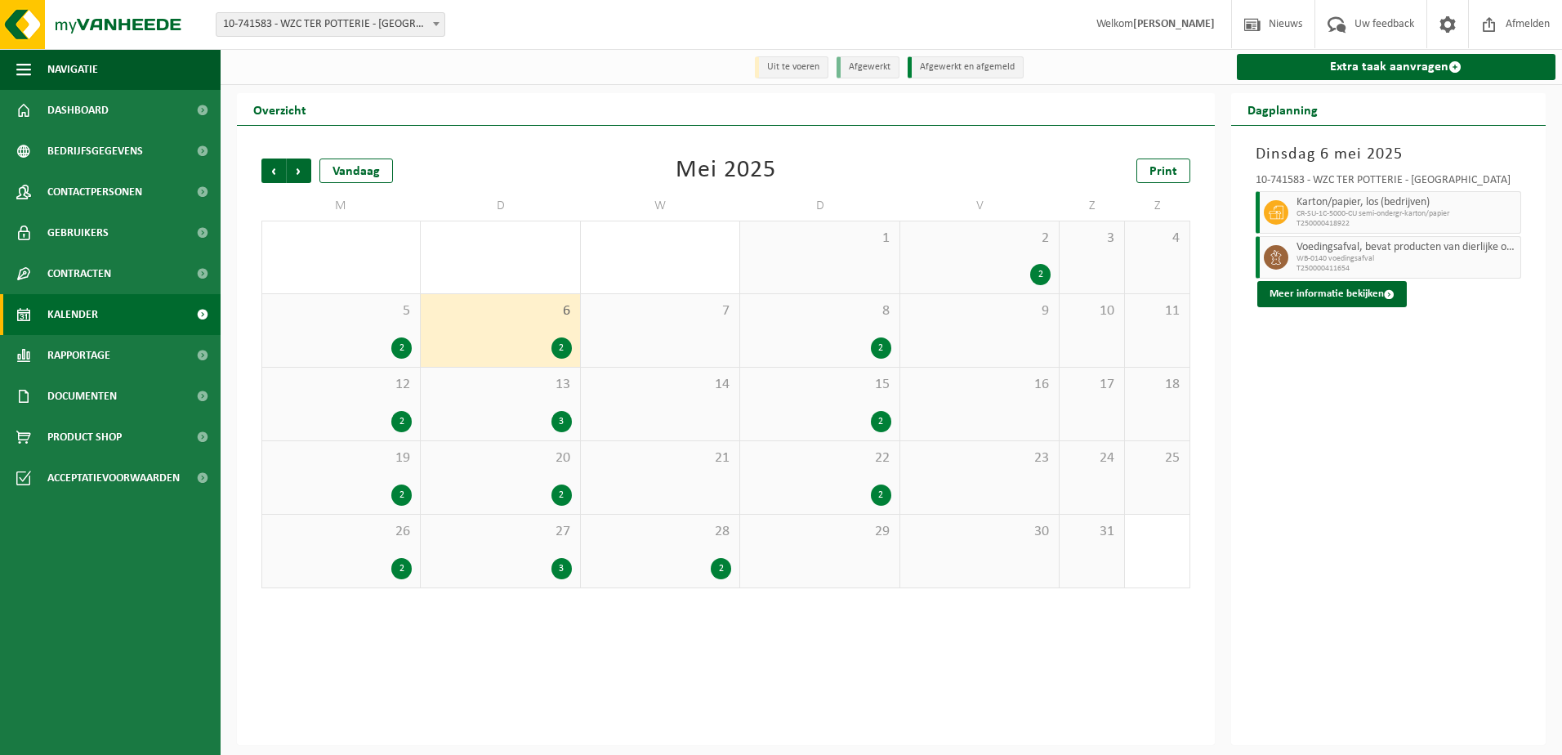
click at [514, 409] on div "13 3" at bounding box center [500, 404] width 159 height 73
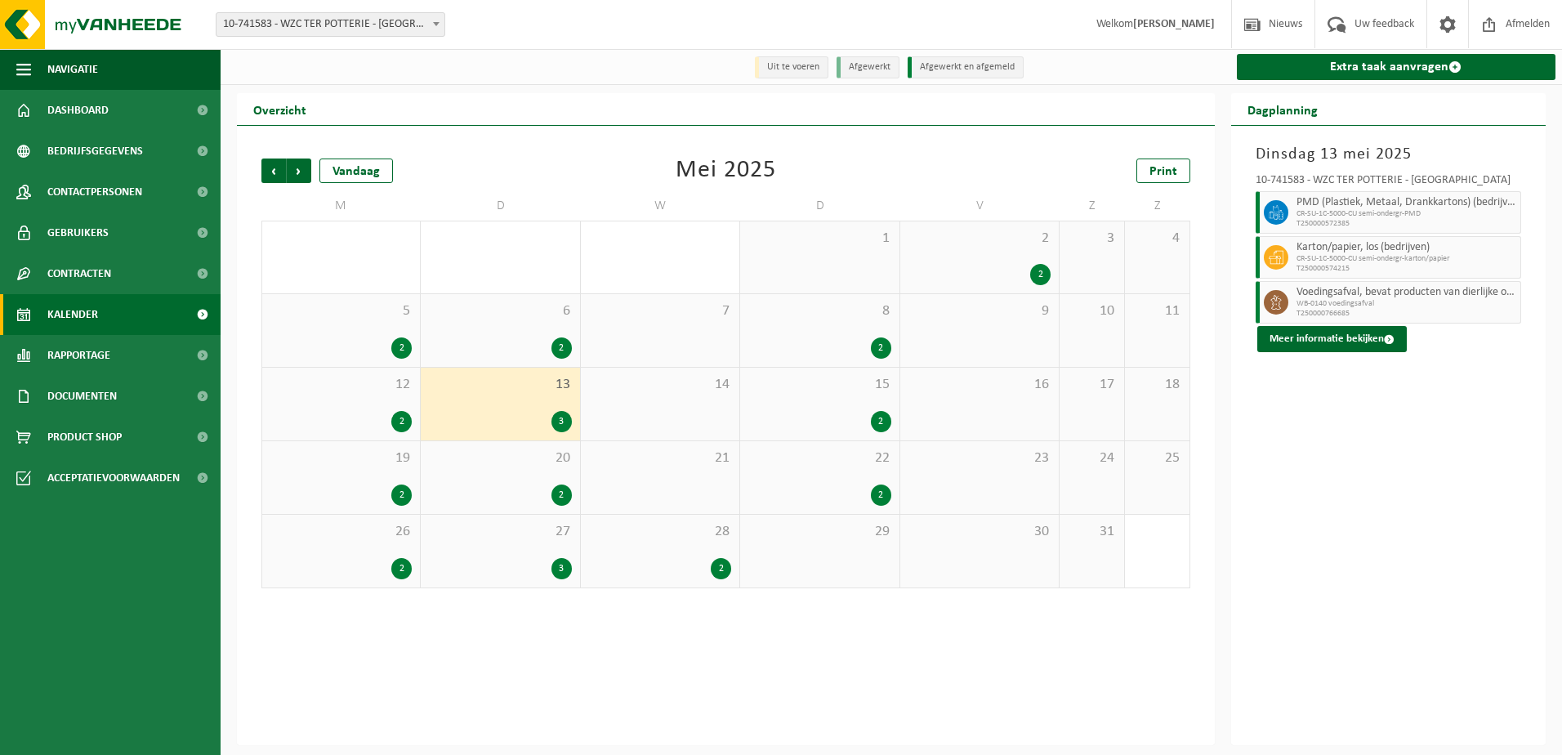
click at [516, 472] on div "20 2" at bounding box center [500, 477] width 159 height 73
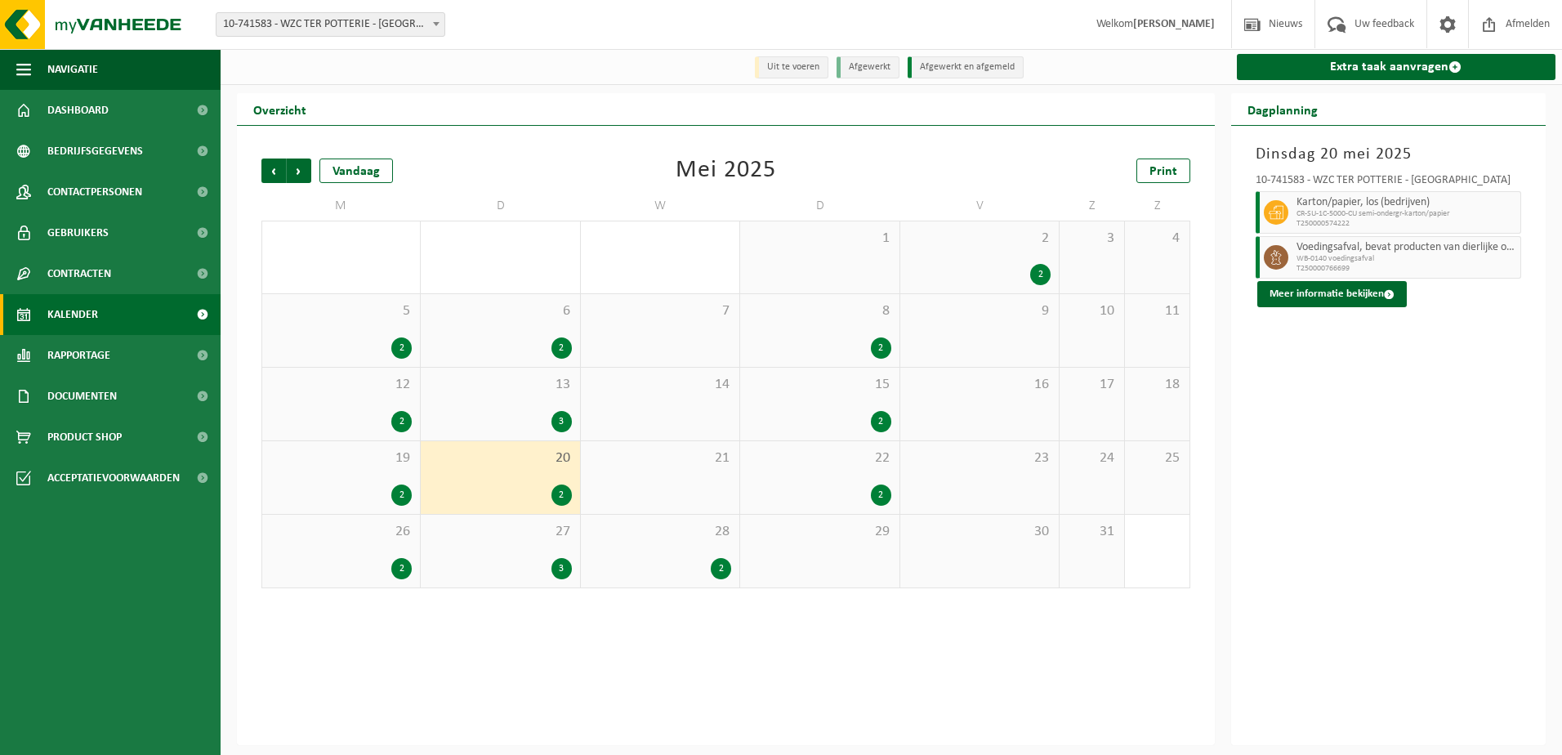
click at [514, 536] on span "27" at bounding box center [500, 532] width 142 height 18
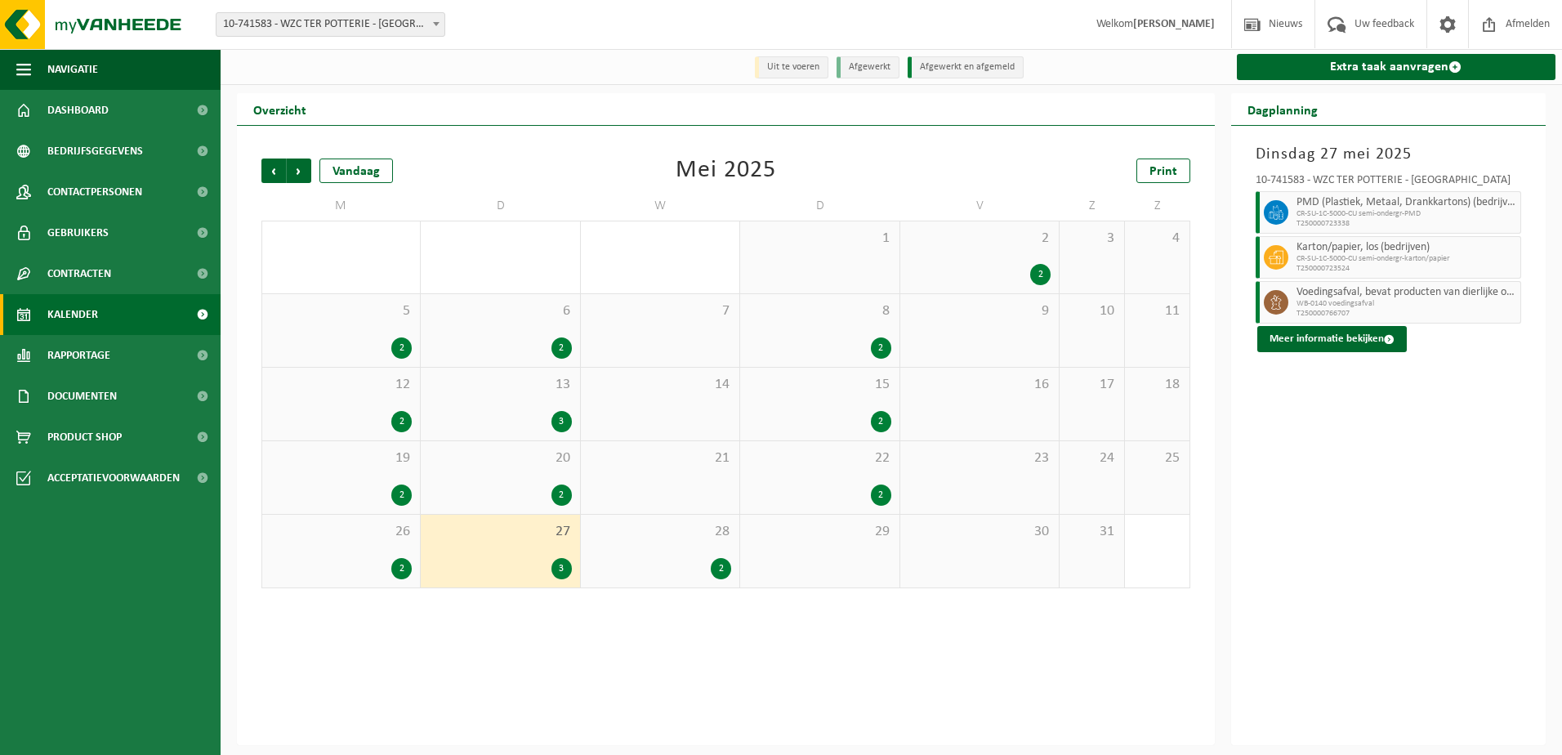
click at [827, 501] on div "2" at bounding box center [819, 495] width 142 height 21
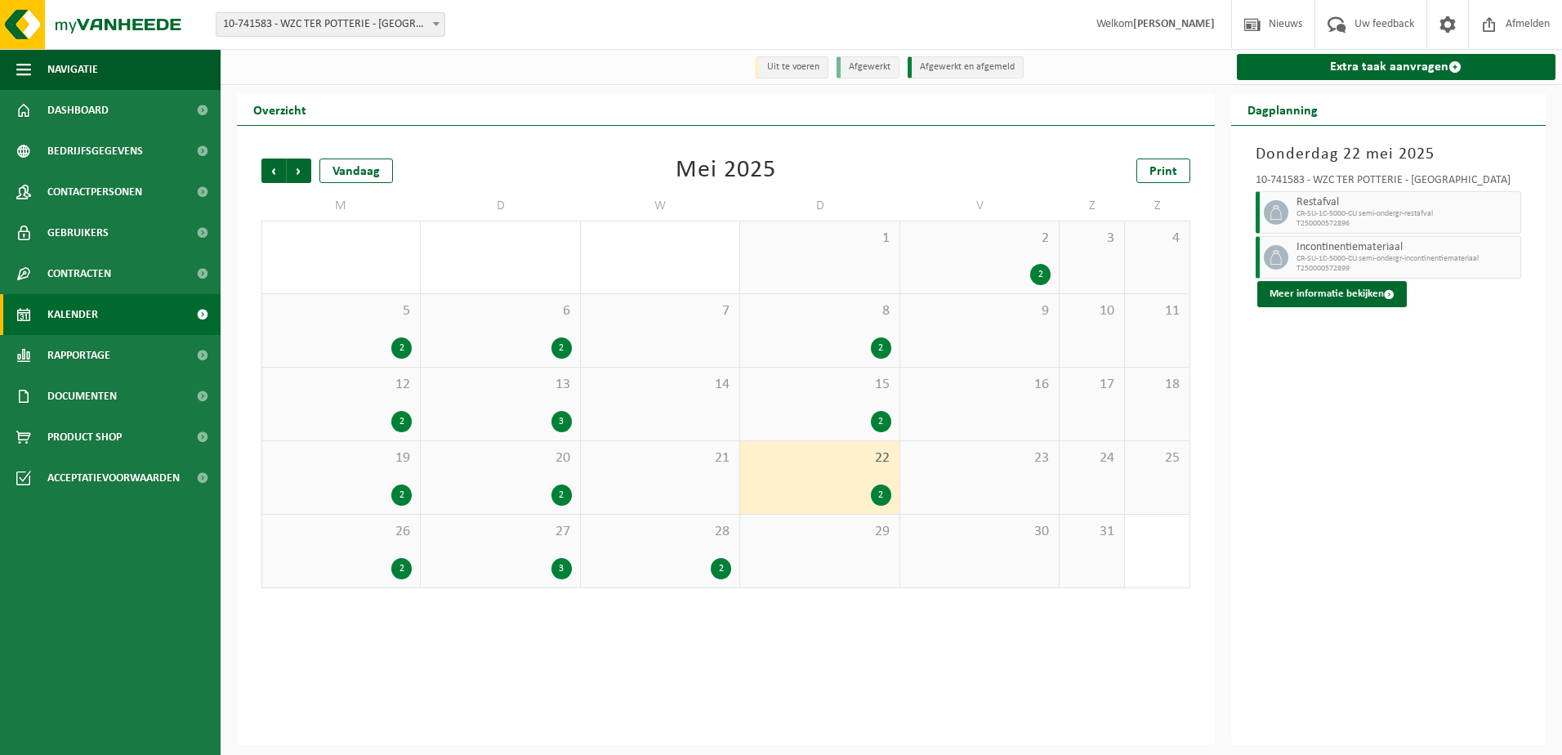
click at [804, 388] on span "15" at bounding box center [819, 385] width 142 height 18
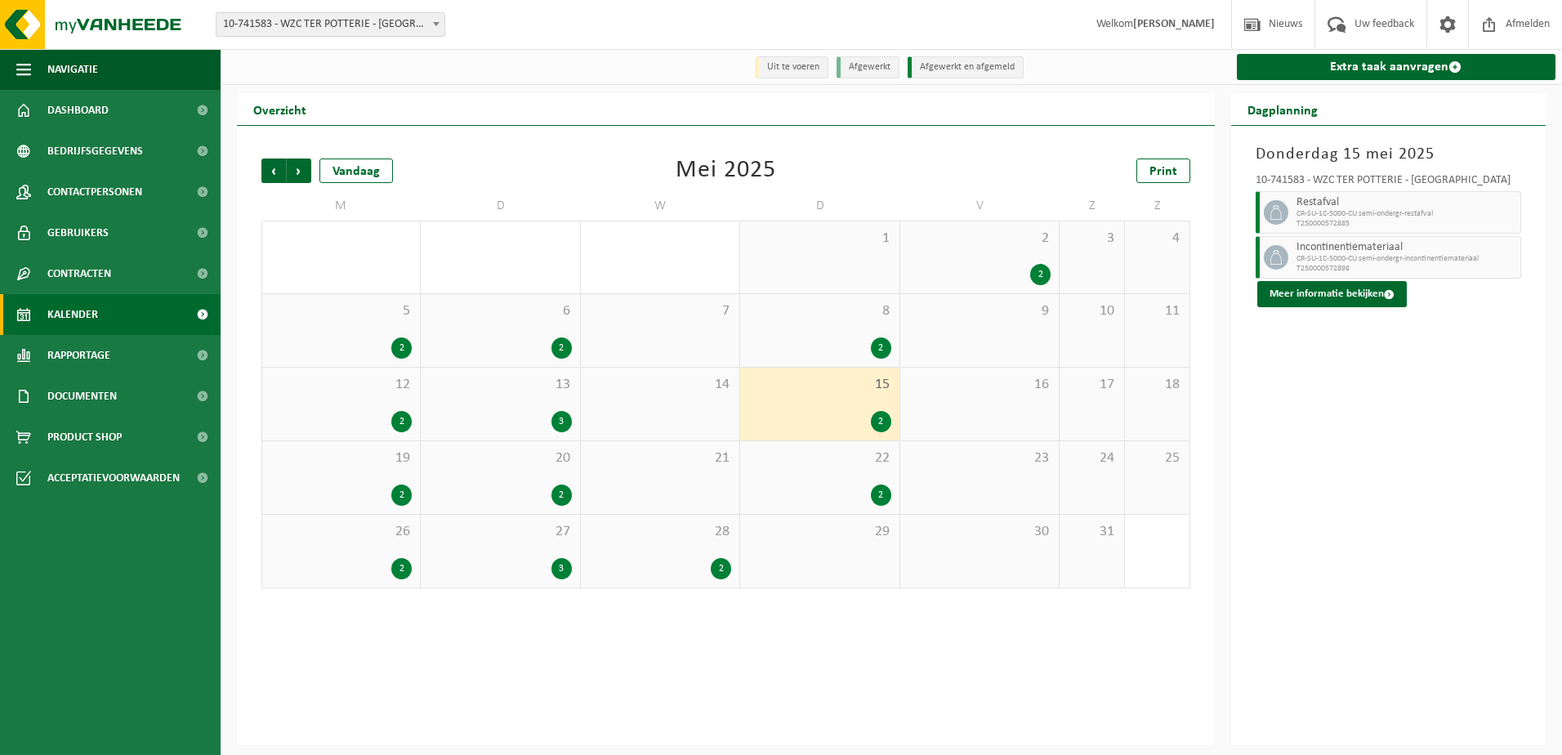
click at [793, 331] on div "8 2" at bounding box center [819, 330] width 159 height 73
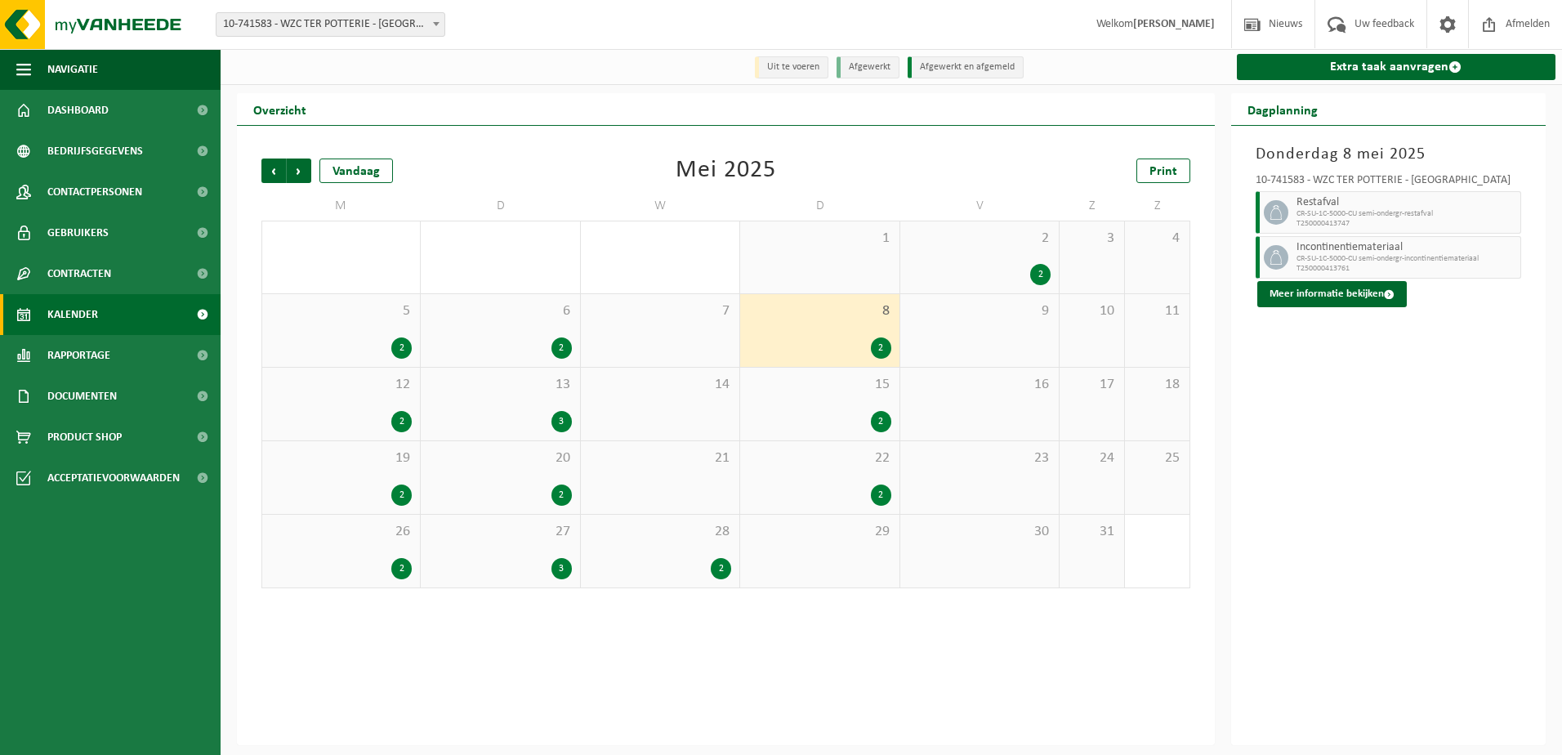
click at [951, 279] on div "2" at bounding box center [980, 274] width 142 height 21
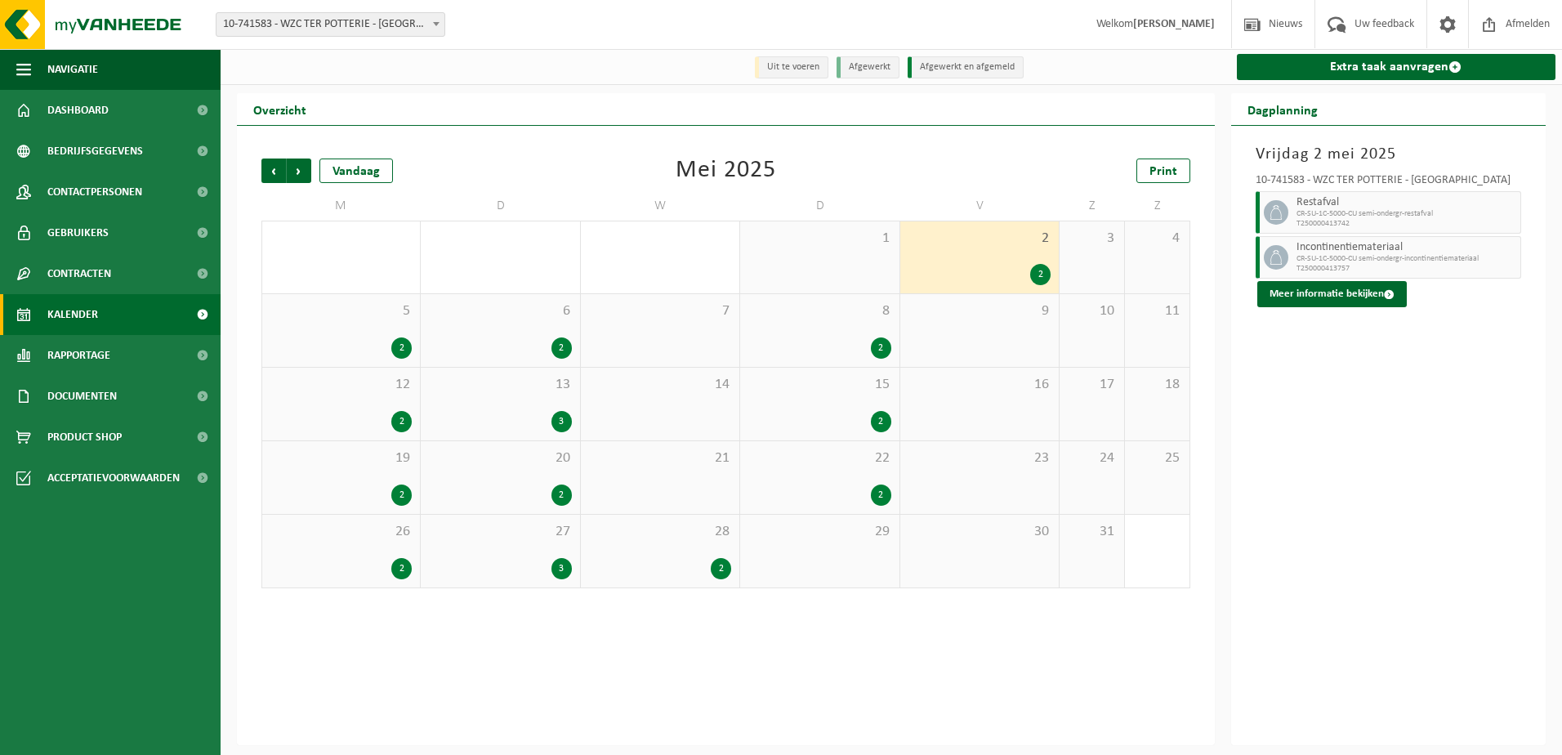
click at [369, 583] on div "26 2" at bounding box center [341, 551] width 158 height 73
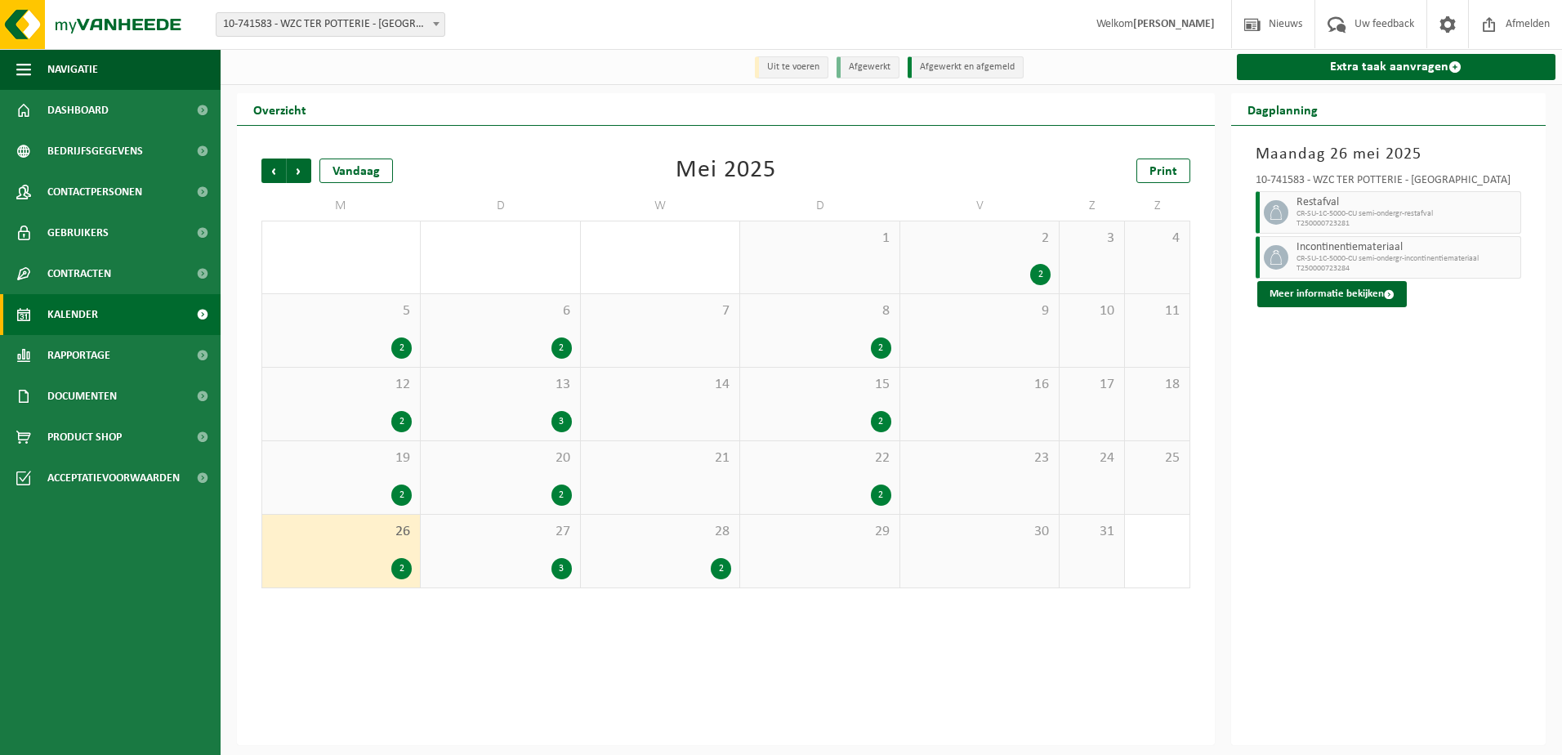
click at [1133, 20] on strong "[PERSON_NAME]" at bounding box center [1174, 24] width 82 height 12
click at [1351, 72] on link "Extra taak aanvragen" at bounding box center [1396, 67] width 319 height 26
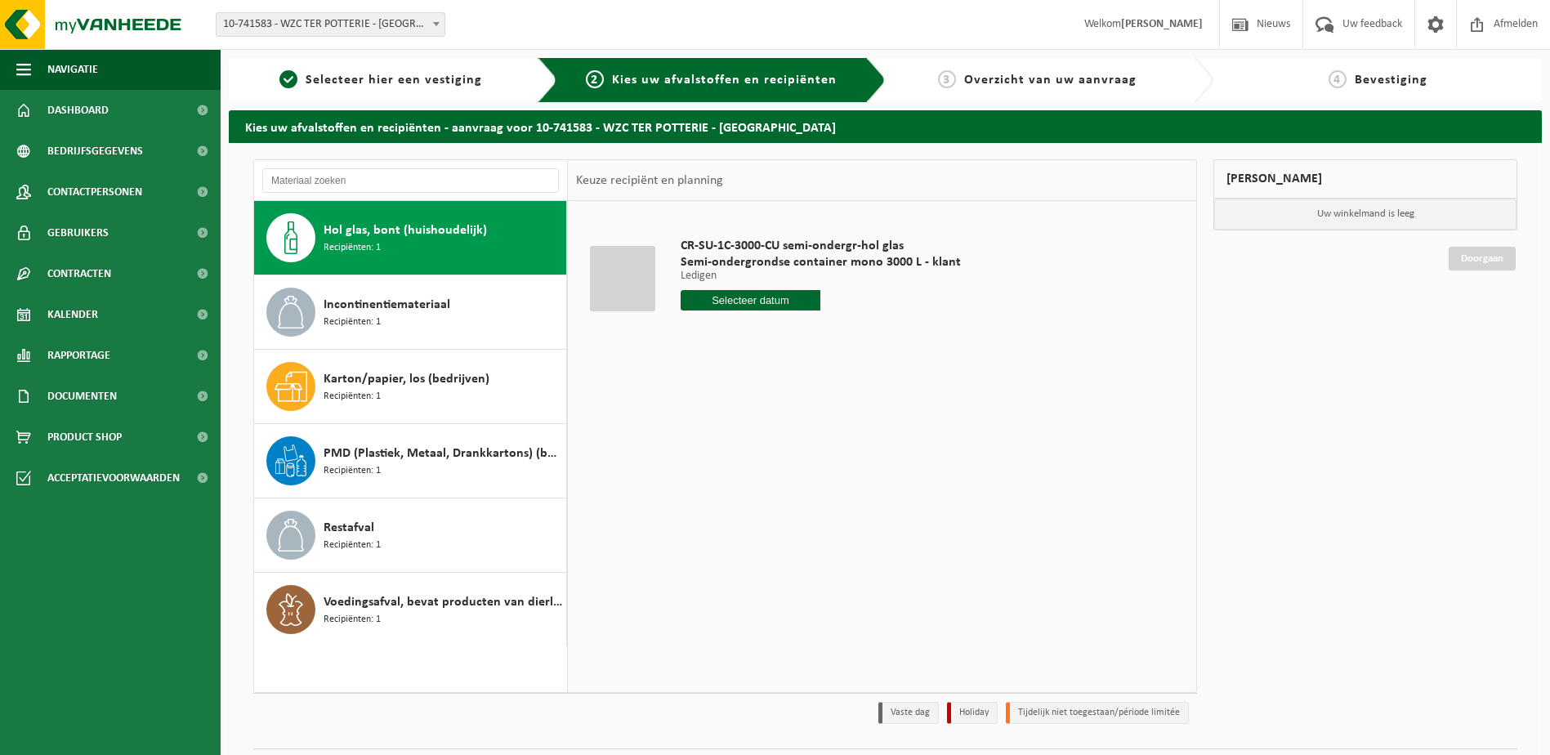
click at [748, 297] on input "text" at bounding box center [751, 300] width 141 height 20
click at [726, 453] on div "14" at bounding box center [724, 445] width 29 height 26
type input "Van [DATE]"
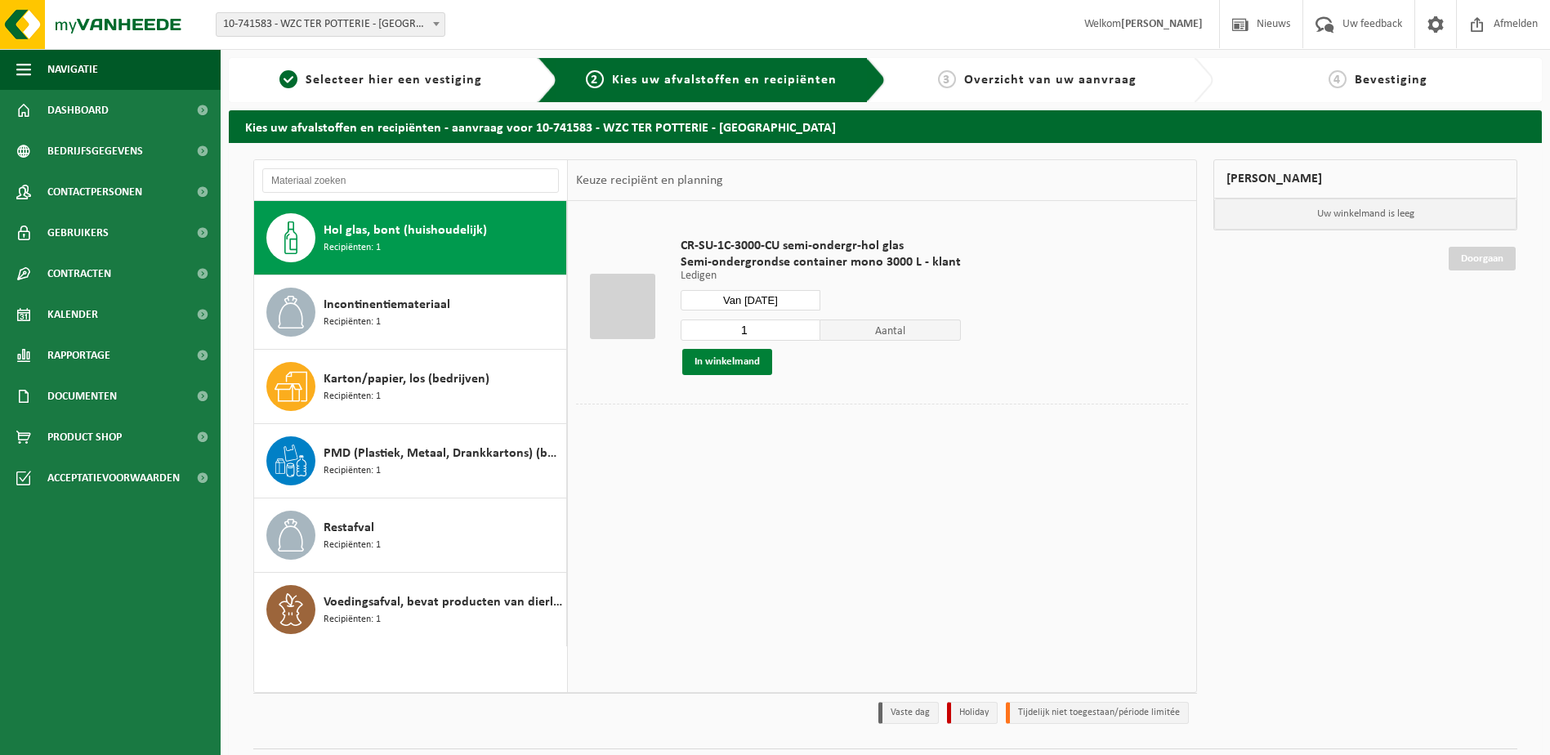
click at [750, 357] on button "In winkelmand" at bounding box center [727, 362] width 90 height 26
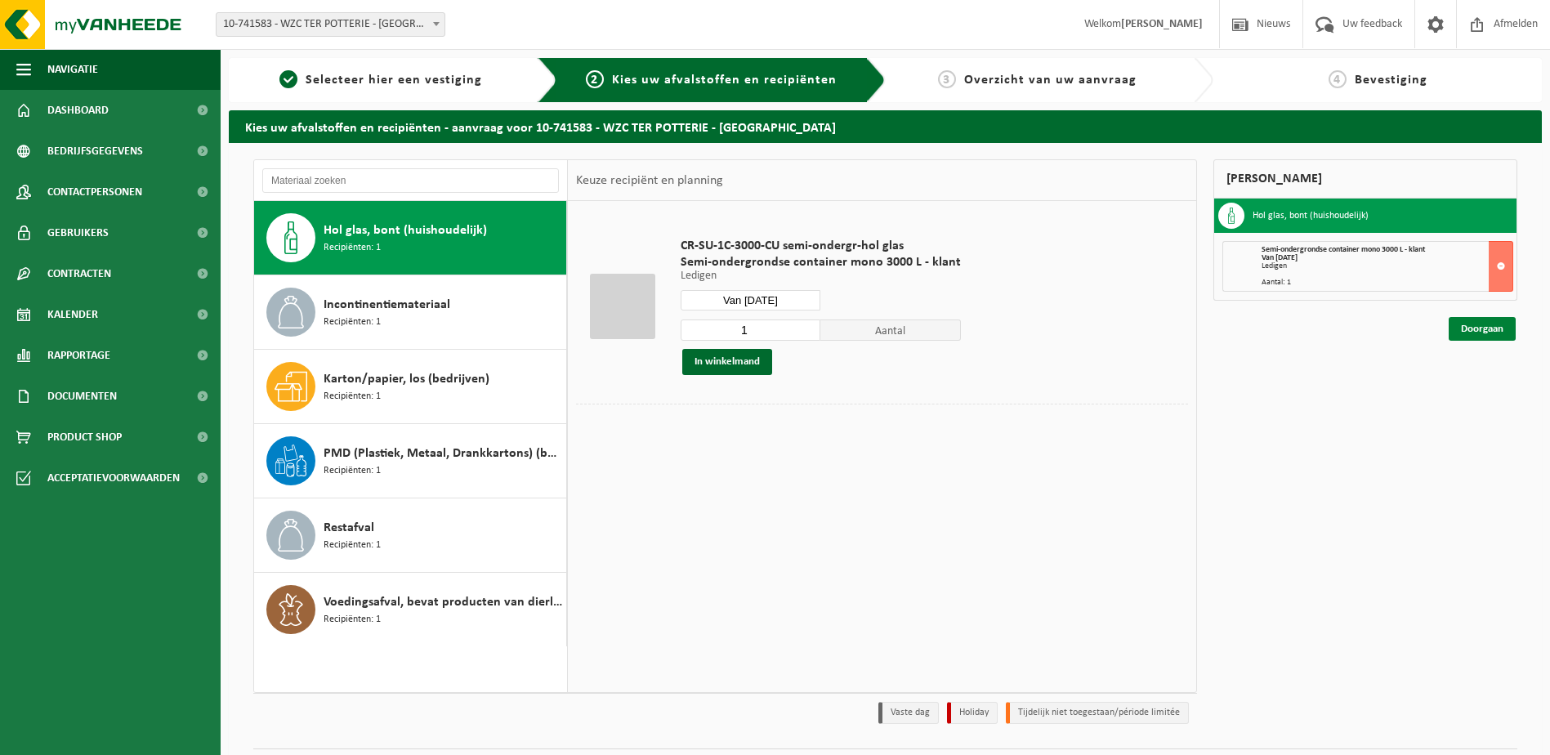
click at [1488, 322] on link "Doorgaan" at bounding box center [1482, 329] width 67 height 24
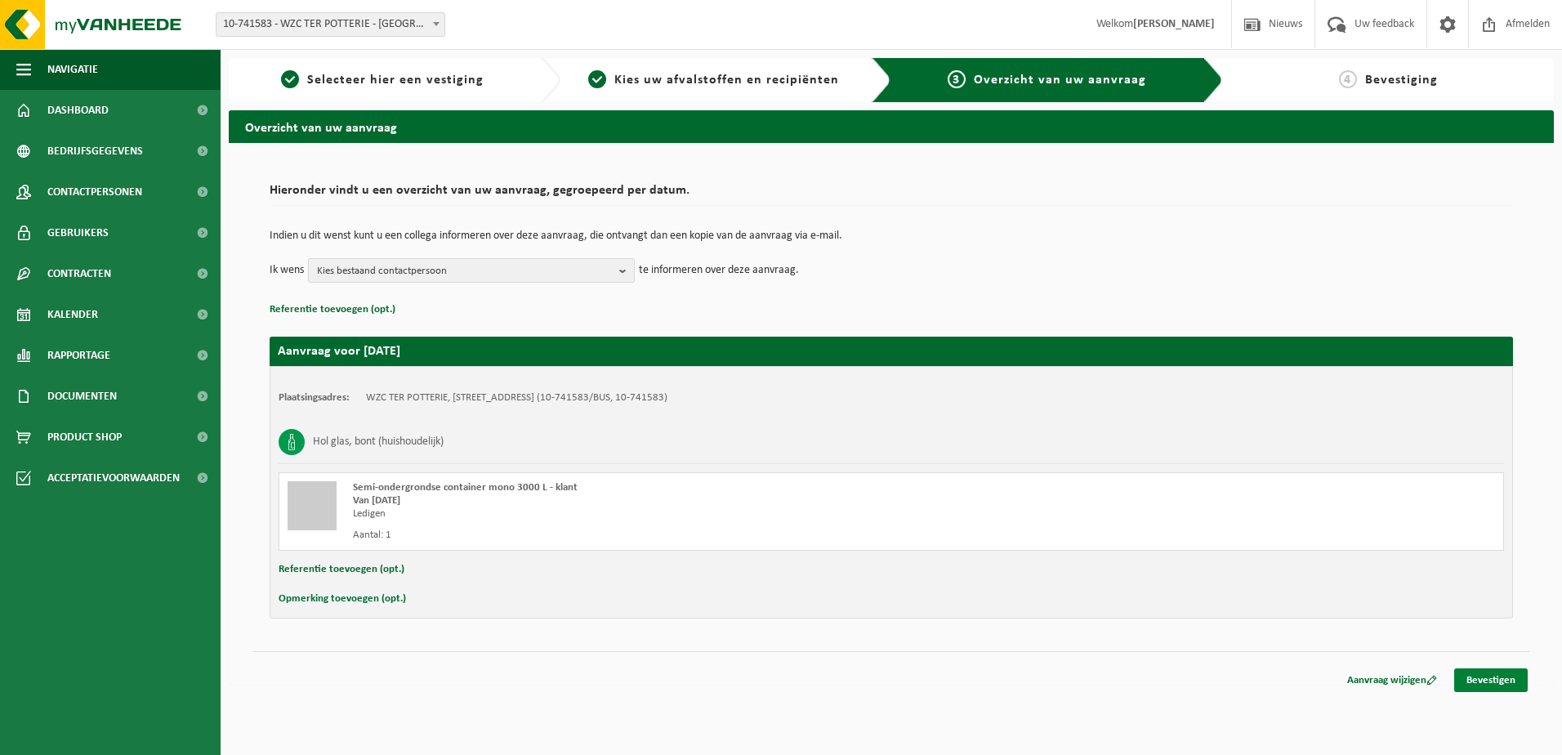
click at [1499, 682] on link "Bevestigen" at bounding box center [1491, 680] width 74 height 24
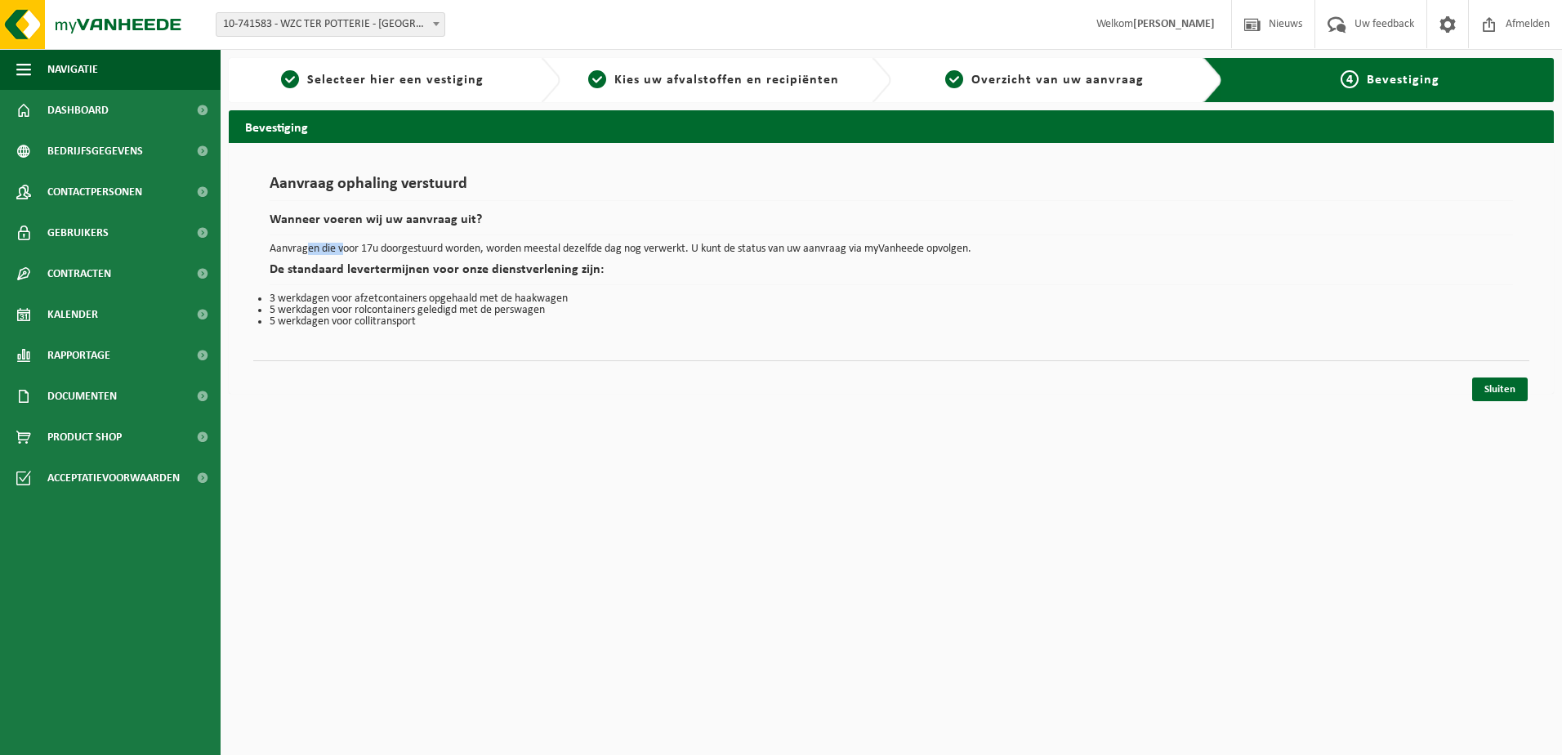
drag, startPoint x: 307, startPoint y: 238, endPoint x: 338, endPoint y: 248, distance: 32.6
click at [338, 248] on div "Aanvraag ophaling verstuurd Wanneer voeren wij uw aanvraag uit? Aanvragen die v…" at bounding box center [892, 252] width 1244 height 152
